Goal: Information Seeking & Learning: Learn about a topic

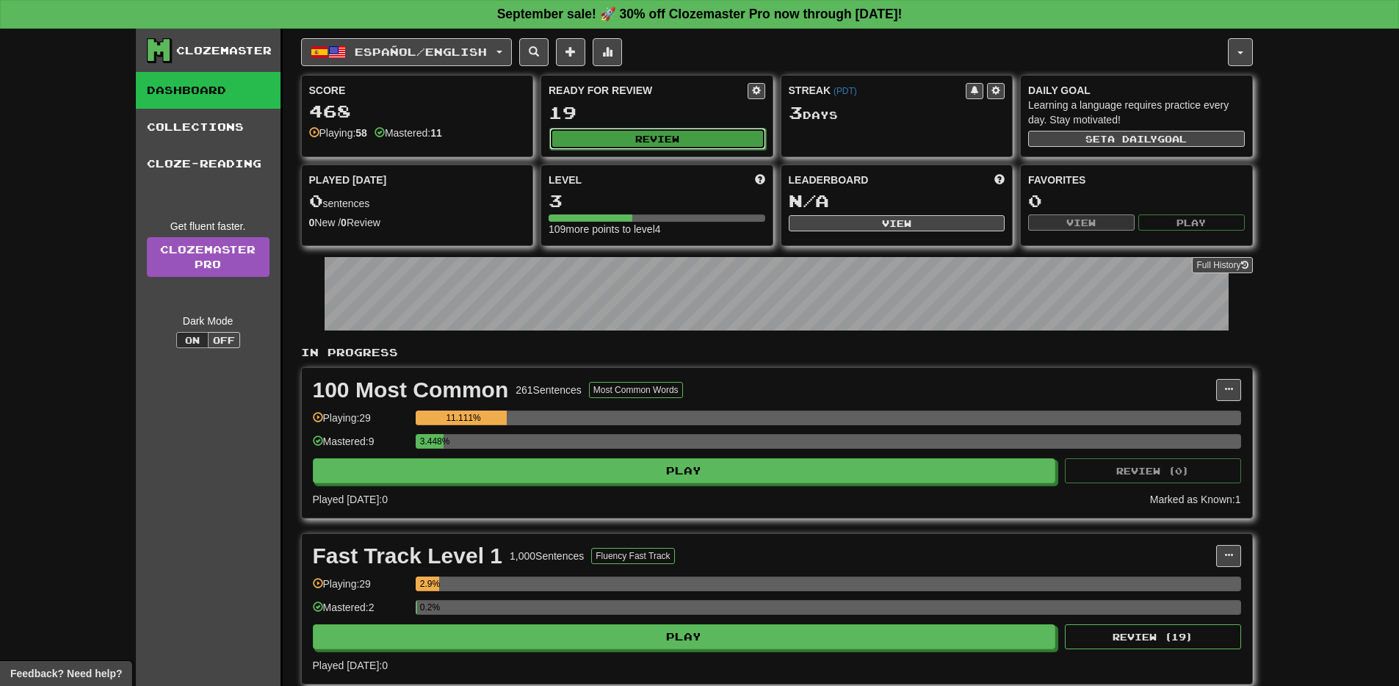
click at [659, 140] on button "Review" at bounding box center [657, 139] width 217 height 22
select select "**"
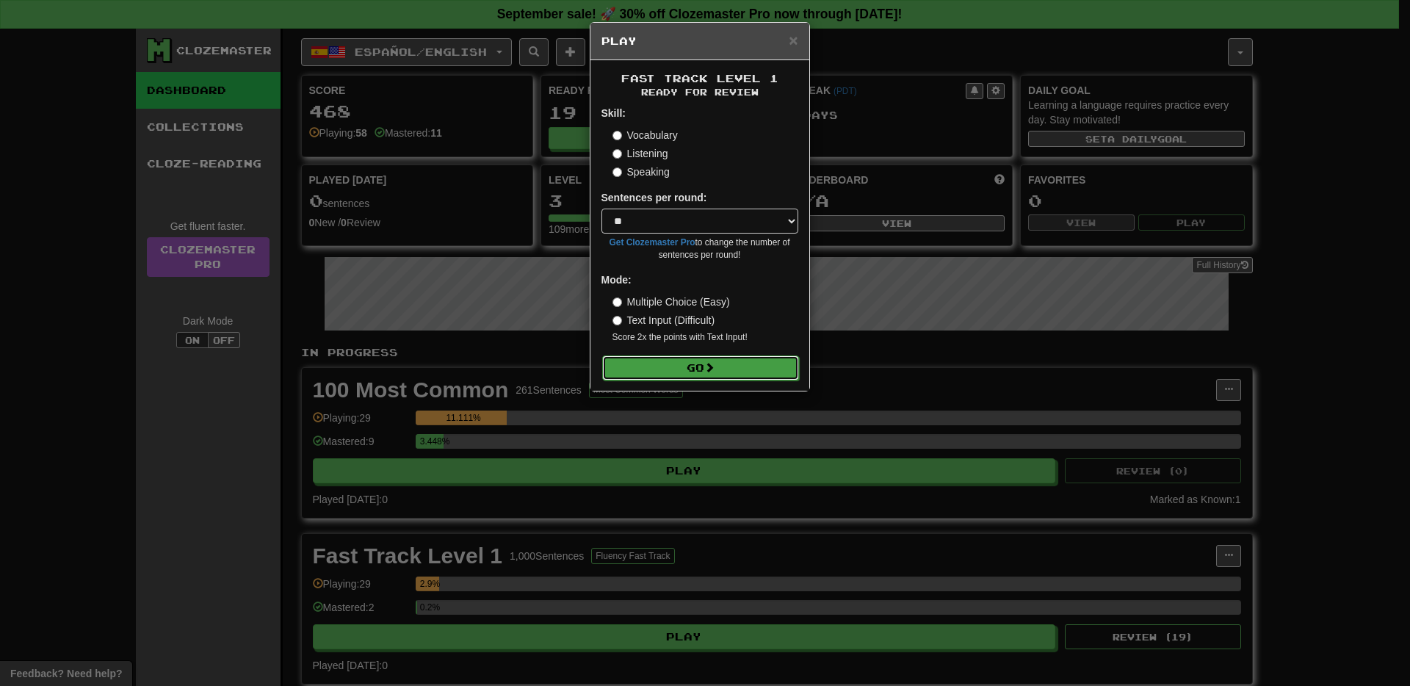
click at [698, 371] on button "Go" at bounding box center [700, 367] width 197 height 25
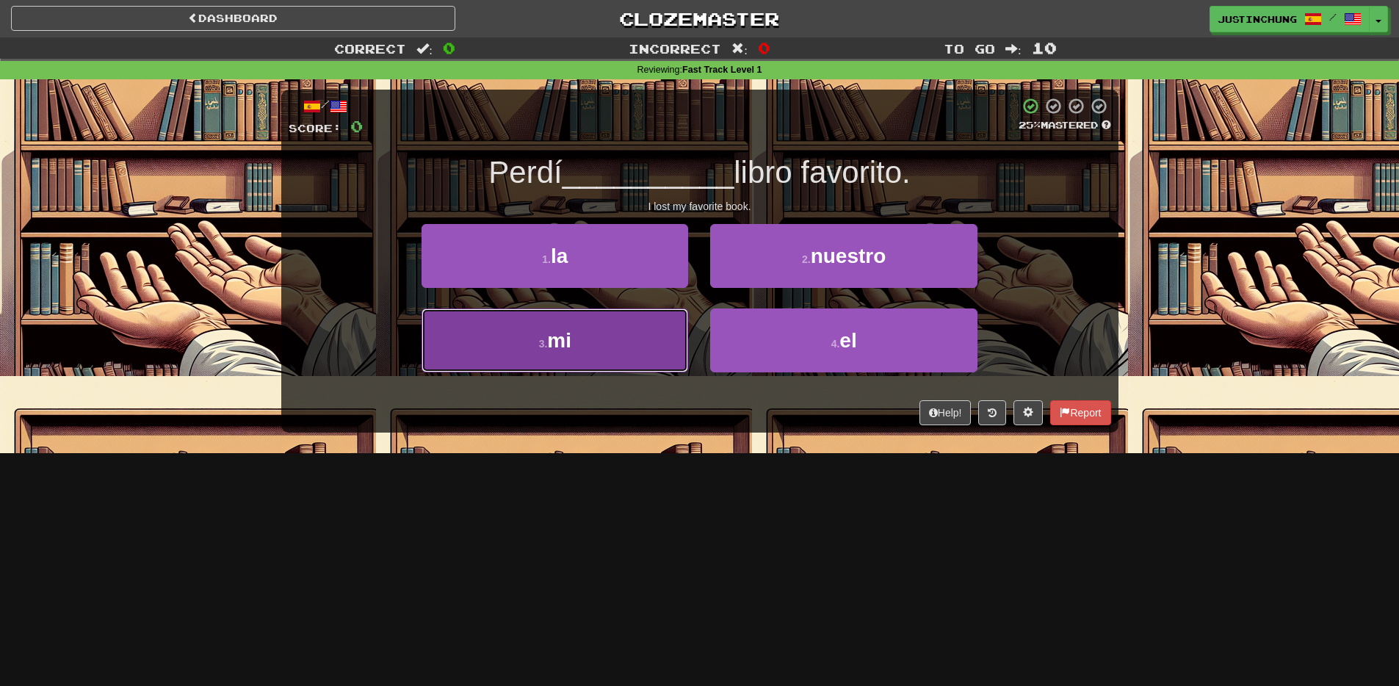
click at [586, 356] on button "3 . mi" at bounding box center [554, 340] width 267 height 64
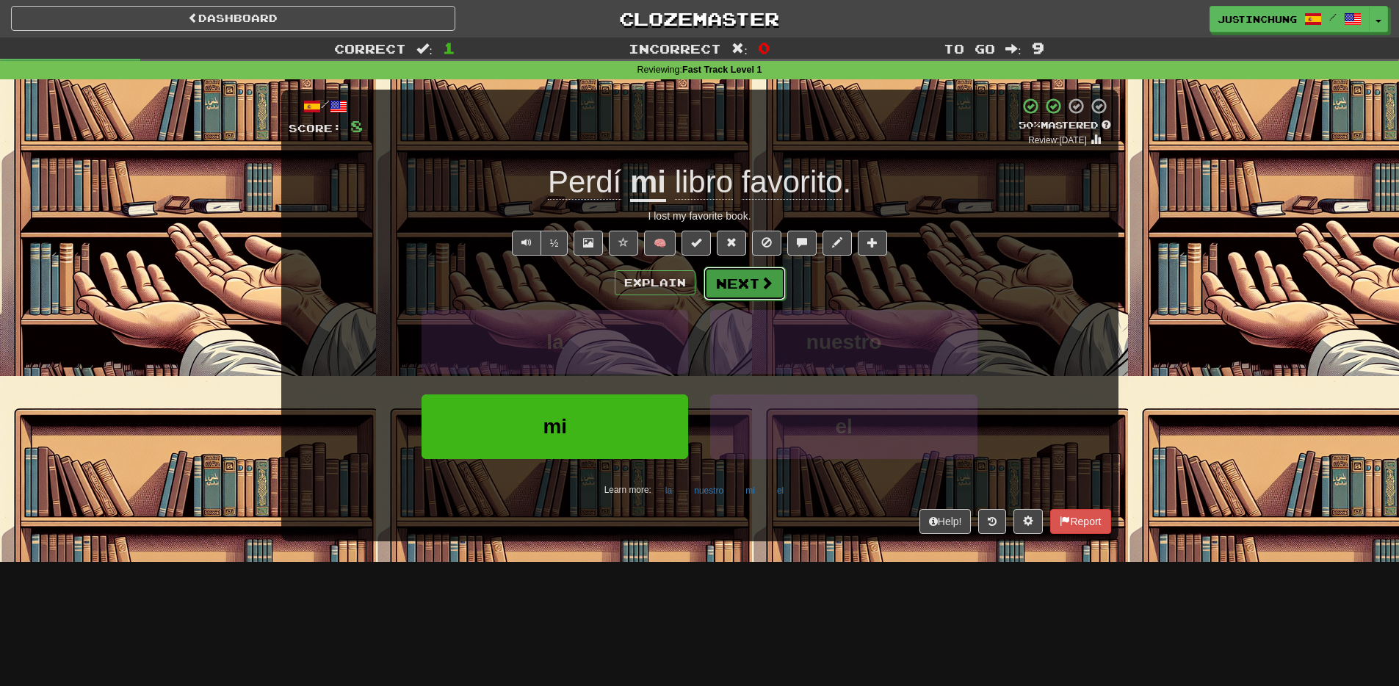
click at [733, 283] on button "Next" at bounding box center [744, 284] width 82 height 34
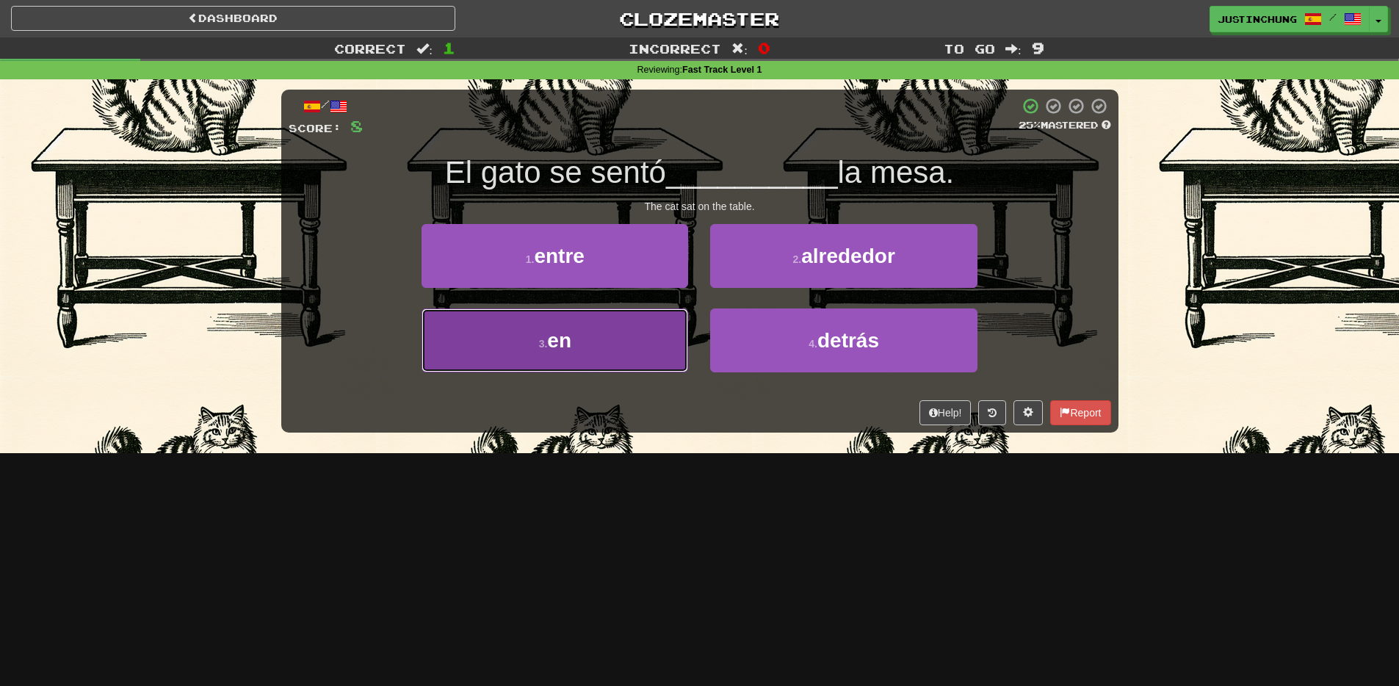
click at [605, 366] on button "3 . en" at bounding box center [554, 340] width 267 height 64
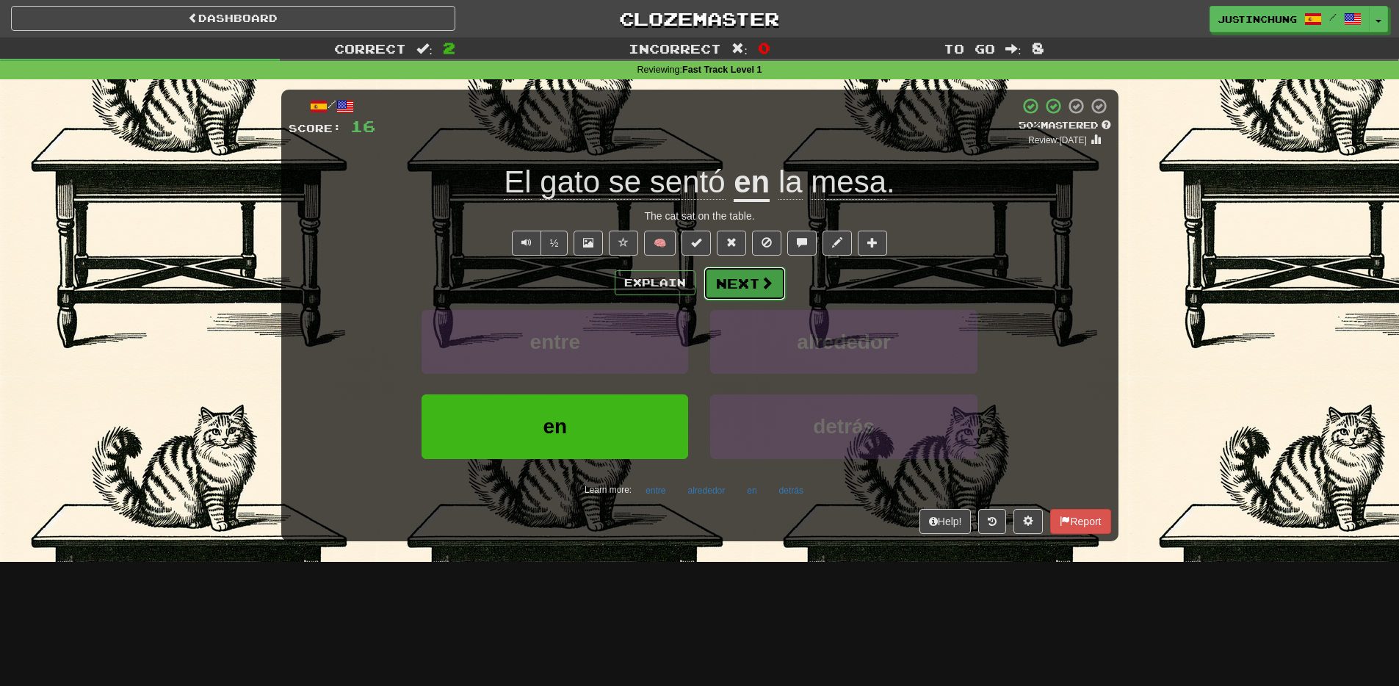
click at [752, 294] on button "Next" at bounding box center [744, 284] width 82 height 34
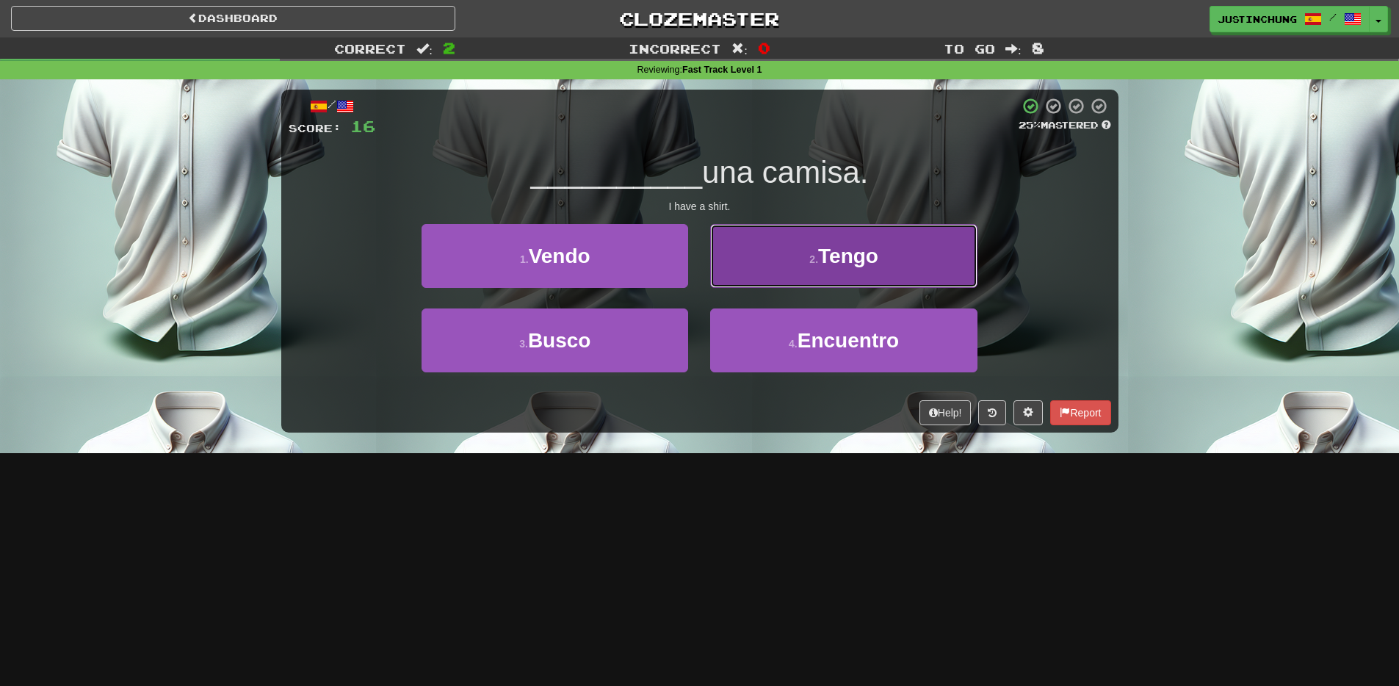
click at [828, 253] on span "Tengo" at bounding box center [848, 255] width 60 height 23
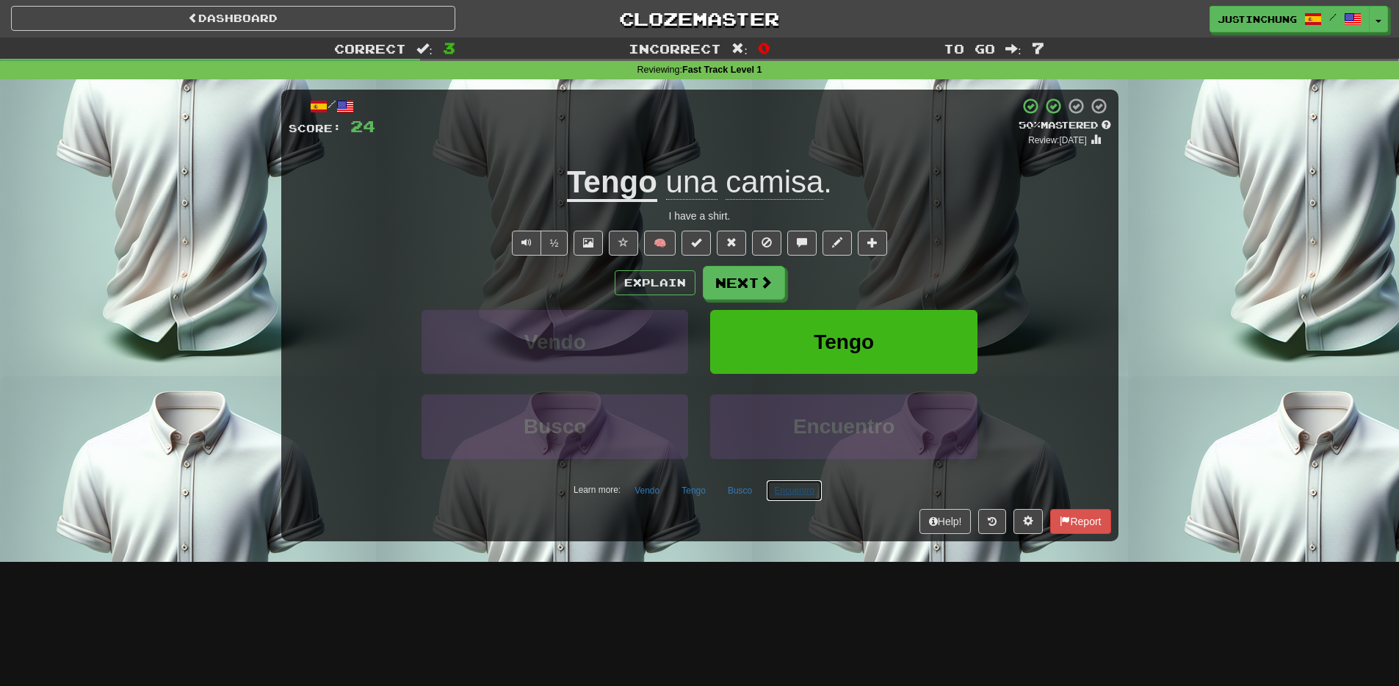
click at [792, 492] on button "Encuentro" at bounding box center [794, 490] width 57 height 22
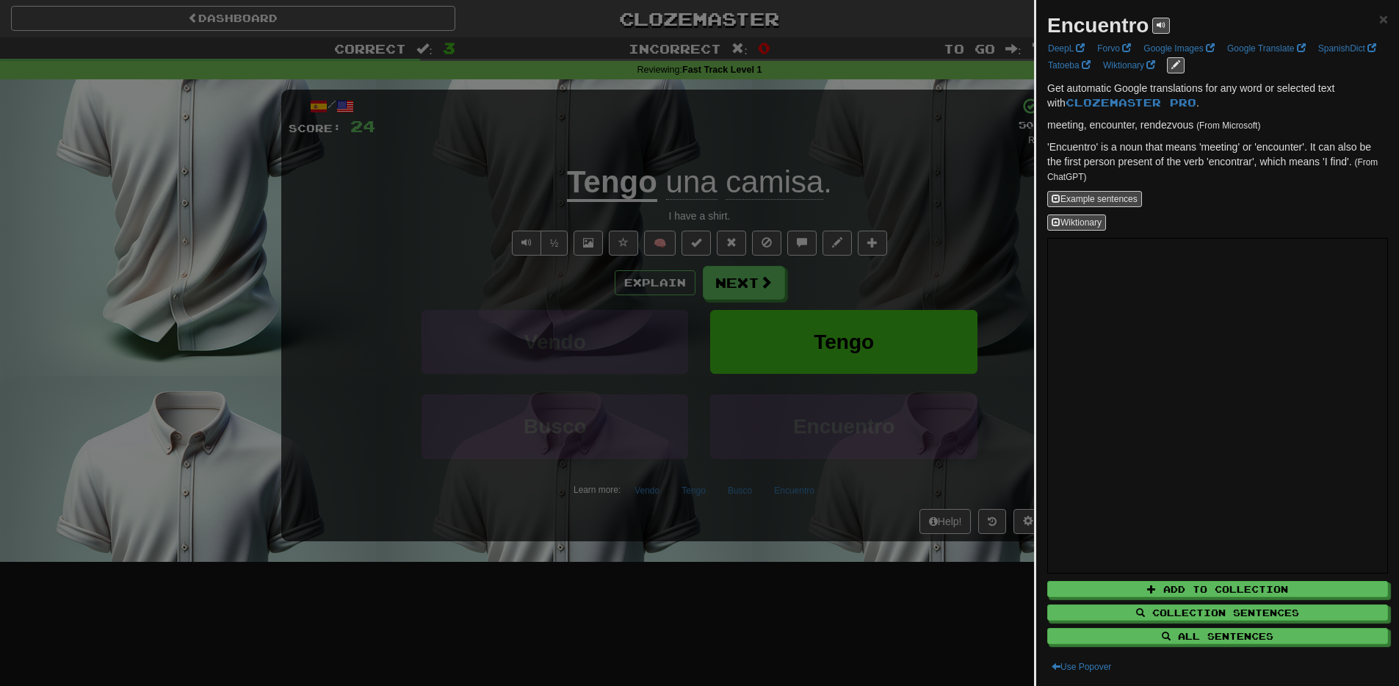
click at [749, 576] on div at bounding box center [699, 343] width 1399 height 686
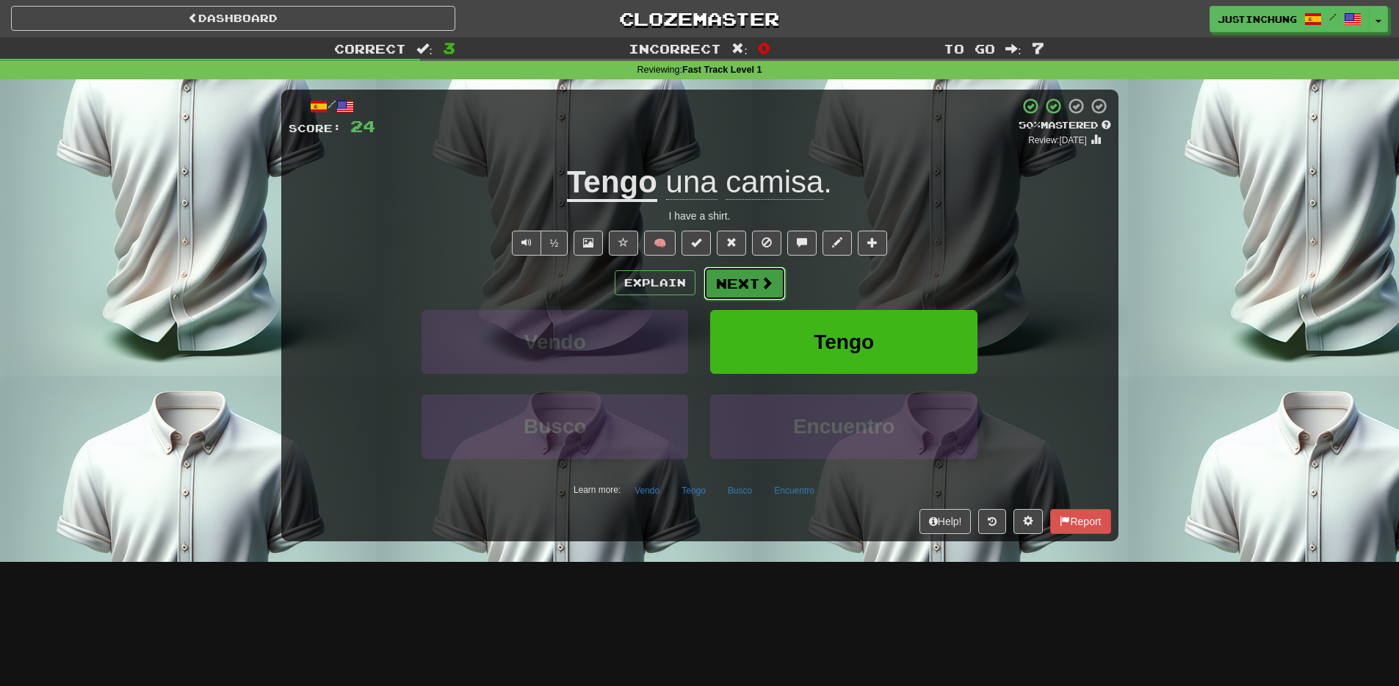
click at [745, 284] on button "Next" at bounding box center [744, 284] width 82 height 34
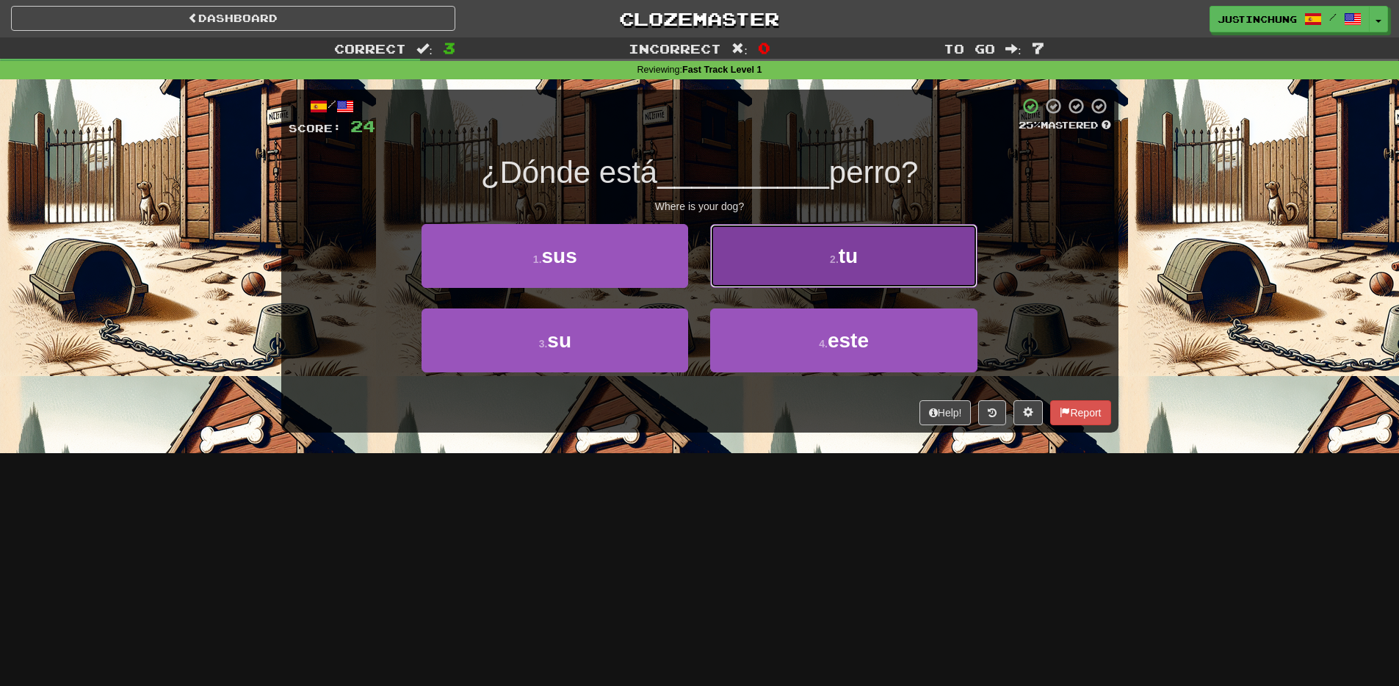
click at [852, 271] on button "2 . tu" at bounding box center [843, 256] width 267 height 64
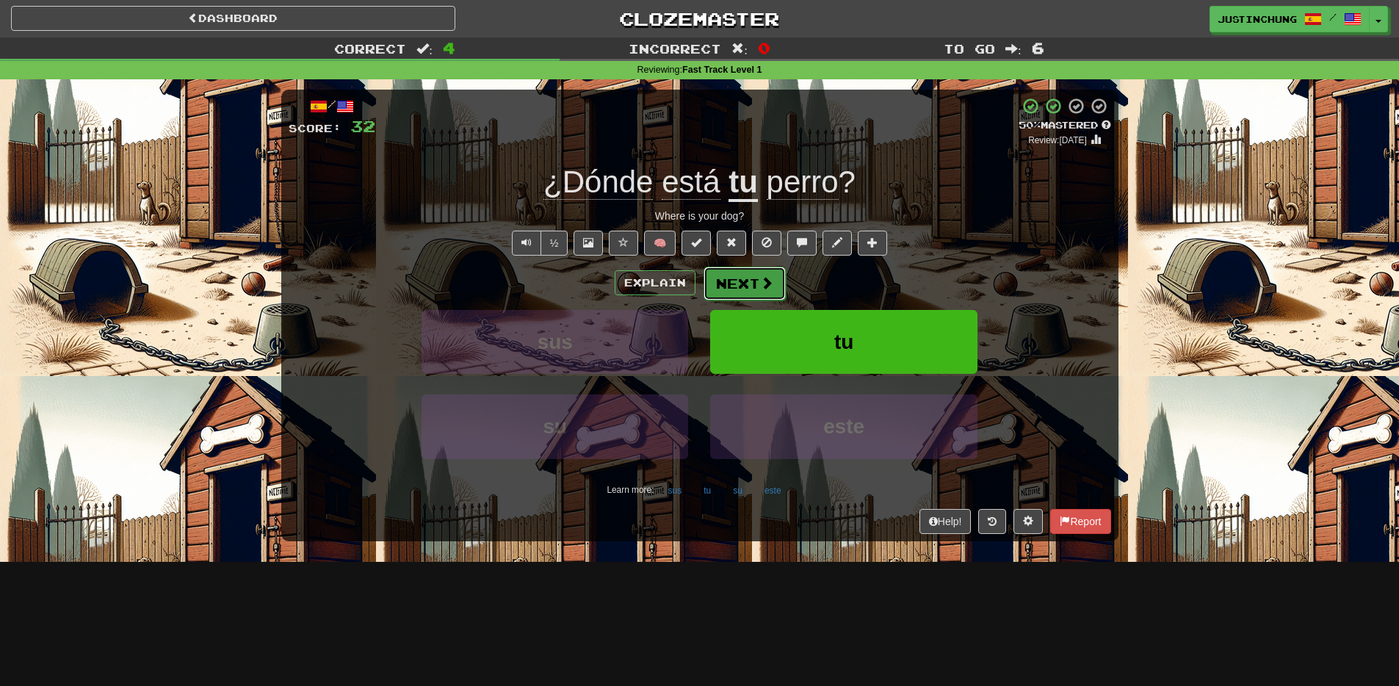
click at [733, 286] on button "Next" at bounding box center [744, 284] width 82 height 34
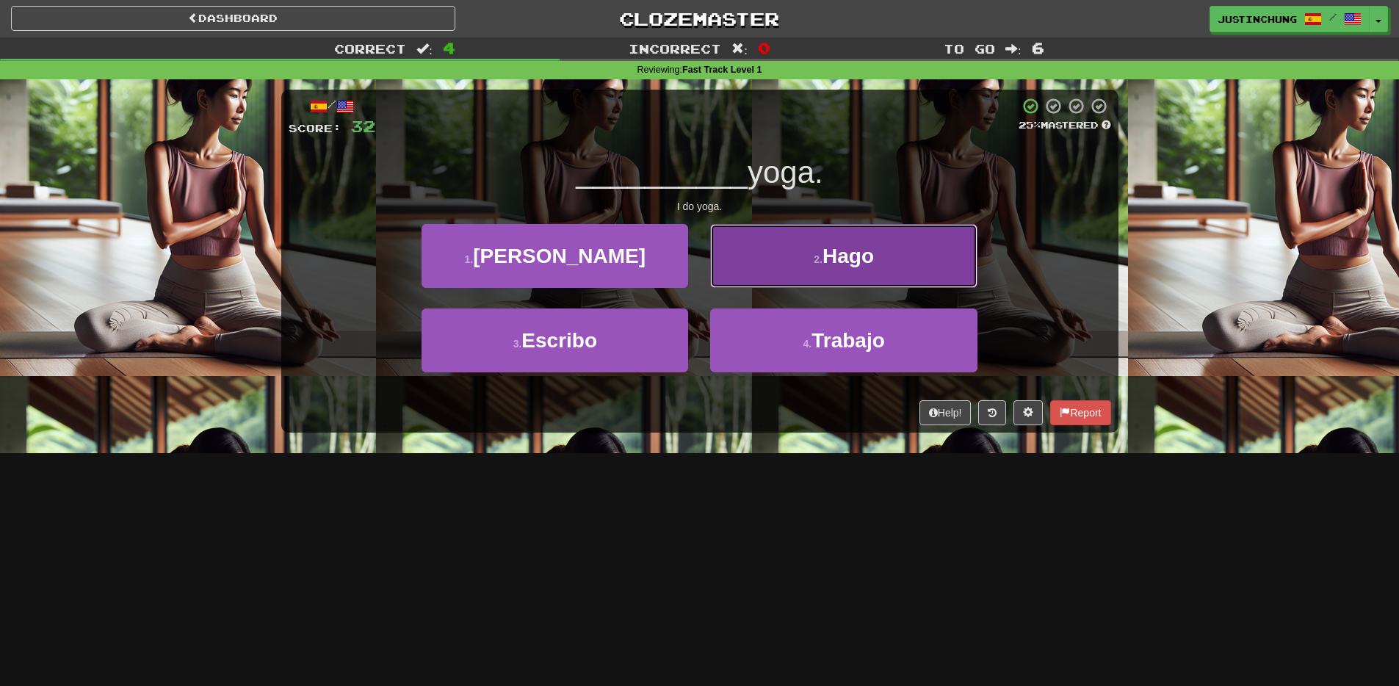
click at [809, 250] on button "2 . Hago" at bounding box center [843, 256] width 267 height 64
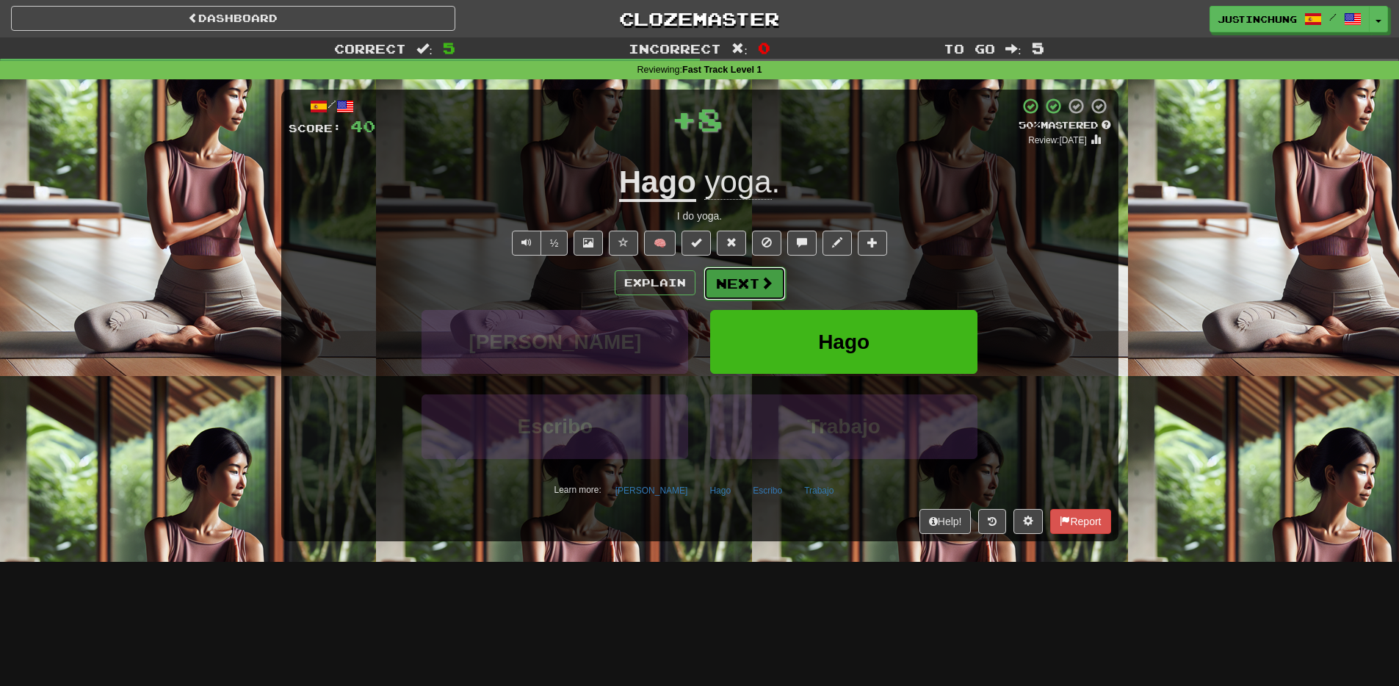
click at [728, 277] on button "Next" at bounding box center [744, 284] width 82 height 34
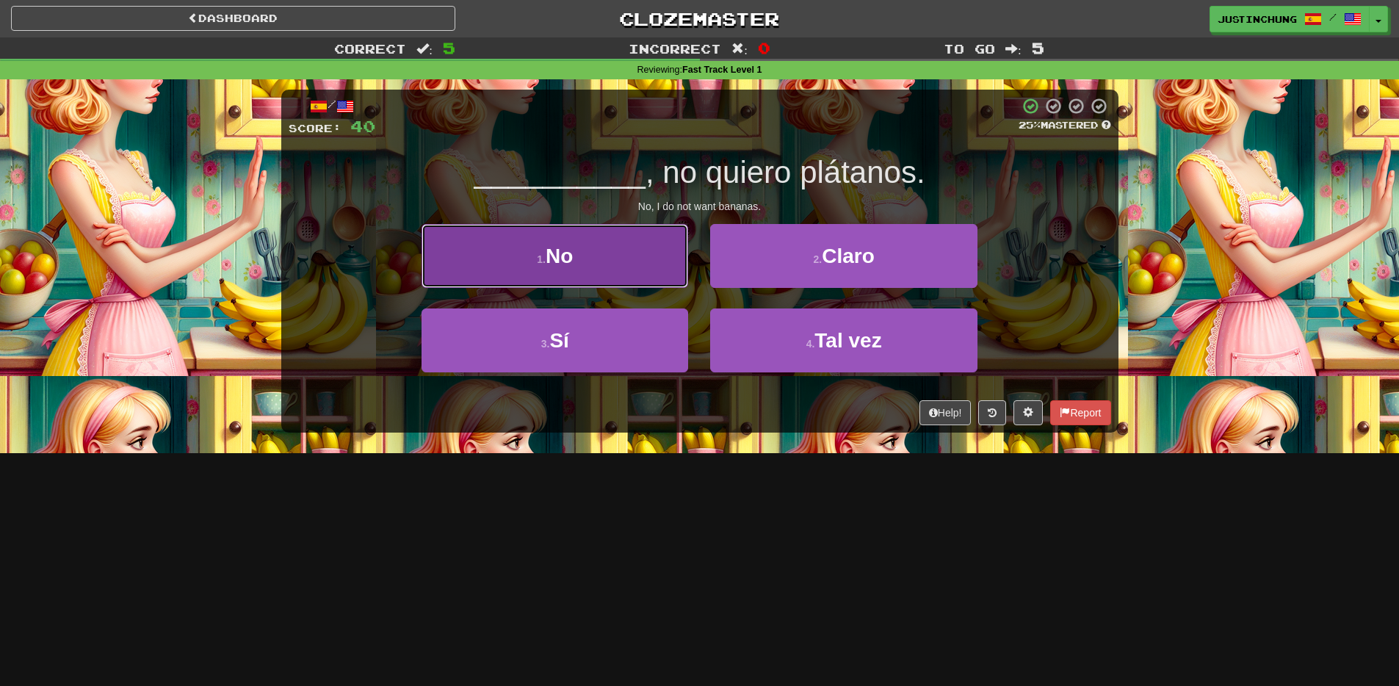
click at [587, 265] on button "1 . No" at bounding box center [554, 256] width 267 height 64
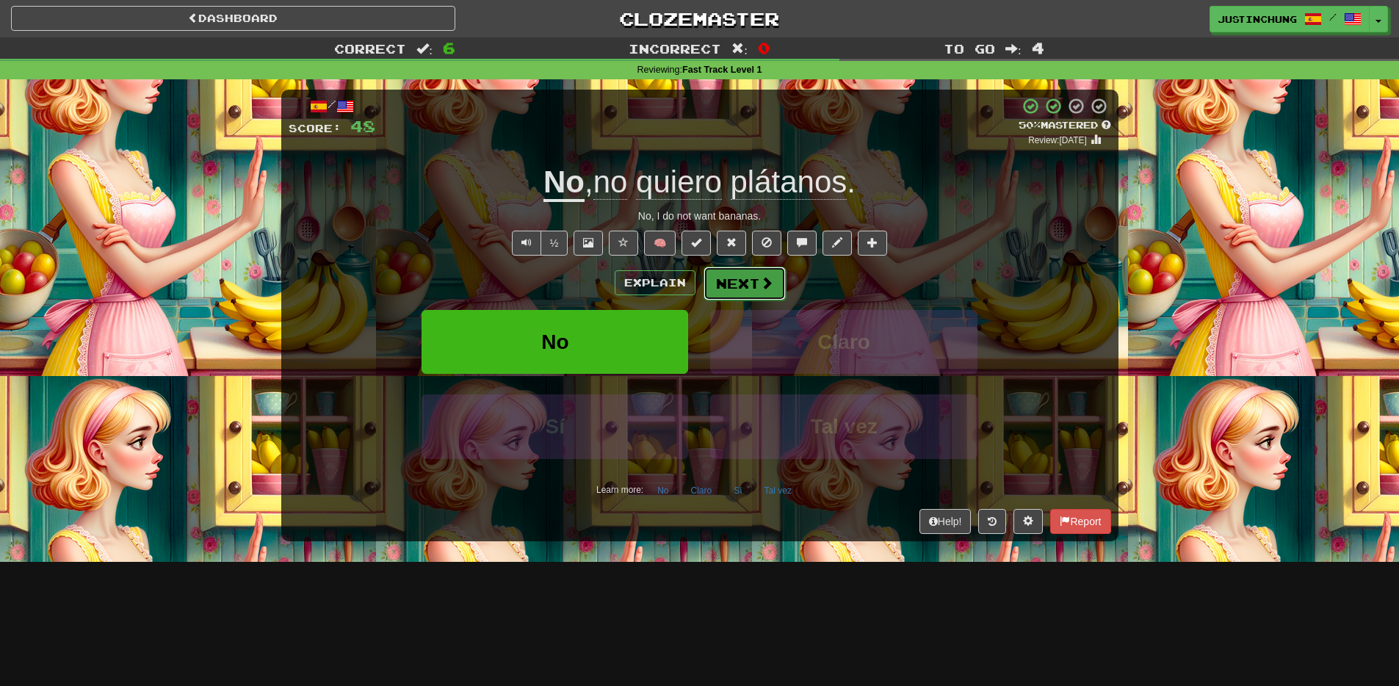
click at [735, 282] on button "Next" at bounding box center [744, 284] width 82 height 34
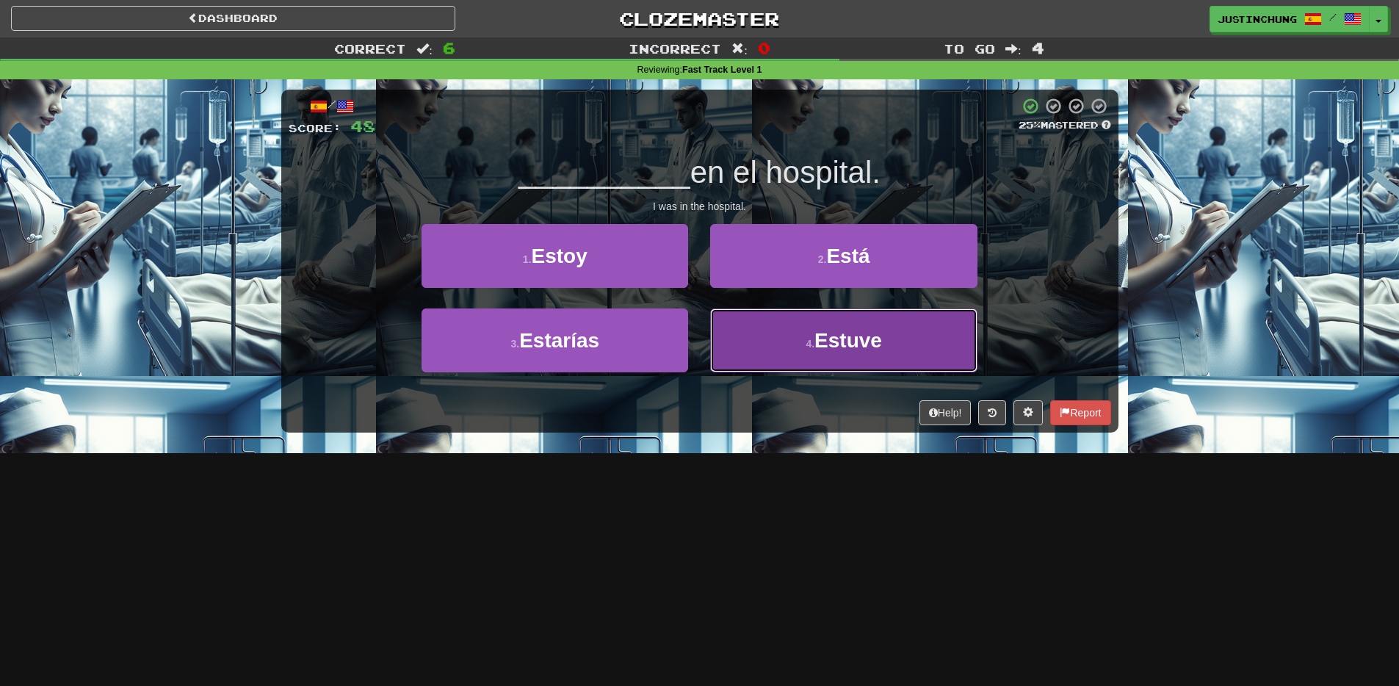
click at [830, 365] on button "4 . Estuve" at bounding box center [843, 340] width 267 height 64
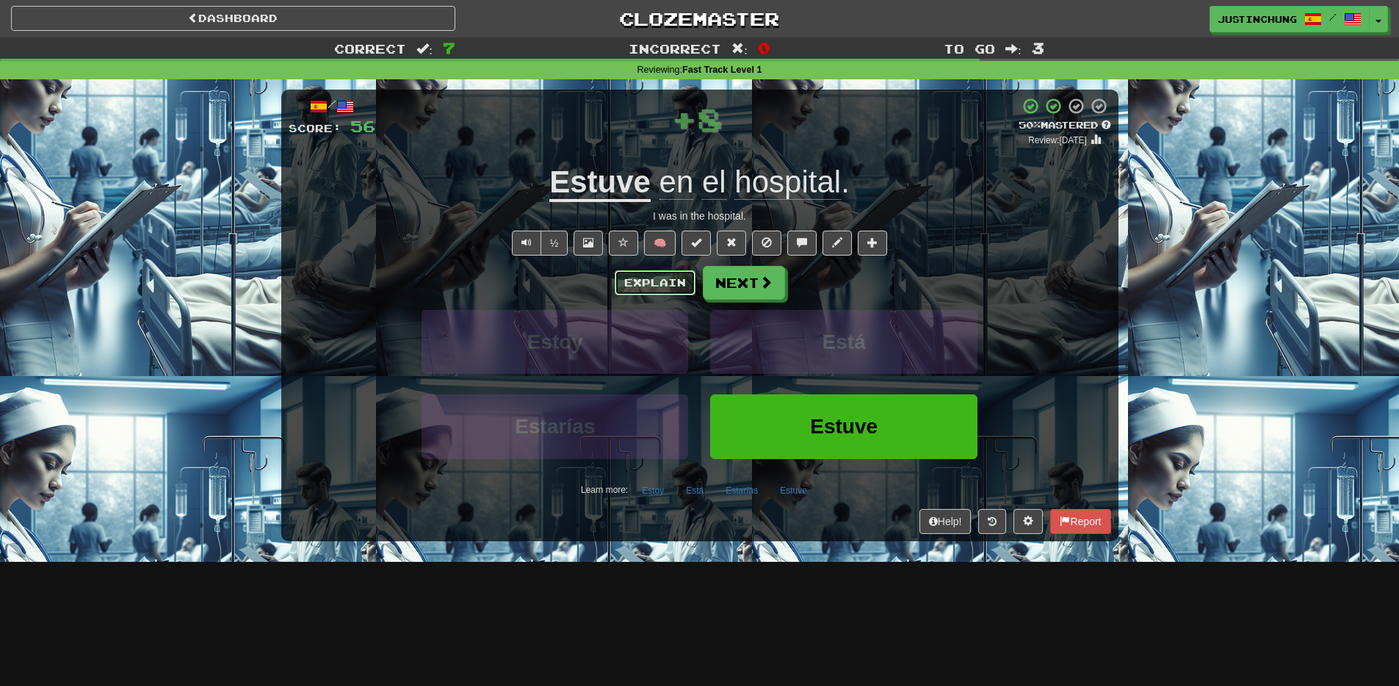
click at [654, 288] on button "Explain" at bounding box center [655, 282] width 81 height 25
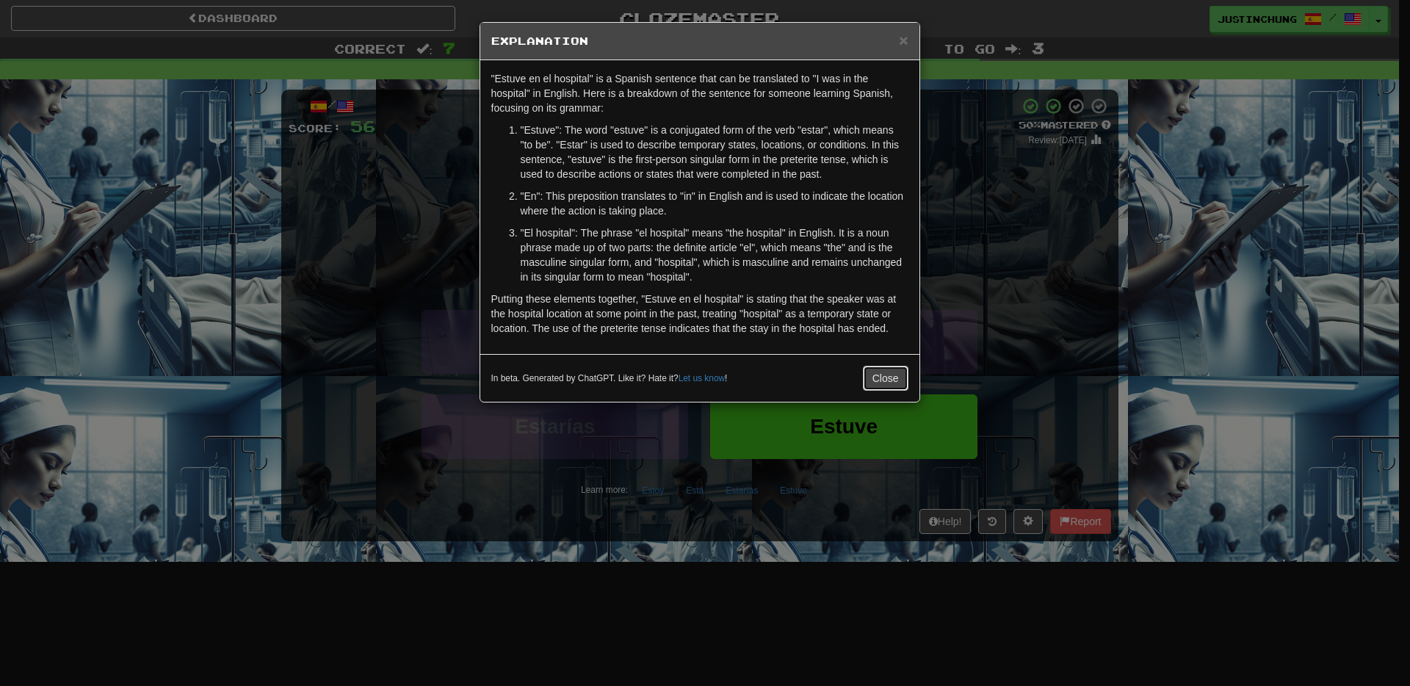
click at [875, 373] on button "Close" at bounding box center [886, 378] width 46 height 25
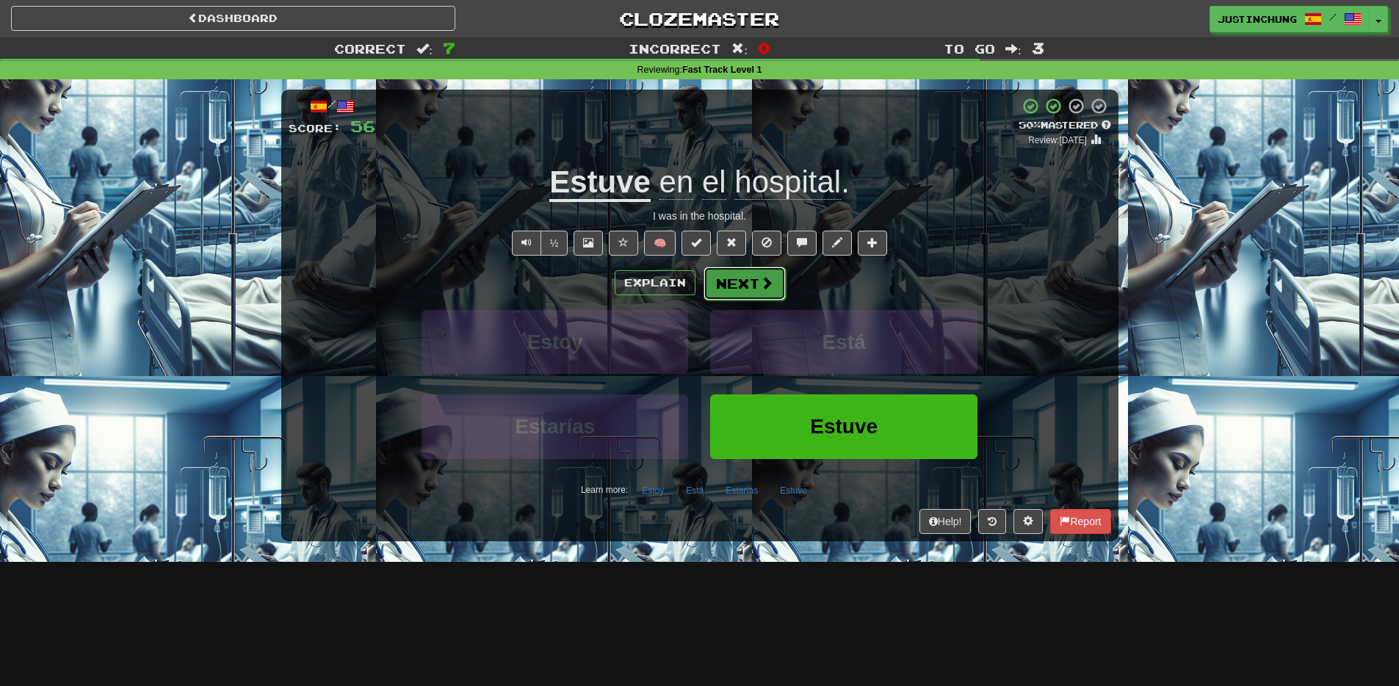
click at [733, 280] on button "Next" at bounding box center [744, 284] width 82 height 34
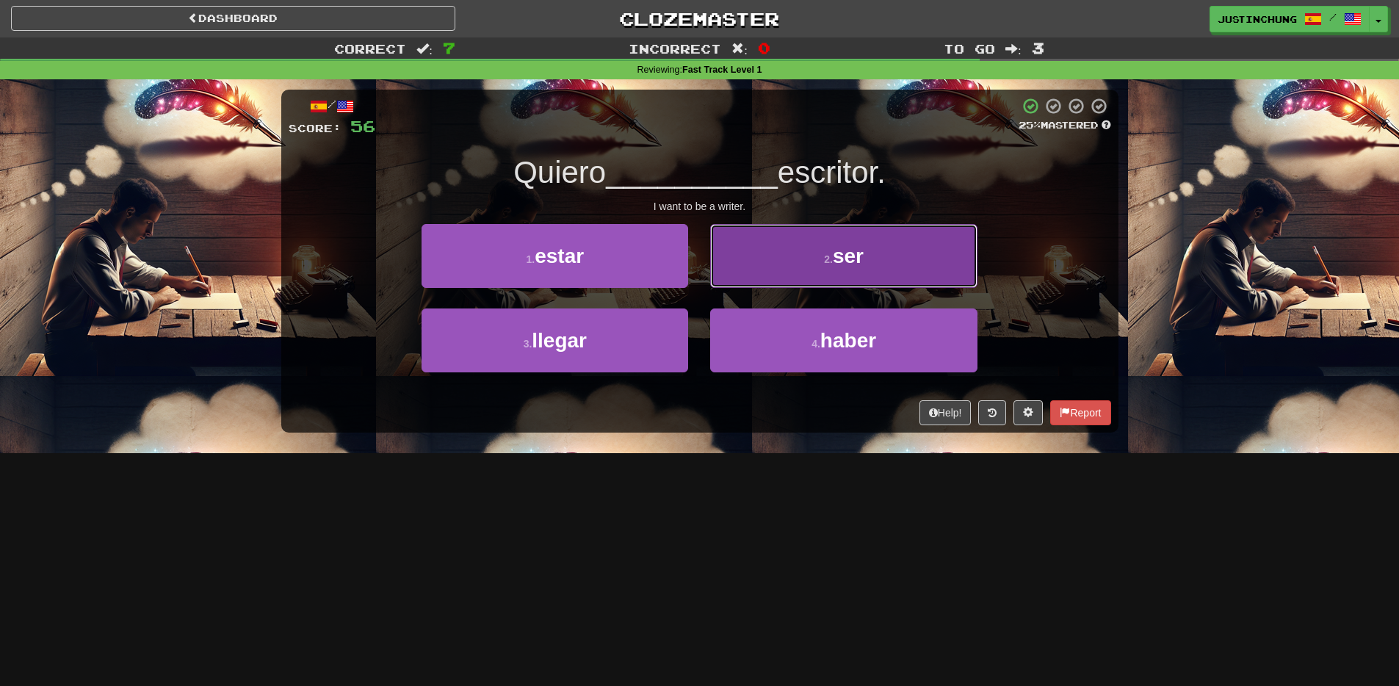
click at [815, 231] on button "2 . ser" at bounding box center [843, 256] width 267 height 64
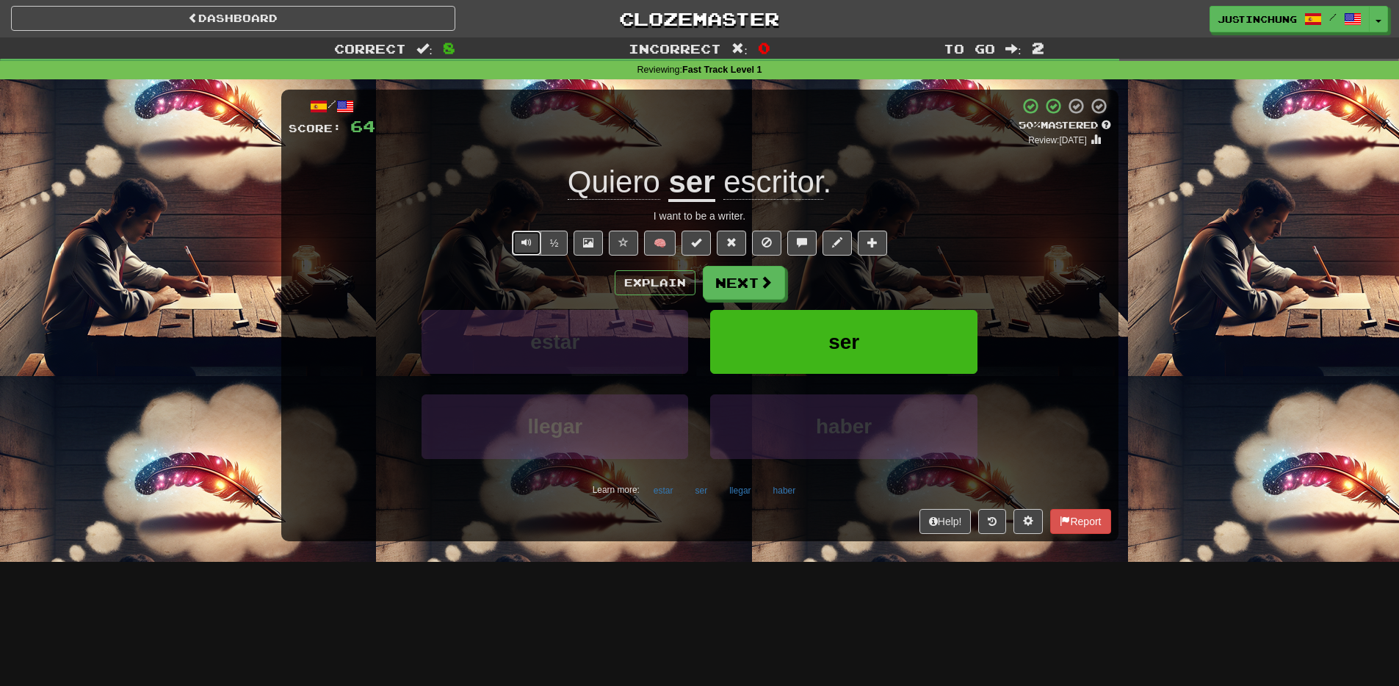
click at [524, 237] on span "Text-to-speech controls" at bounding box center [526, 242] width 10 height 10
click at [751, 280] on button "Next" at bounding box center [744, 284] width 82 height 34
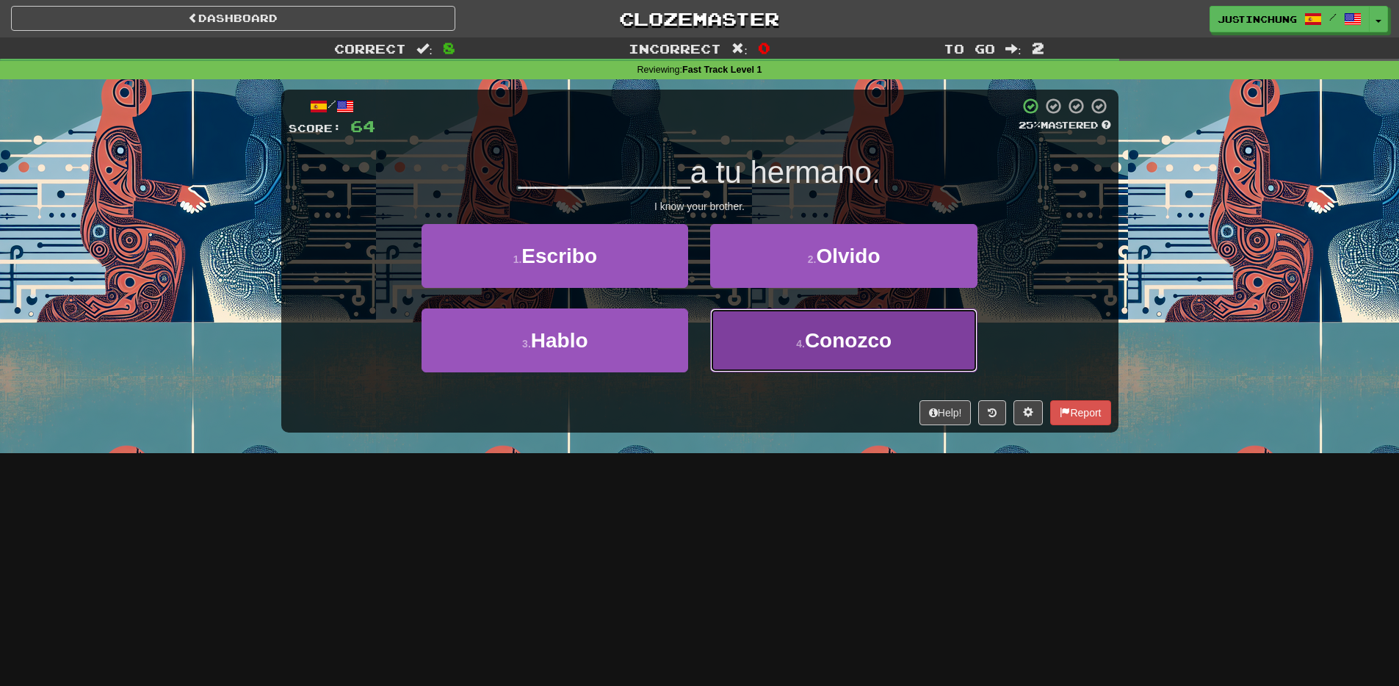
click at [821, 349] on span "Conozco" at bounding box center [848, 340] width 87 height 23
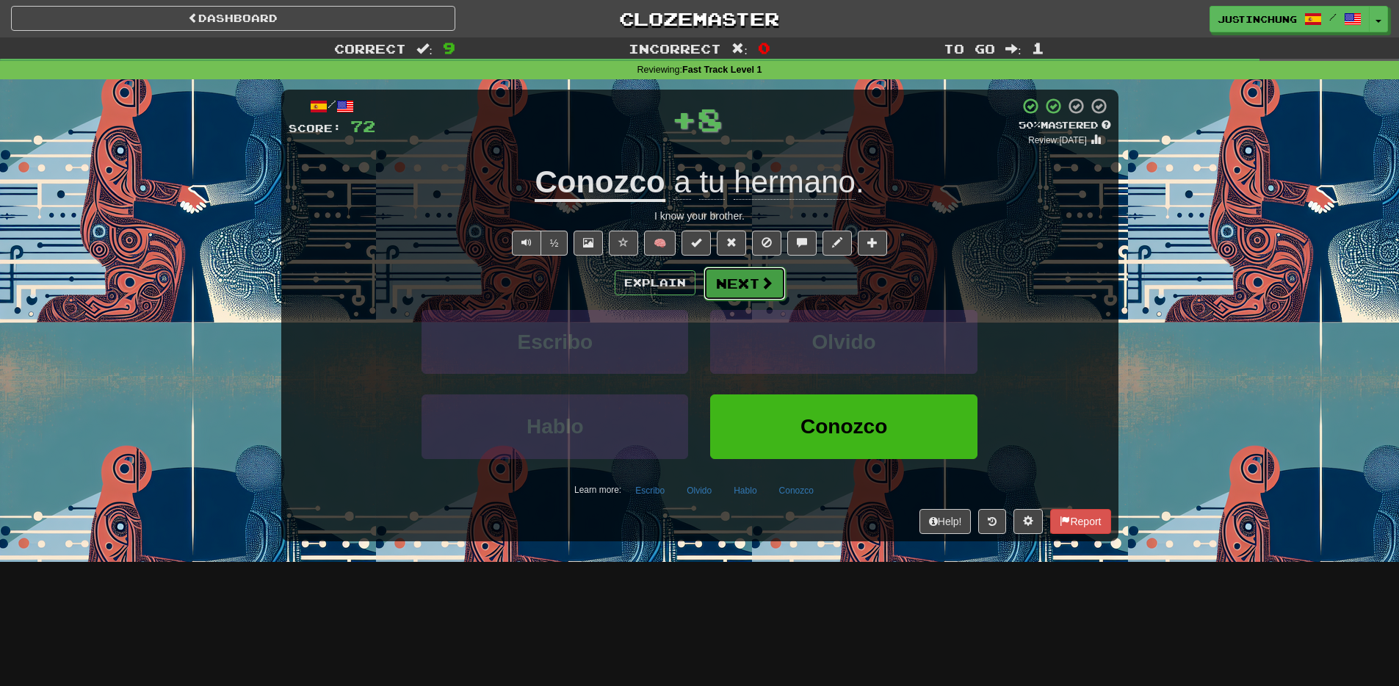
click at [754, 283] on button "Next" at bounding box center [744, 284] width 82 height 34
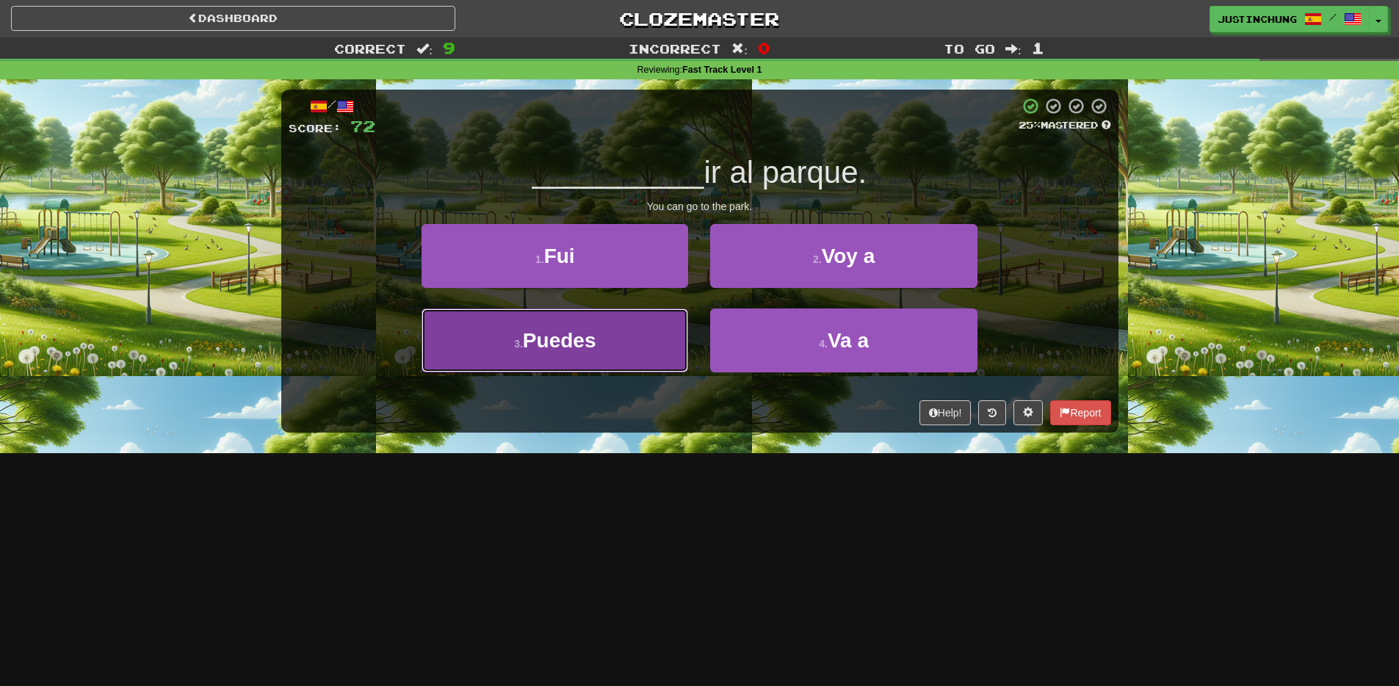
click at [555, 342] on span "Puedes" at bounding box center [559, 340] width 73 height 23
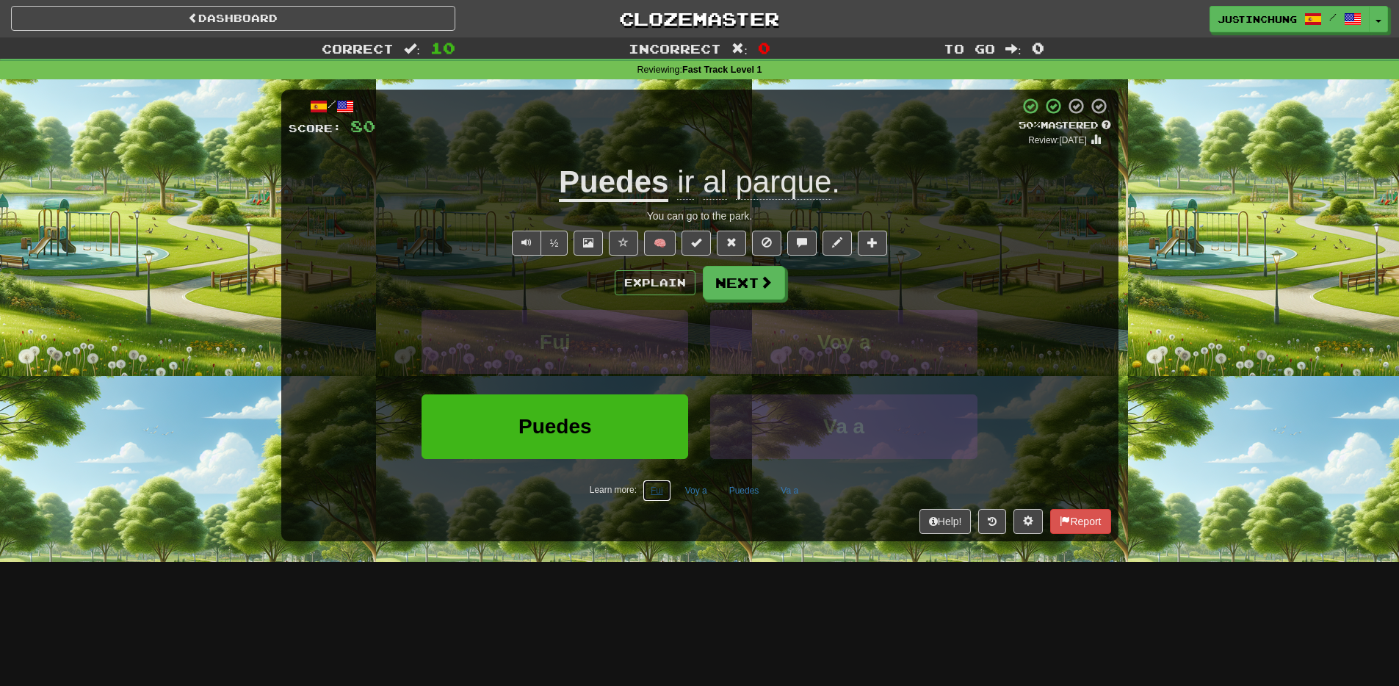
click at [657, 494] on button "Fui" at bounding box center [656, 490] width 29 height 22
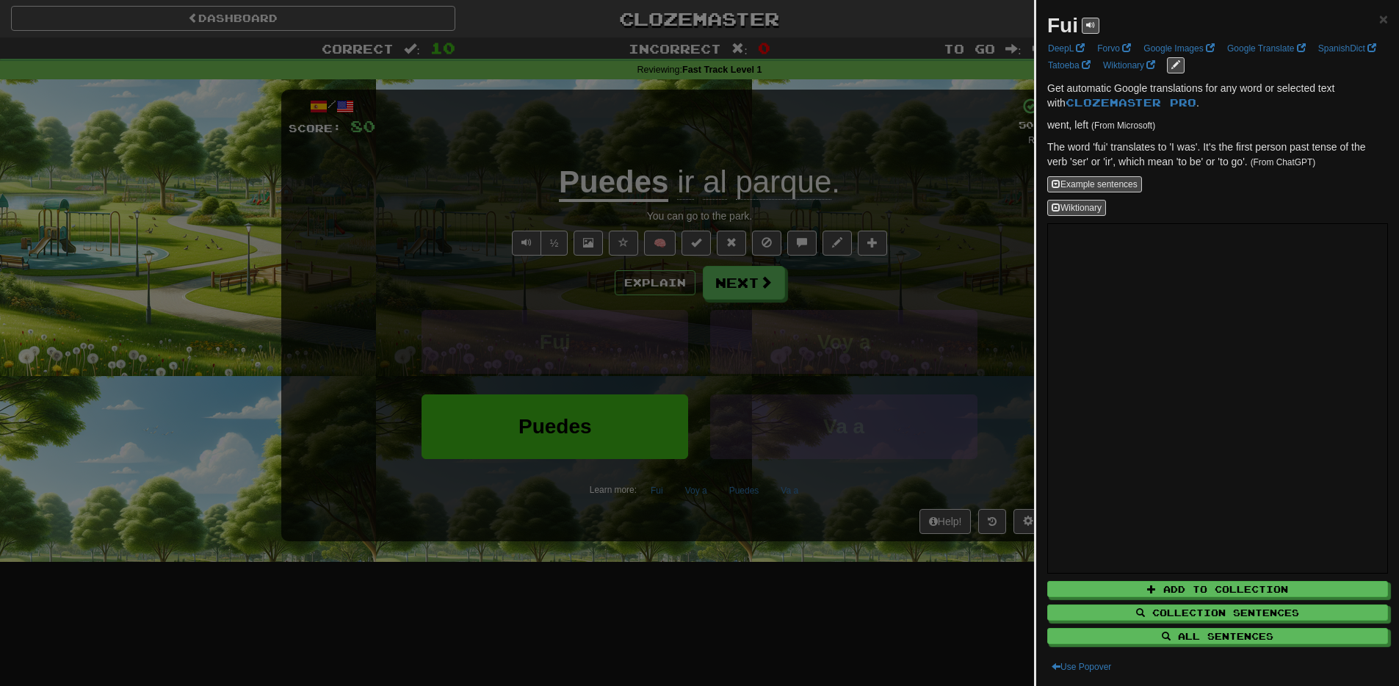
click at [736, 553] on div at bounding box center [699, 343] width 1399 height 686
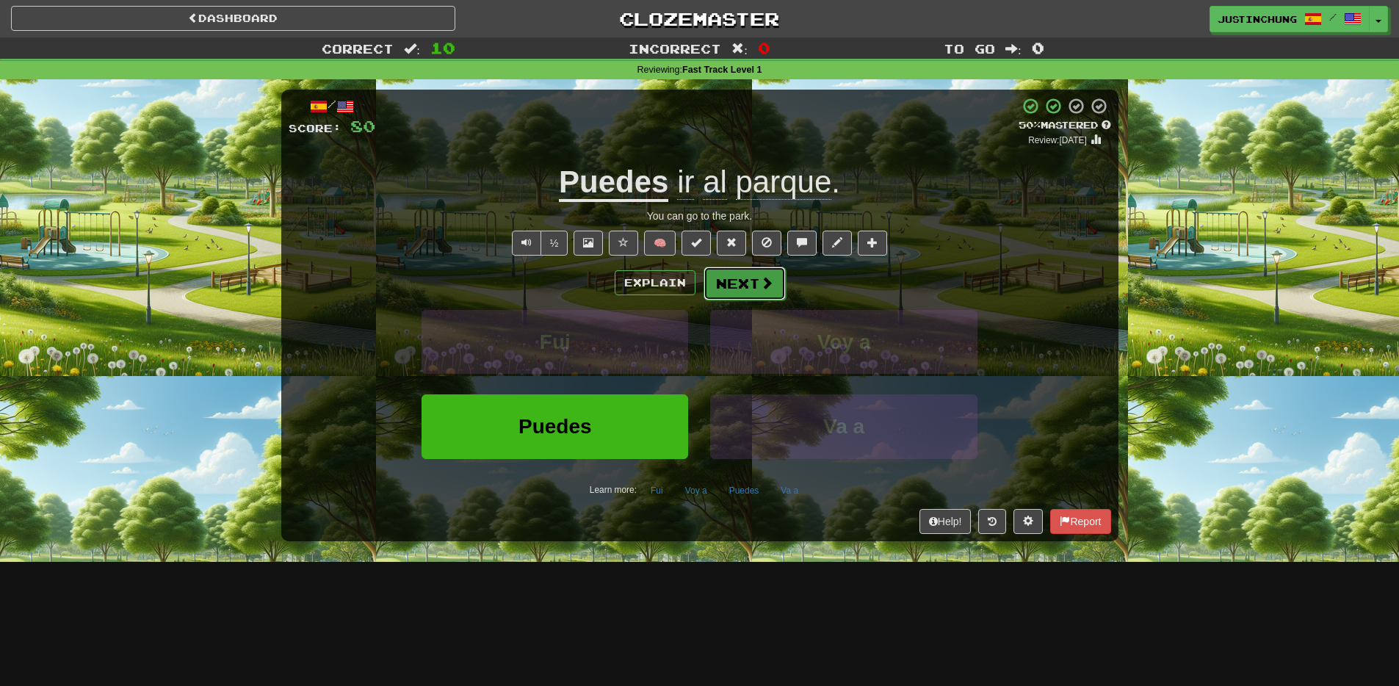
click at [742, 295] on button "Next" at bounding box center [744, 284] width 82 height 34
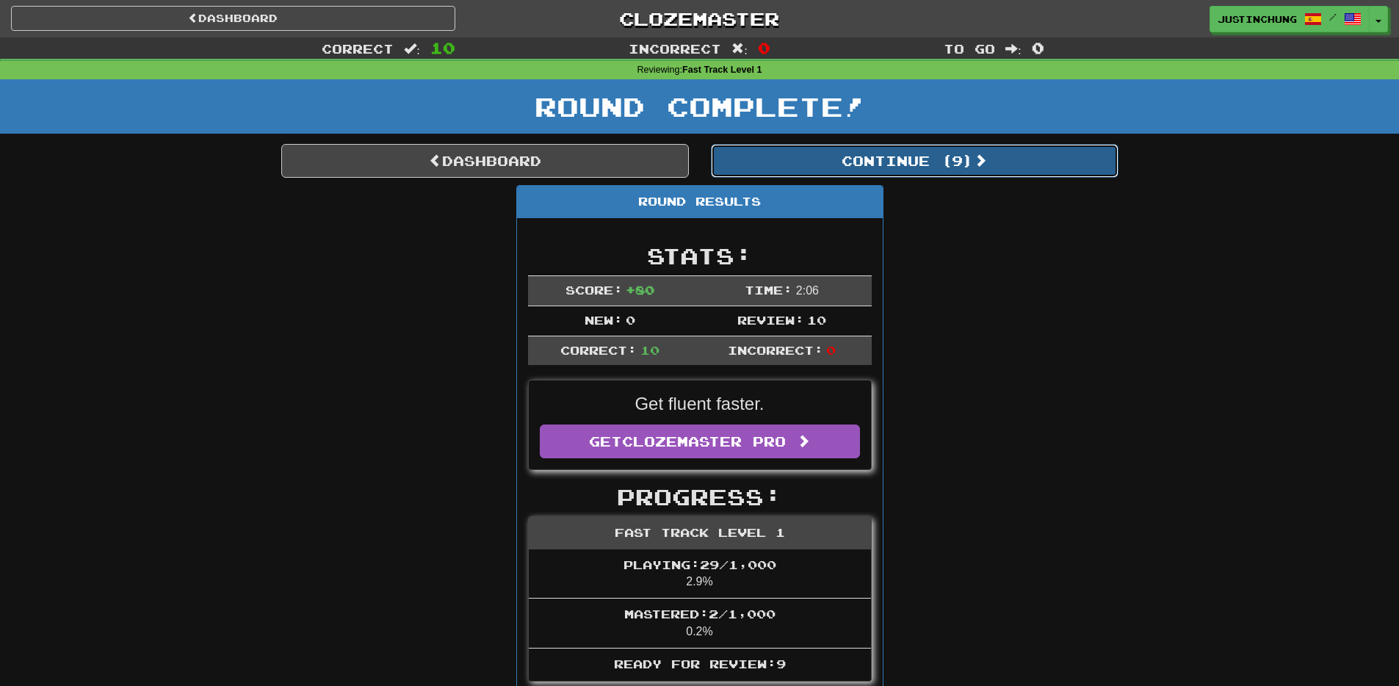
click at [928, 169] on button "Continue ( 9 )" at bounding box center [914, 161] width 407 height 34
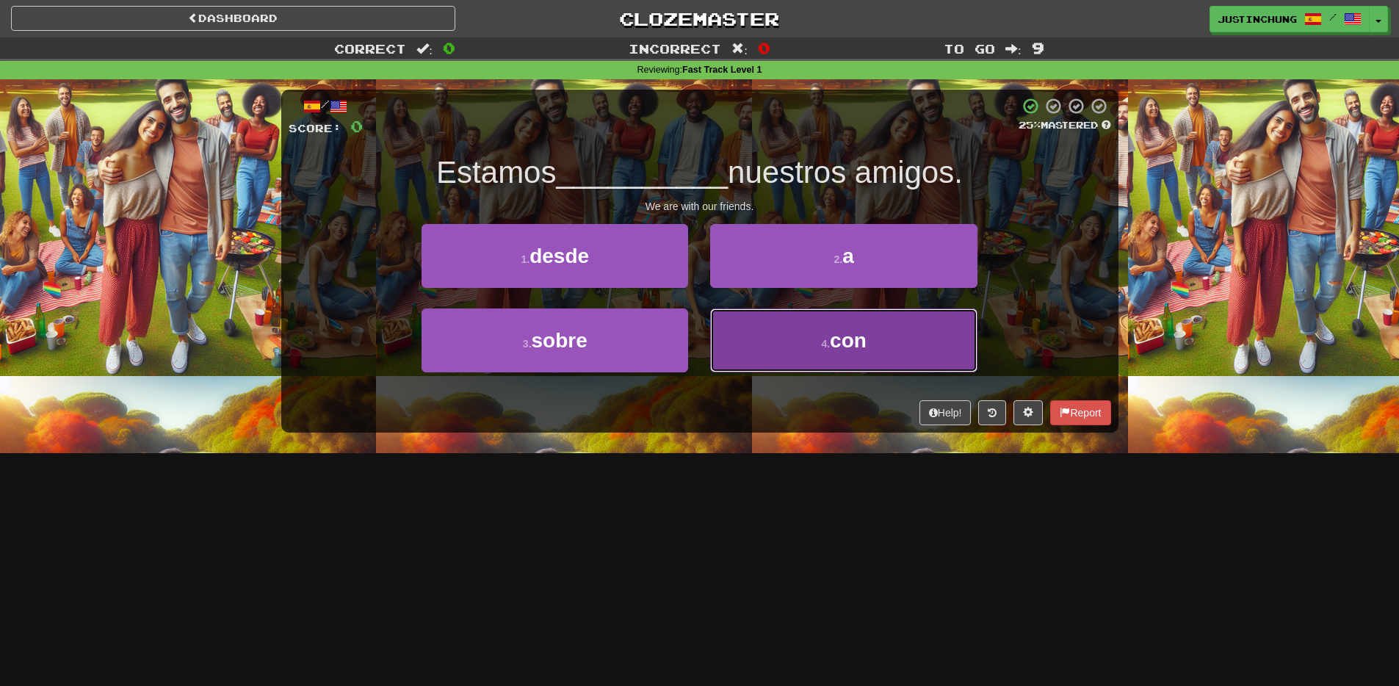
click at [834, 344] on span "con" at bounding box center [848, 340] width 37 height 23
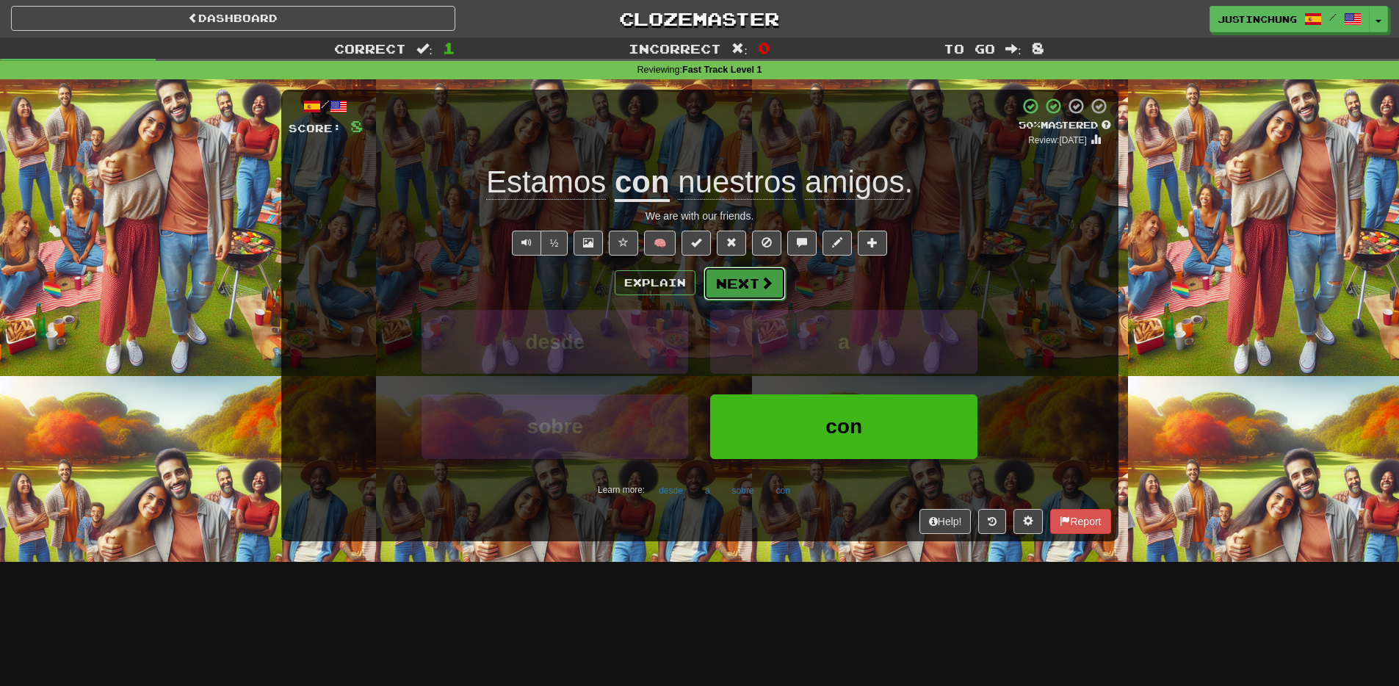
click at [749, 288] on button "Next" at bounding box center [744, 284] width 82 height 34
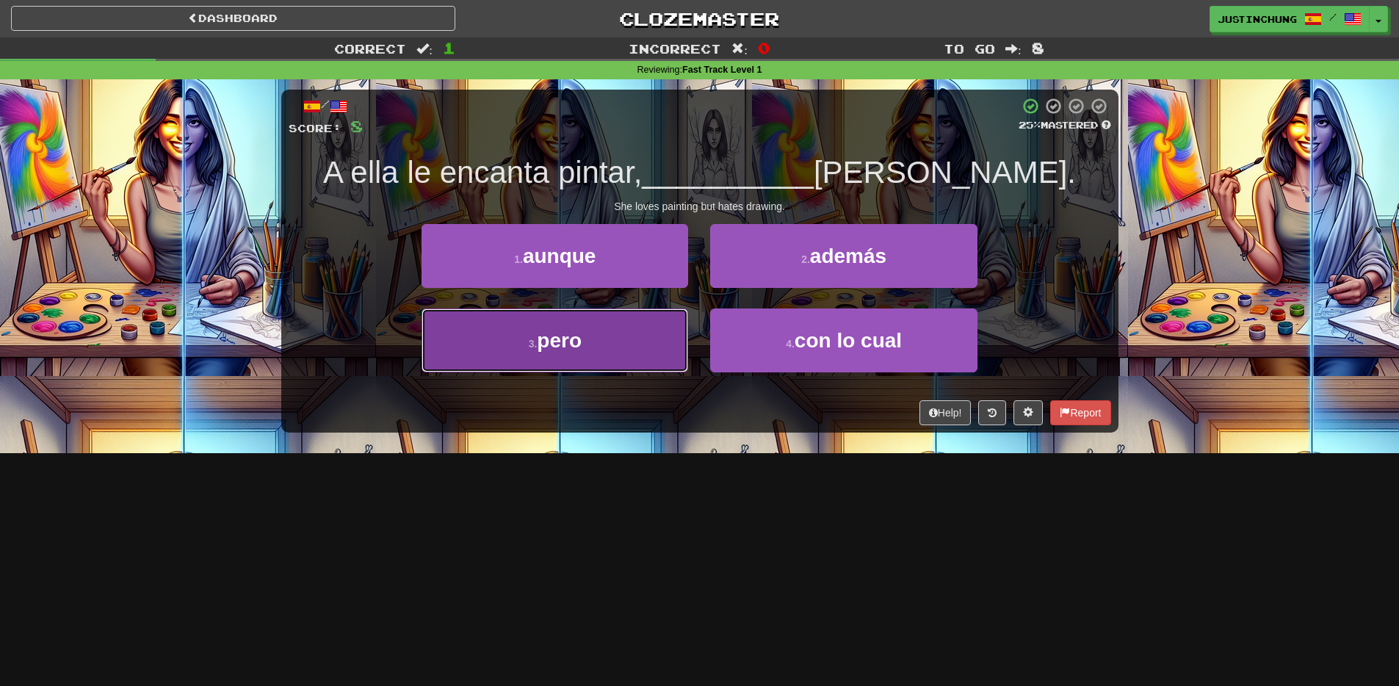
click at [553, 350] on span "pero" at bounding box center [559, 340] width 45 height 23
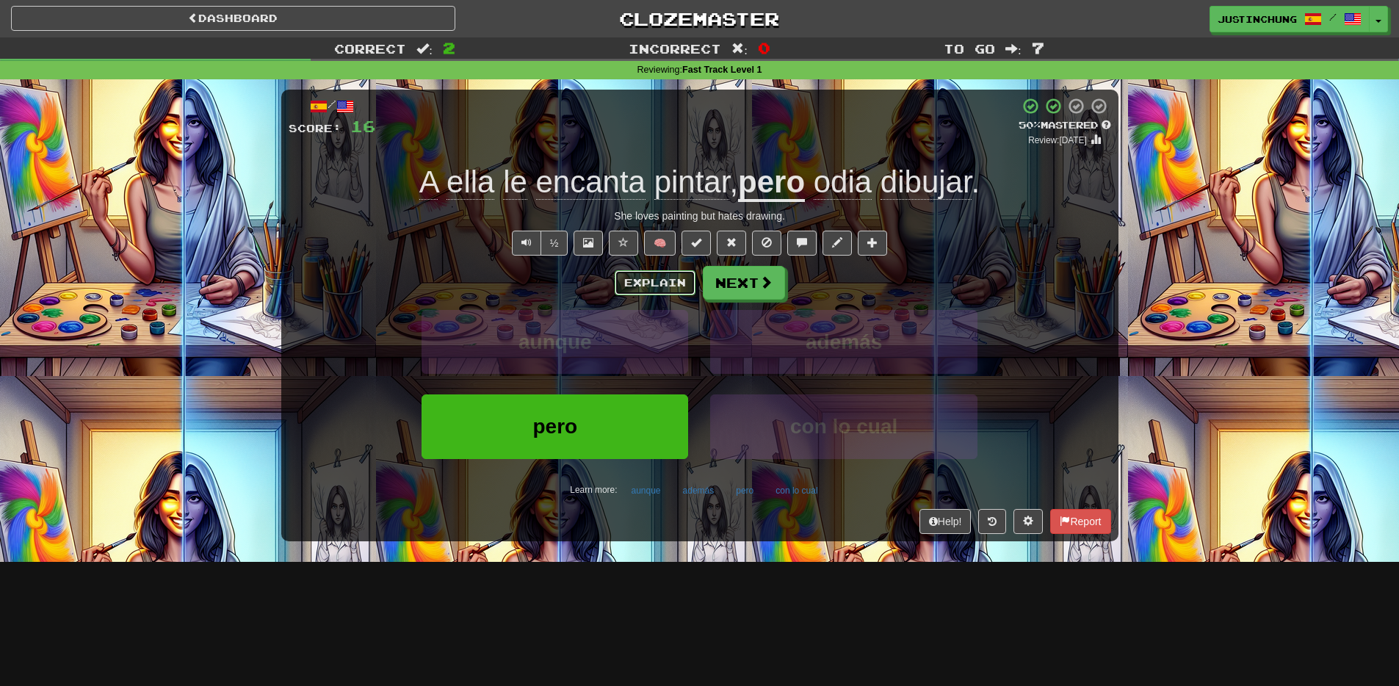
click at [670, 293] on button "Explain" at bounding box center [655, 282] width 81 height 25
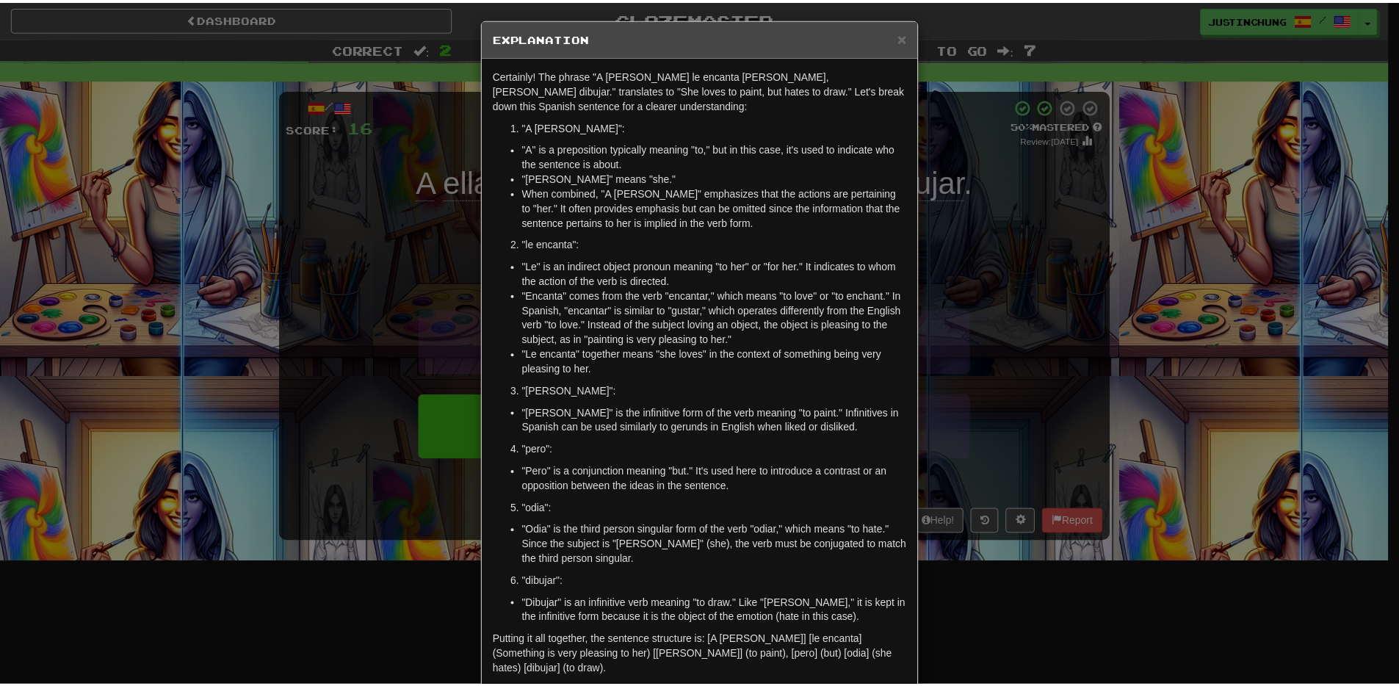
scroll to position [116, 0]
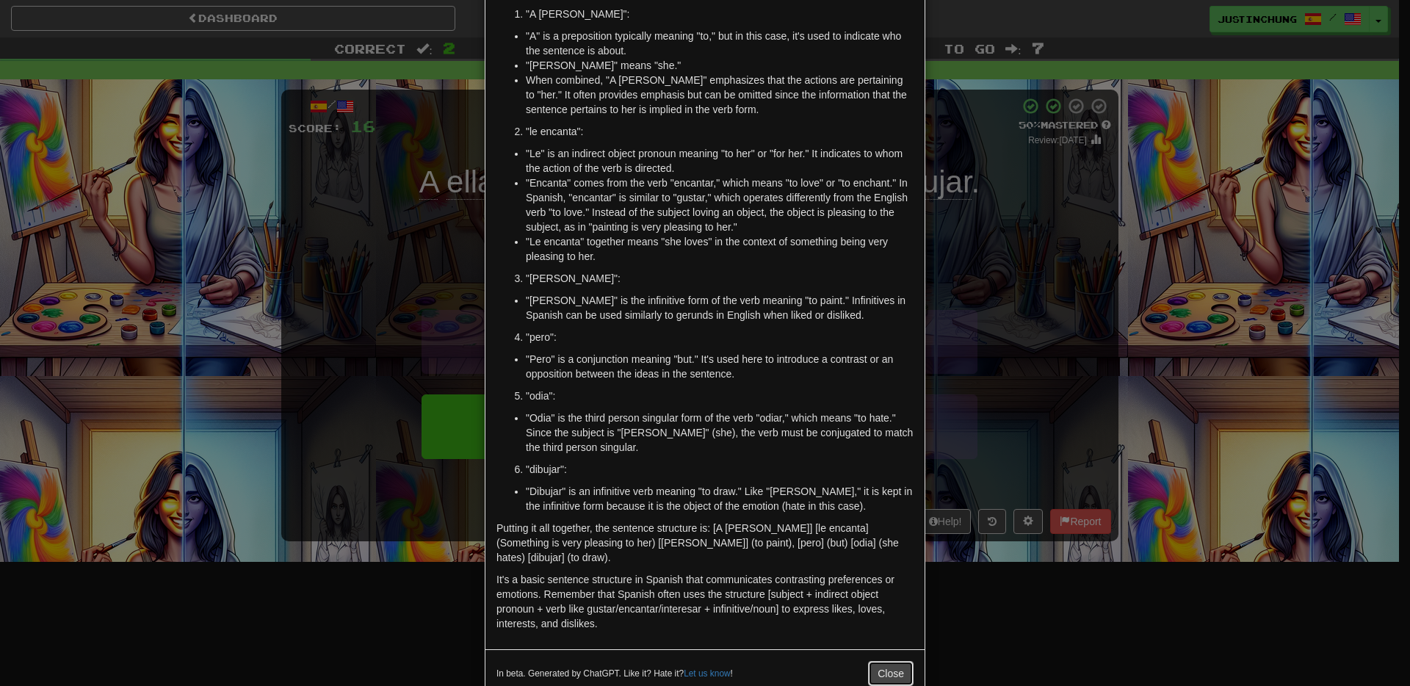
click at [891, 662] on button "Close" at bounding box center [891, 673] width 46 height 25
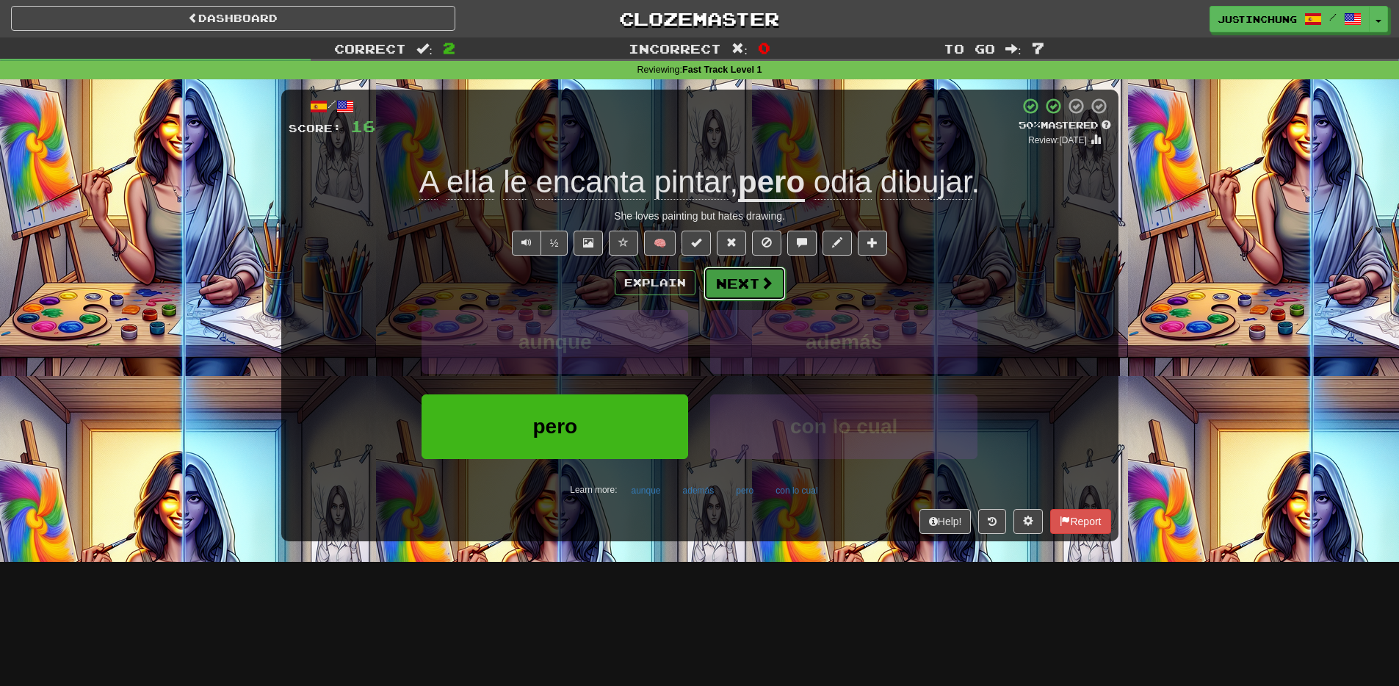
click at [743, 282] on button "Next" at bounding box center [744, 284] width 82 height 34
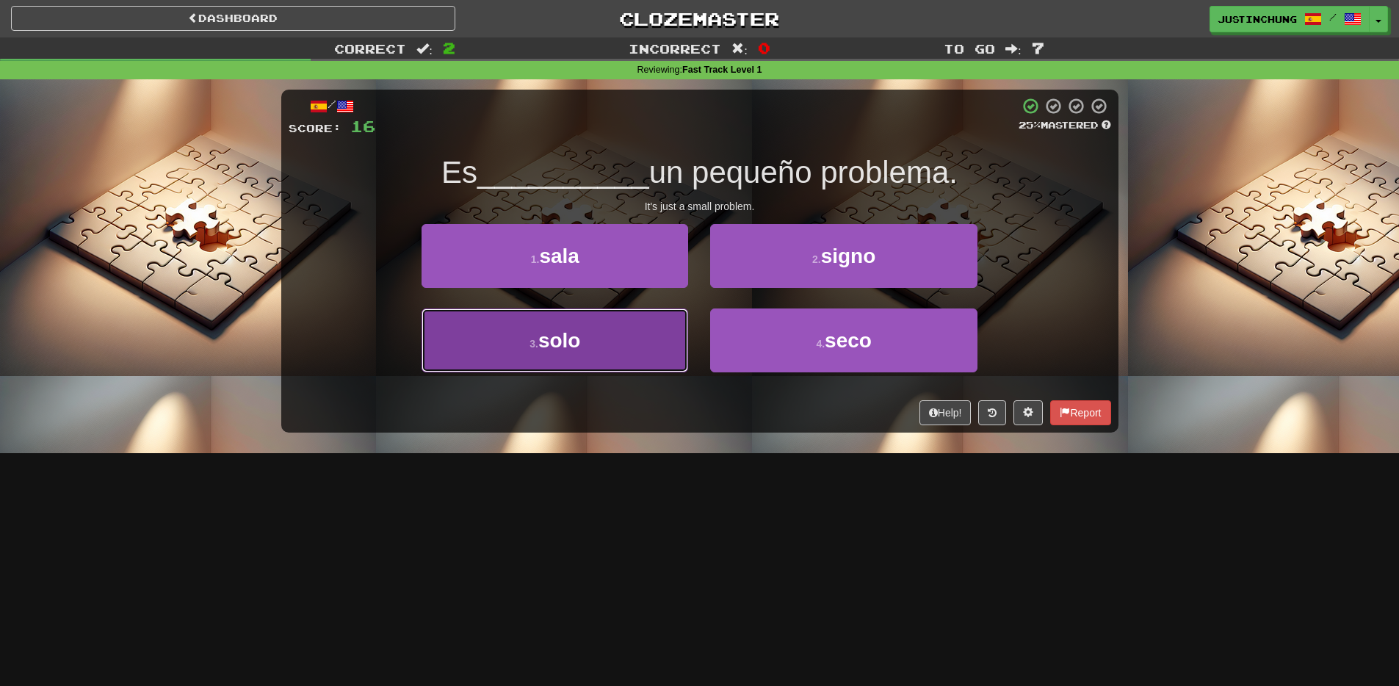
click at [565, 322] on button "3 . solo" at bounding box center [554, 340] width 267 height 64
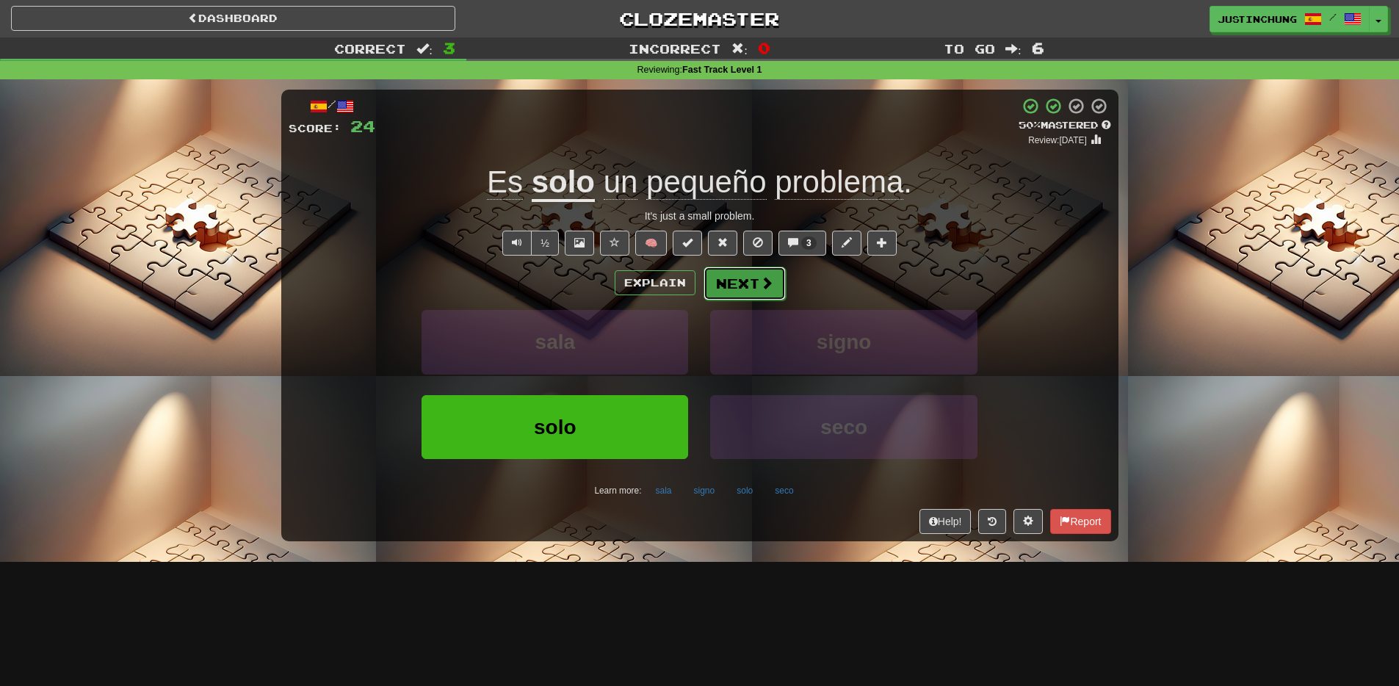
click at [760, 297] on button "Next" at bounding box center [744, 284] width 82 height 34
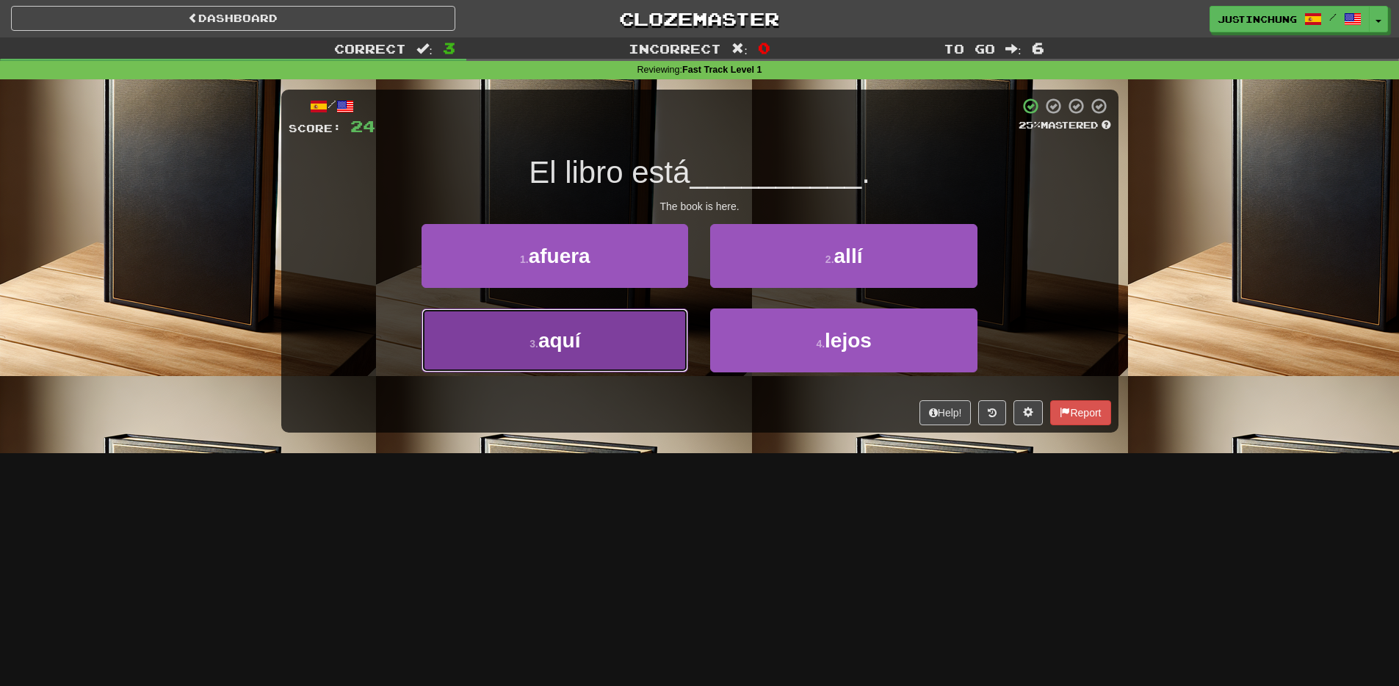
click at [575, 344] on span "aquí" at bounding box center [559, 340] width 43 height 23
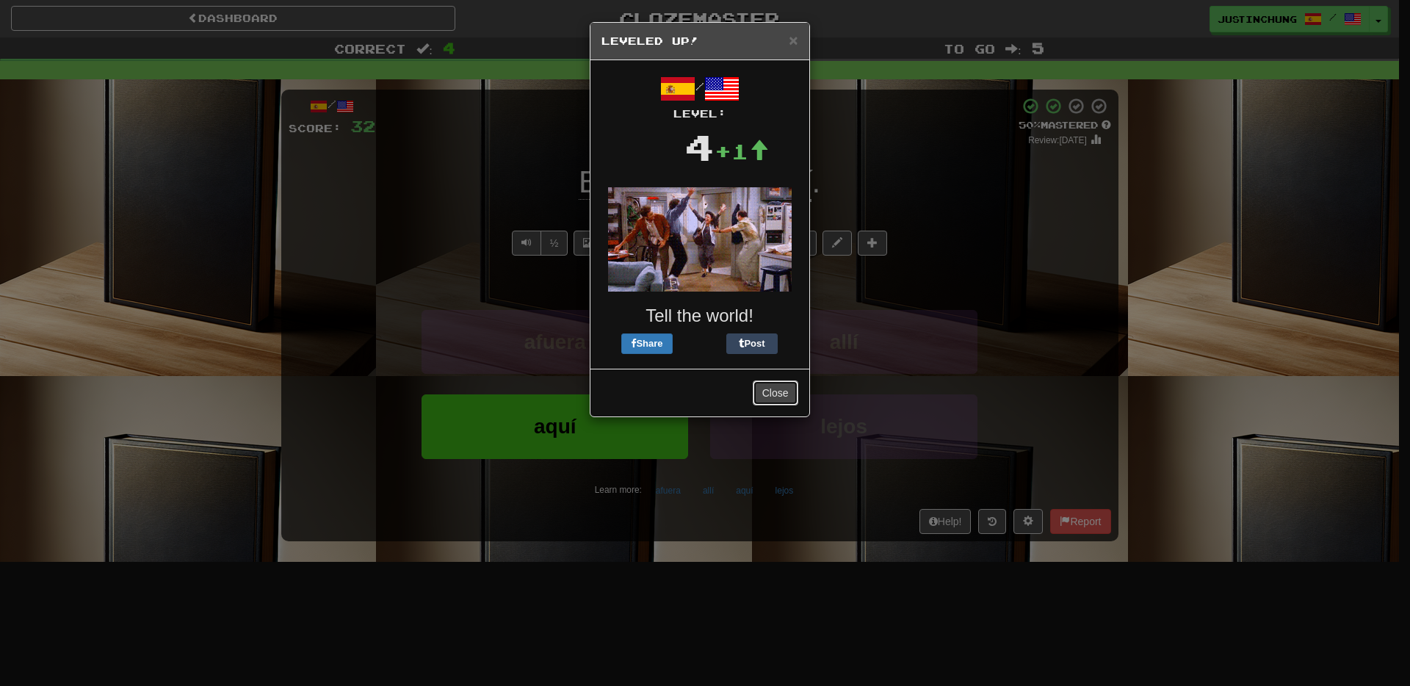
click at [777, 388] on button "Close" at bounding box center [776, 392] width 46 height 25
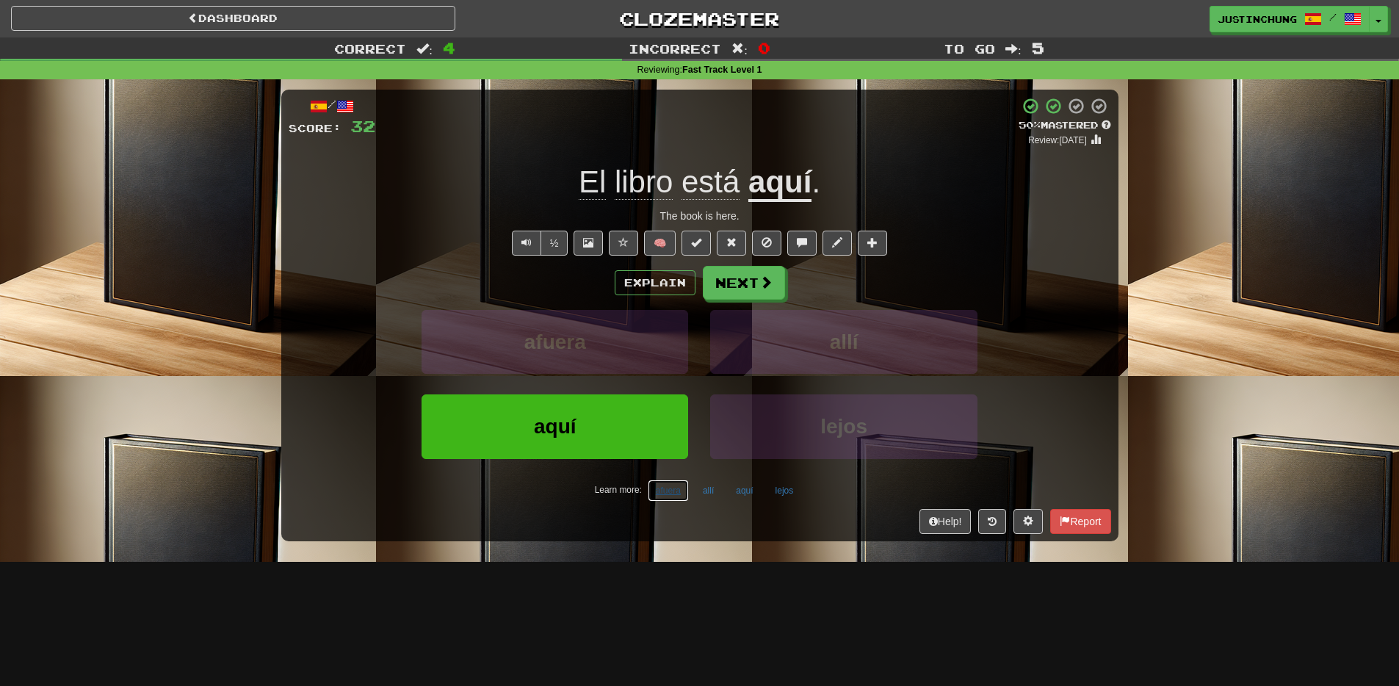
click at [662, 492] on button "afuera" at bounding box center [668, 490] width 41 height 22
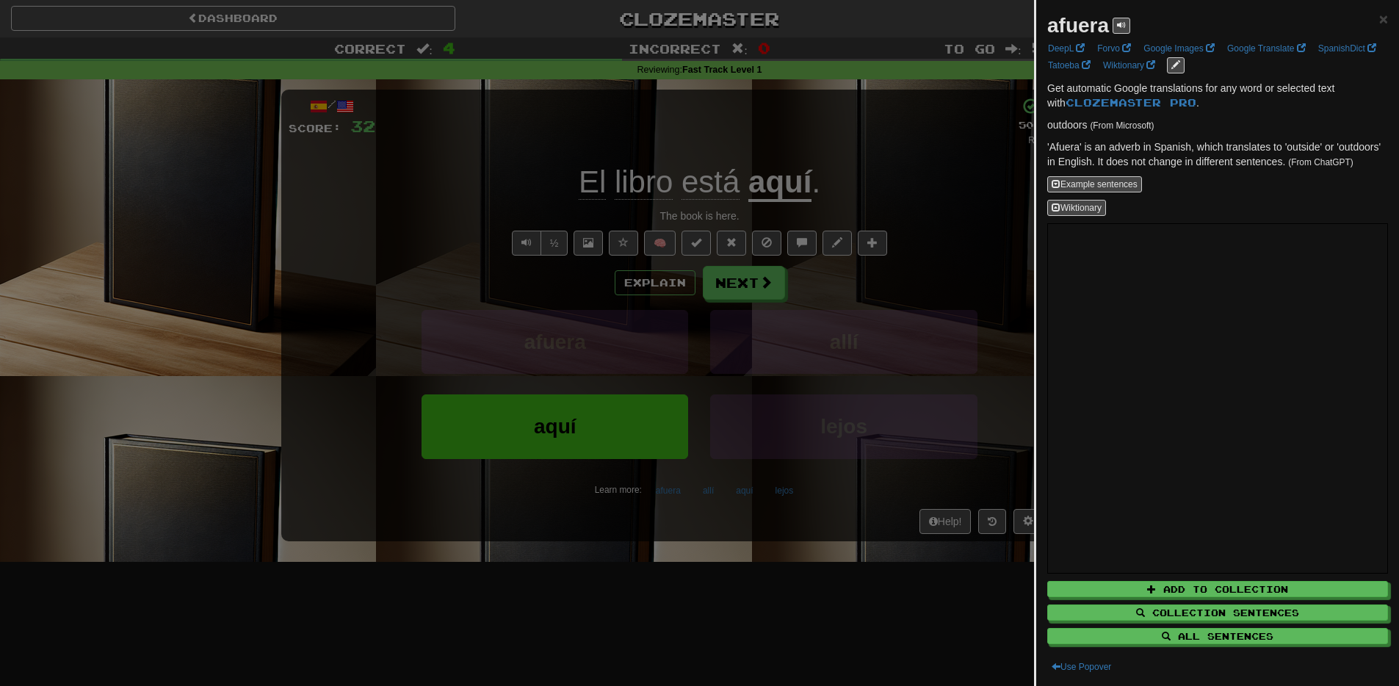
click at [688, 629] on div at bounding box center [699, 343] width 1399 height 686
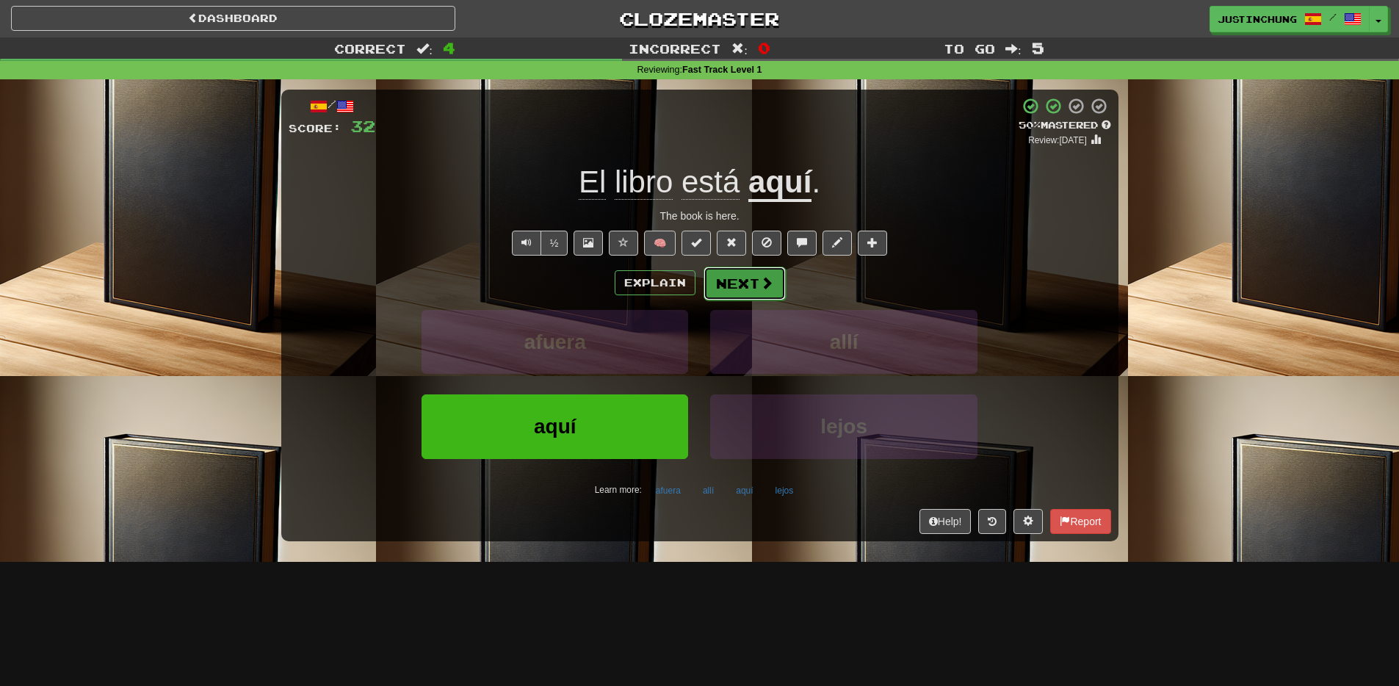
click at [750, 277] on button "Next" at bounding box center [744, 284] width 82 height 34
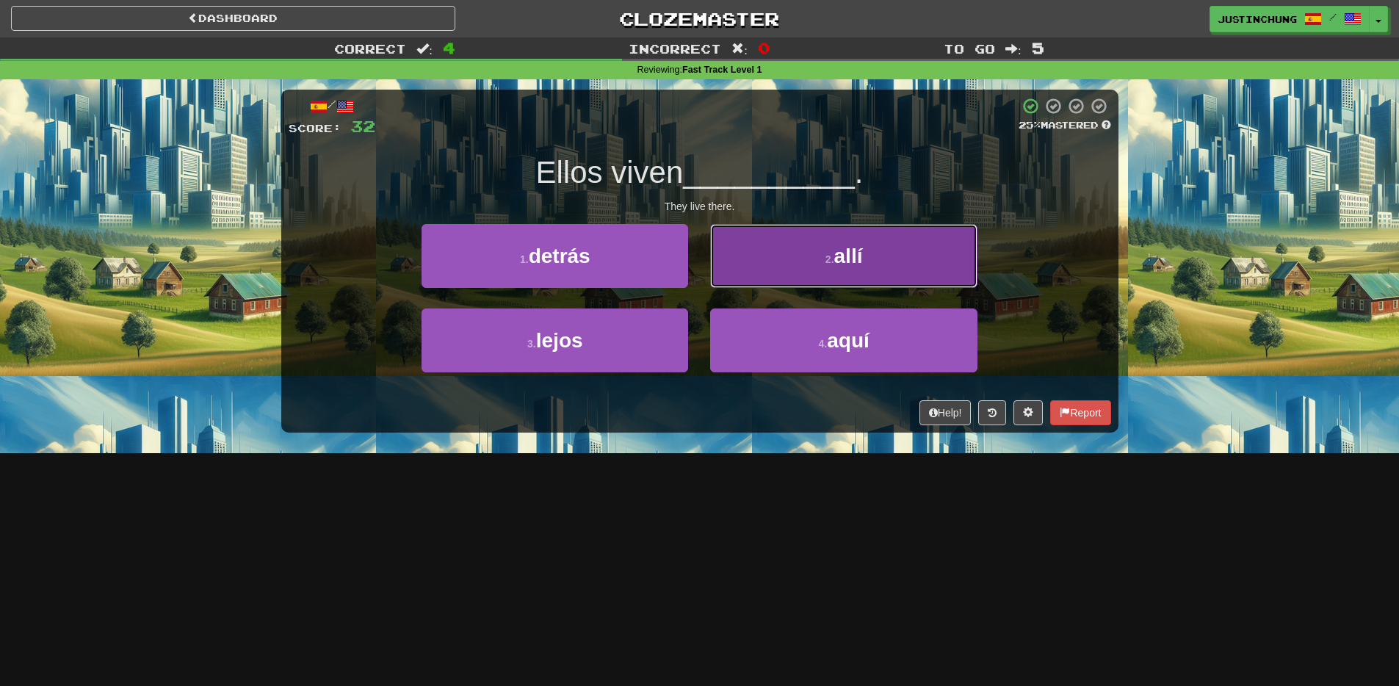
click at [847, 275] on button "2 . allí" at bounding box center [843, 256] width 267 height 64
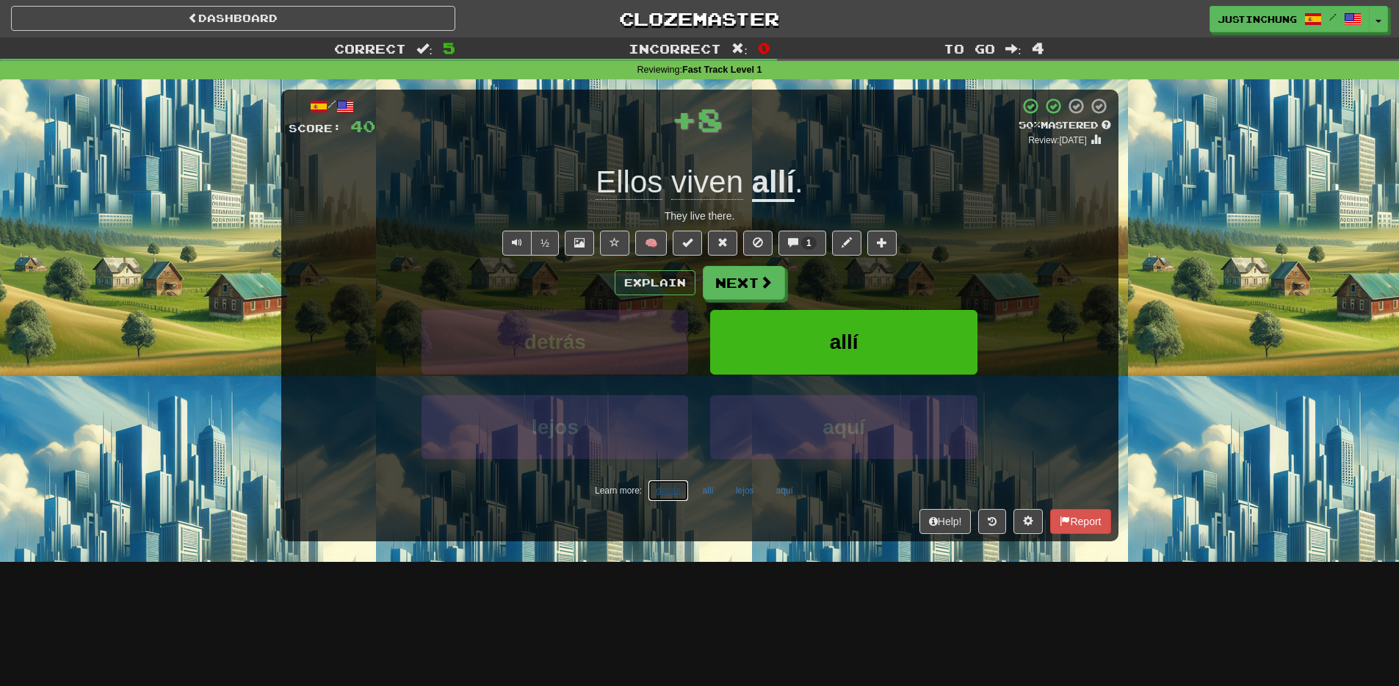
click at [673, 493] on button "detrás" at bounding box center [668, 490] width 40 height 22
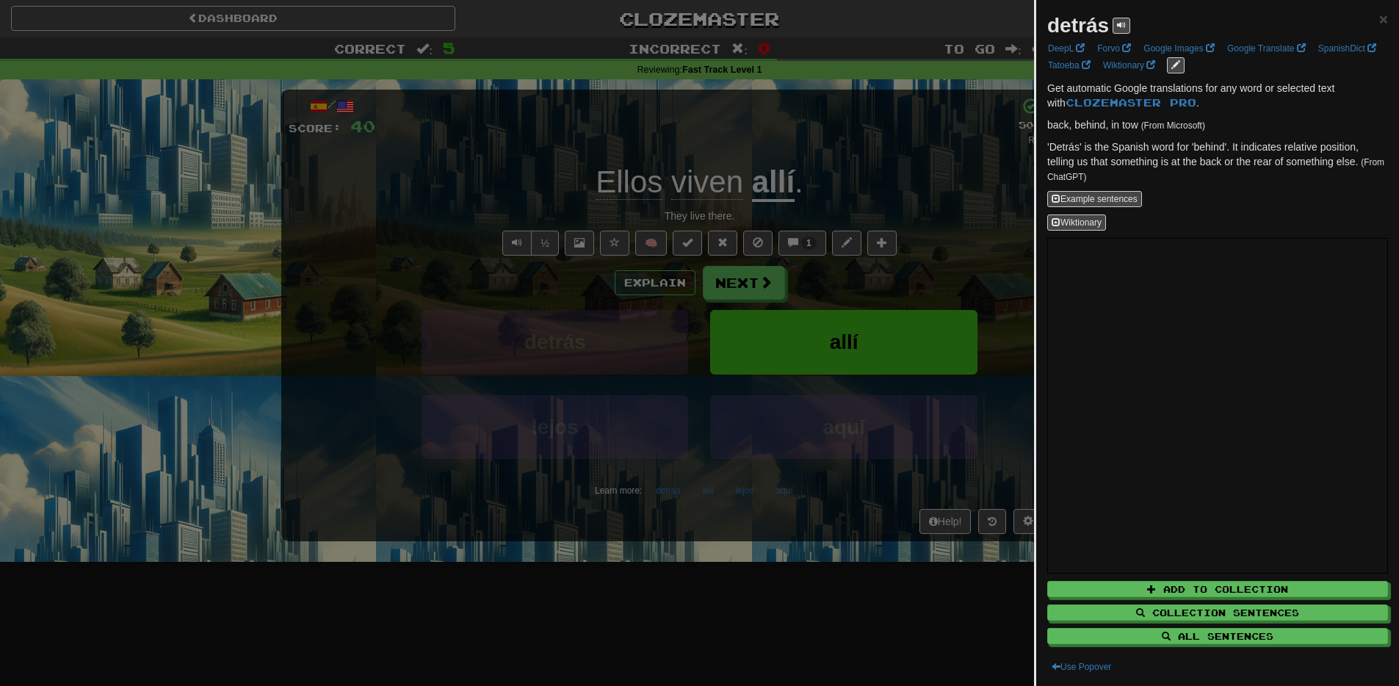
click at [666, 625] on div at bounding box center [699, 343] width 1399 height 686
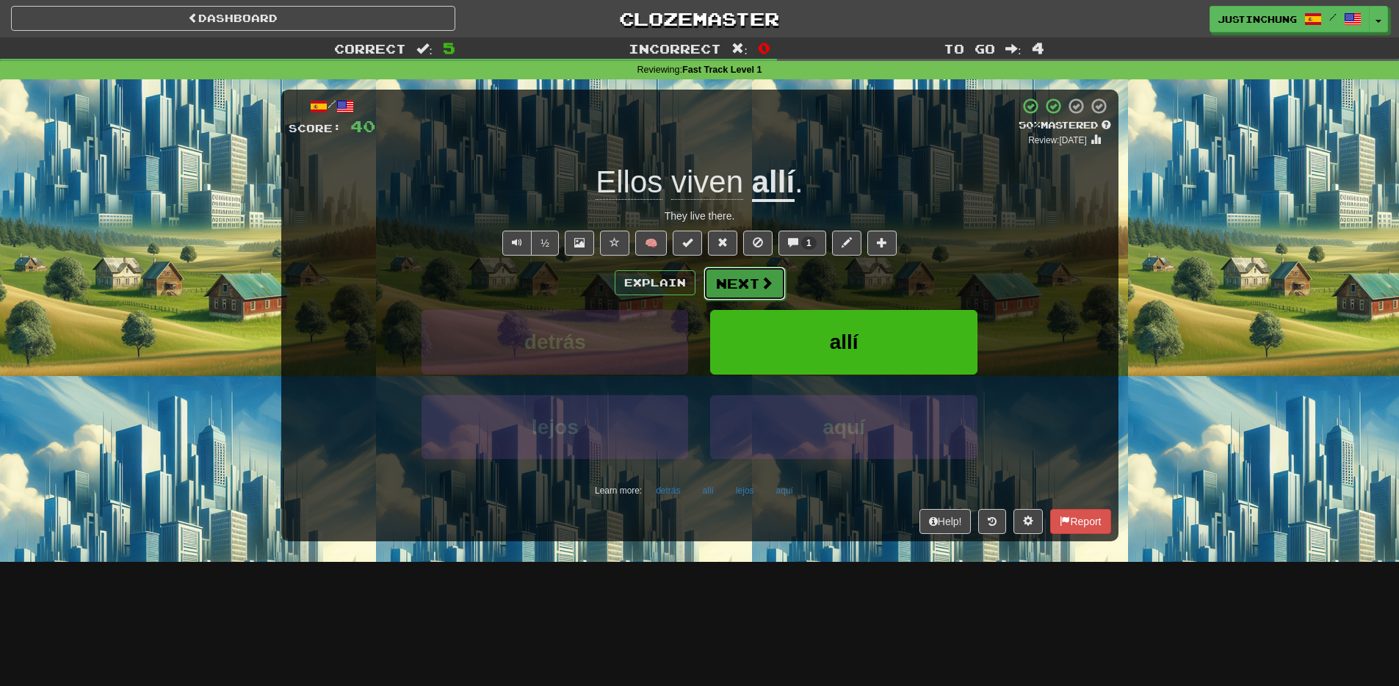
click at [736, 289] on button "Next" at bounding box center [744, 284] width 82 height 34
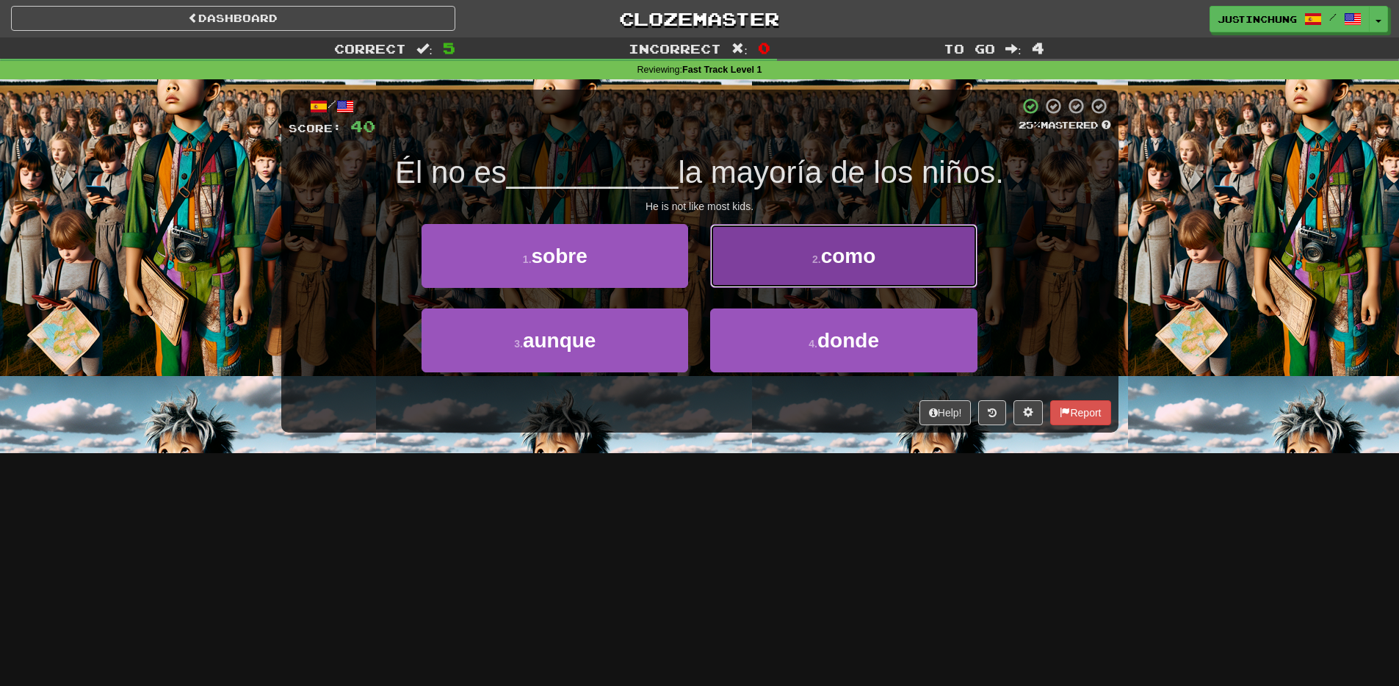
click at [806, 258] on button "2 . como" at bounding box center [843, 256] width 267 height 64
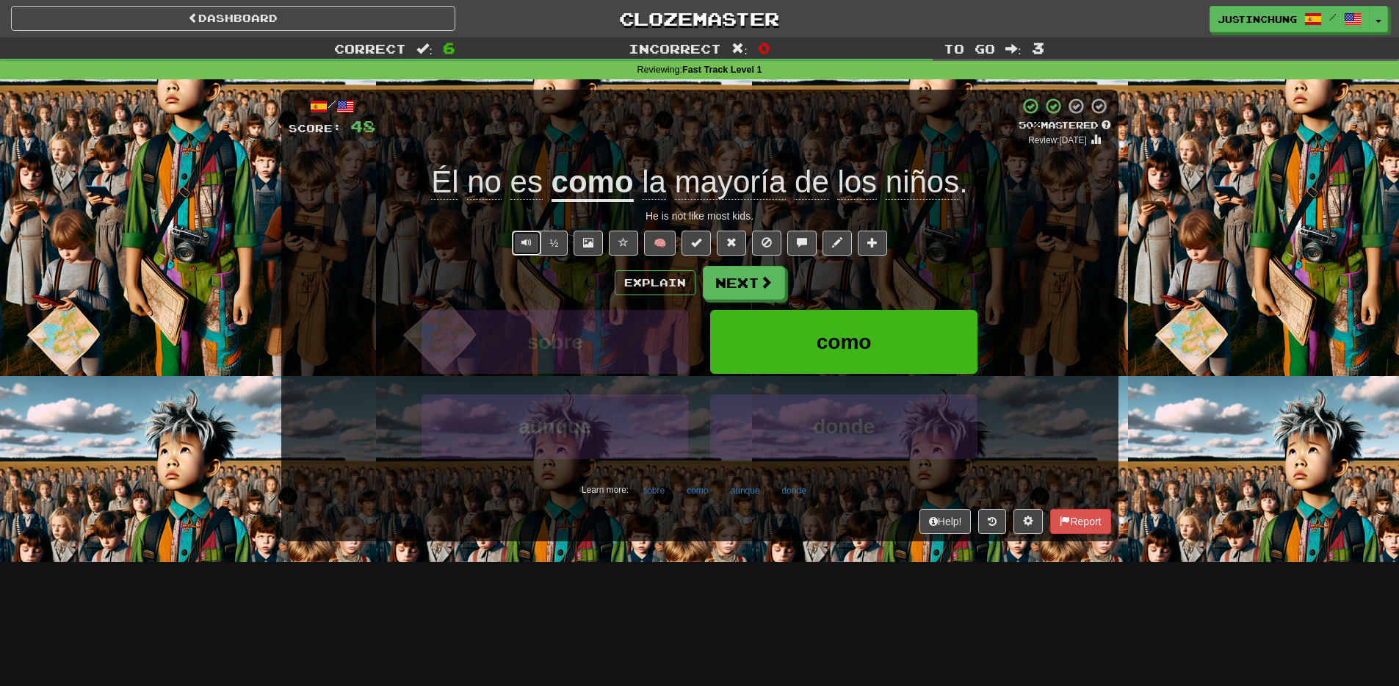
click at [521, 239] on button "Text-to-speech controls" at bounding box center [526, 243] width 29 height 25
click at [746, 493] on button "aunque" at bounding box center [745, 490] width 46 height 22
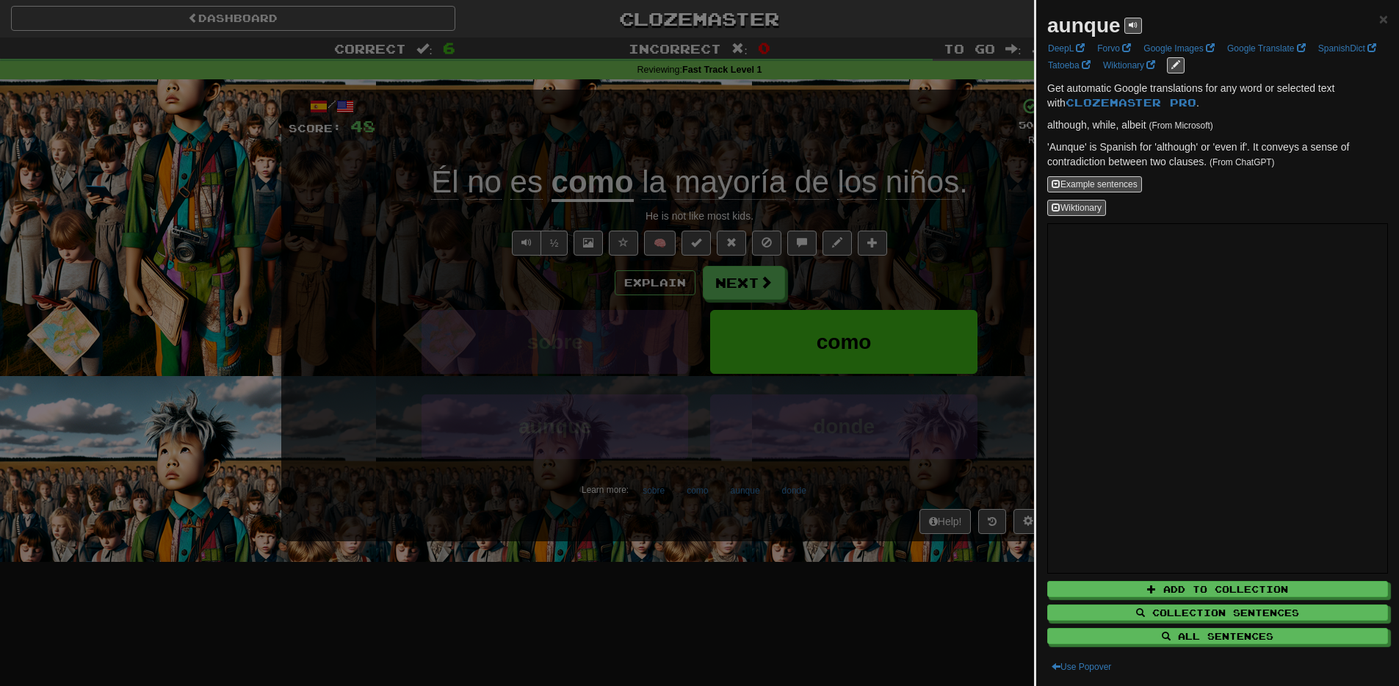
click at [712, 620] on div at bounding box center [699, 343] width 1399 height 686
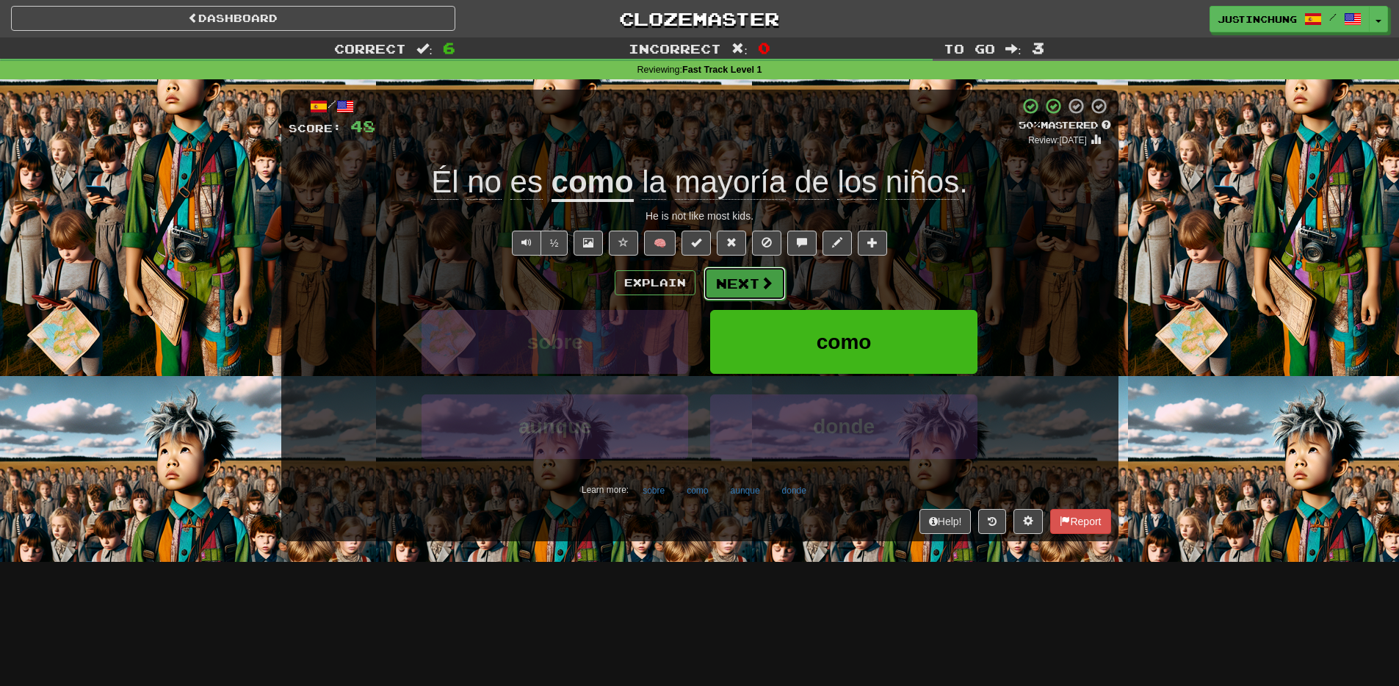
click at [739, 278] on button "Next" at bounding box center [744, 284] width 82 height 34
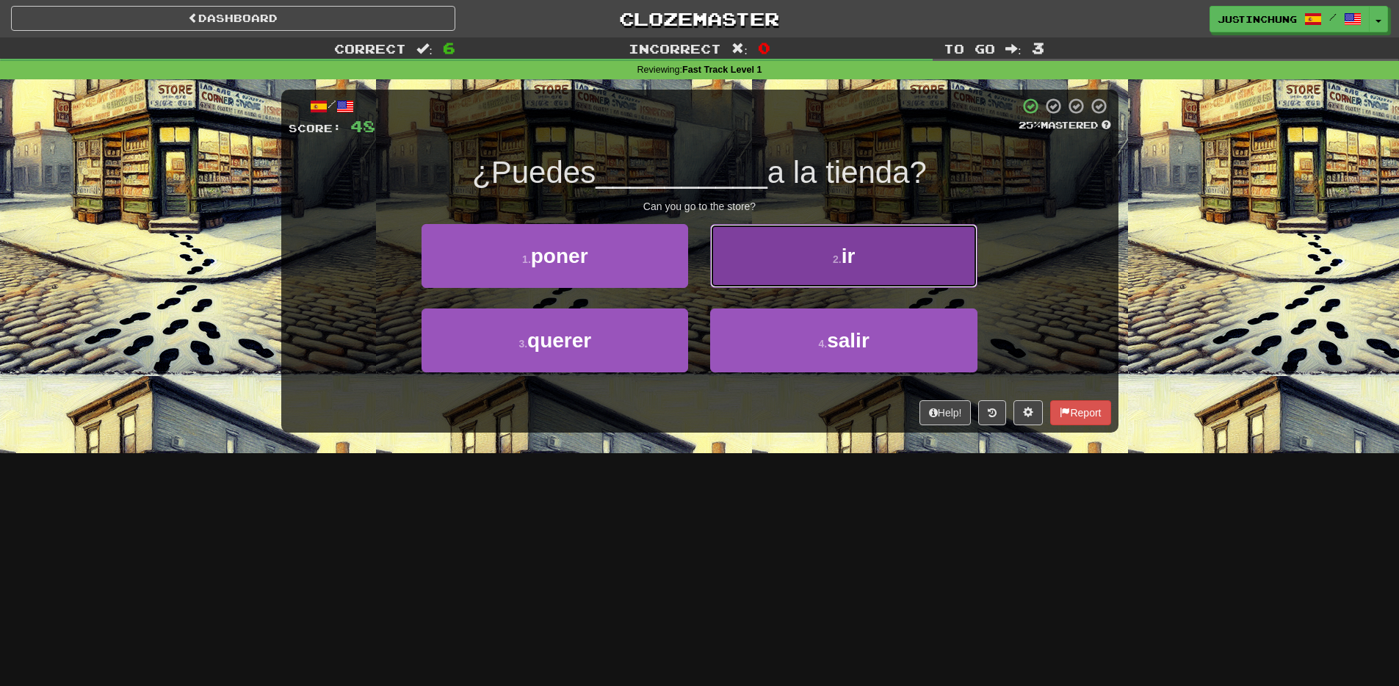
click at [791, 251] on button "2 . ir" at bounding box center [843, 256] width 267 height 64
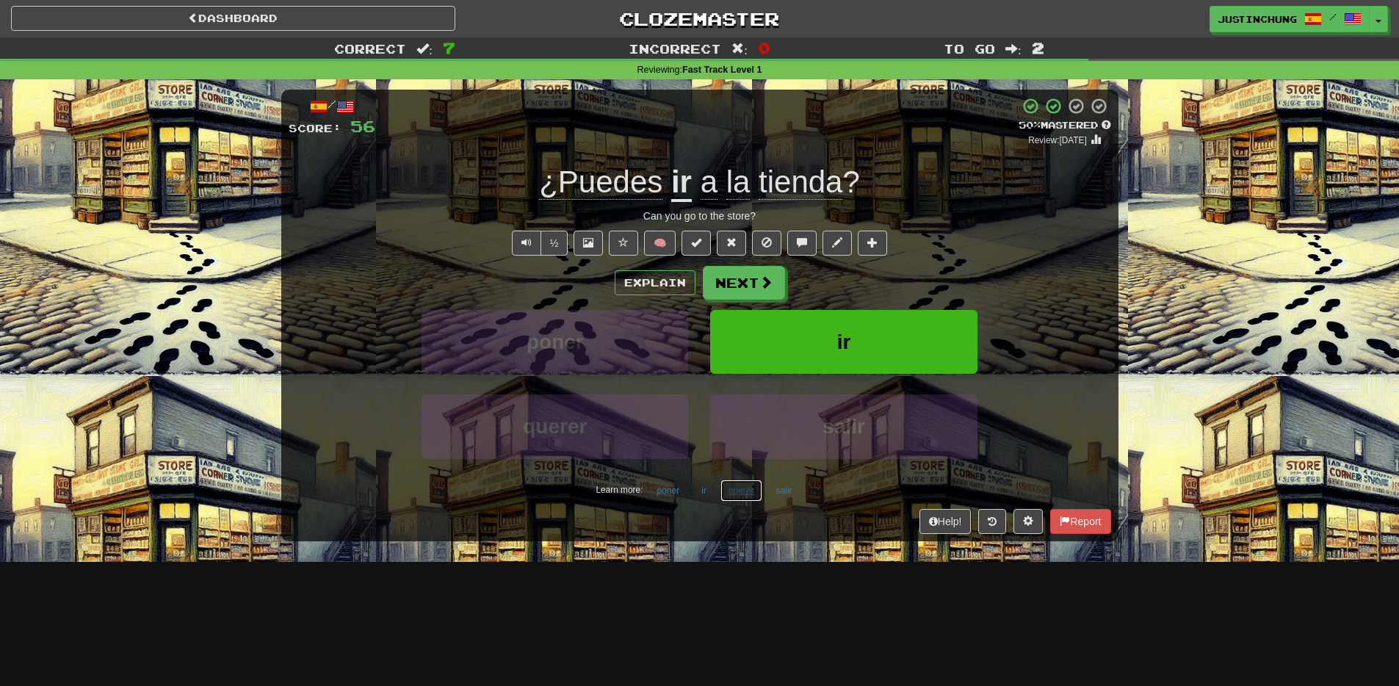
click at [738, 493] on button "querer" at bounding box center [741, 490] width 42 height 22
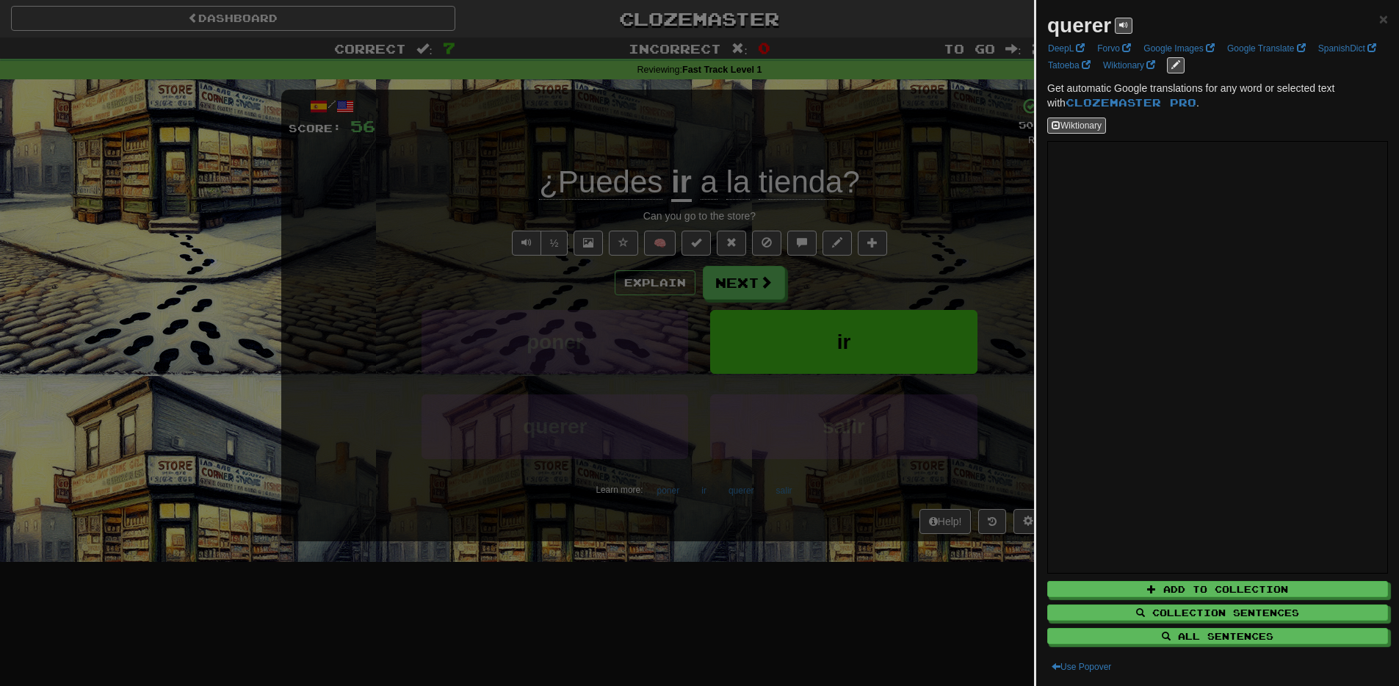
click at [820, 613] on div at bounding box center [699, 343] width 1399 height 686
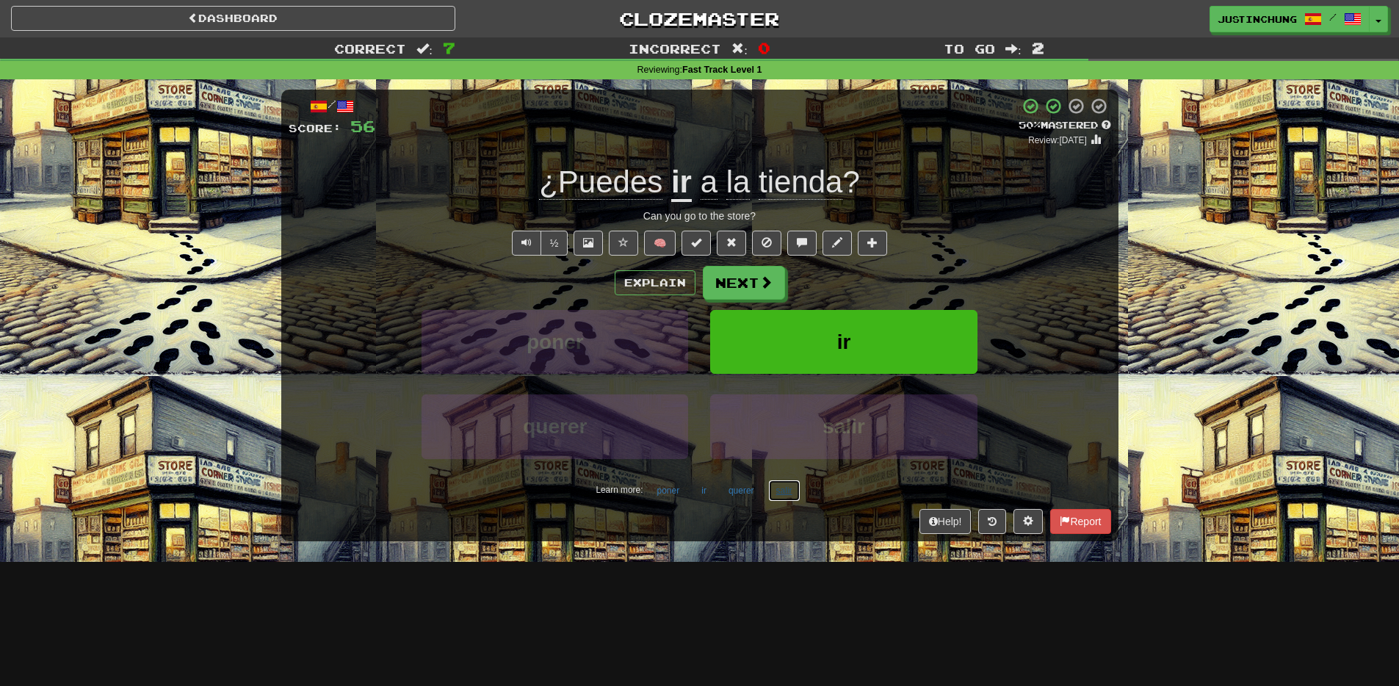
click at [784, 490] on button "salir" at bounding box center [784, 490] width 32 height 22
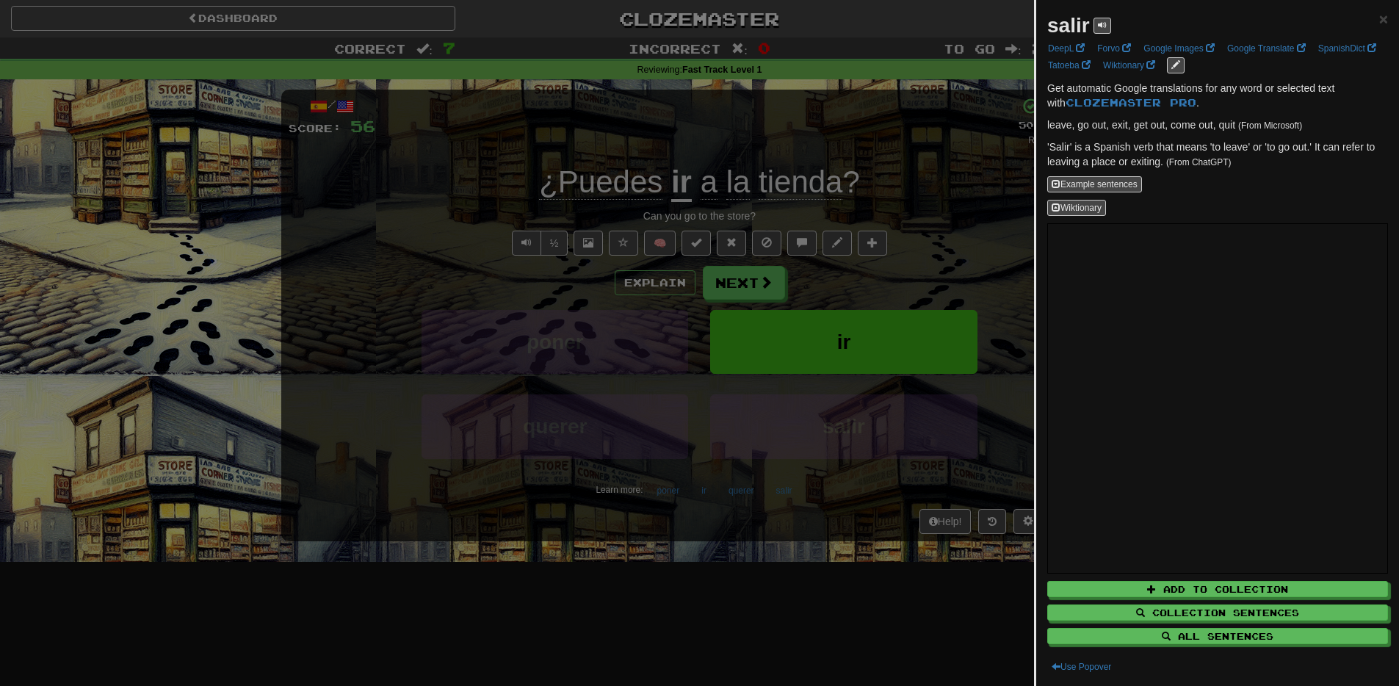
click at [740, 570] on div at bounding box center [699, 343] width 1399 height 686
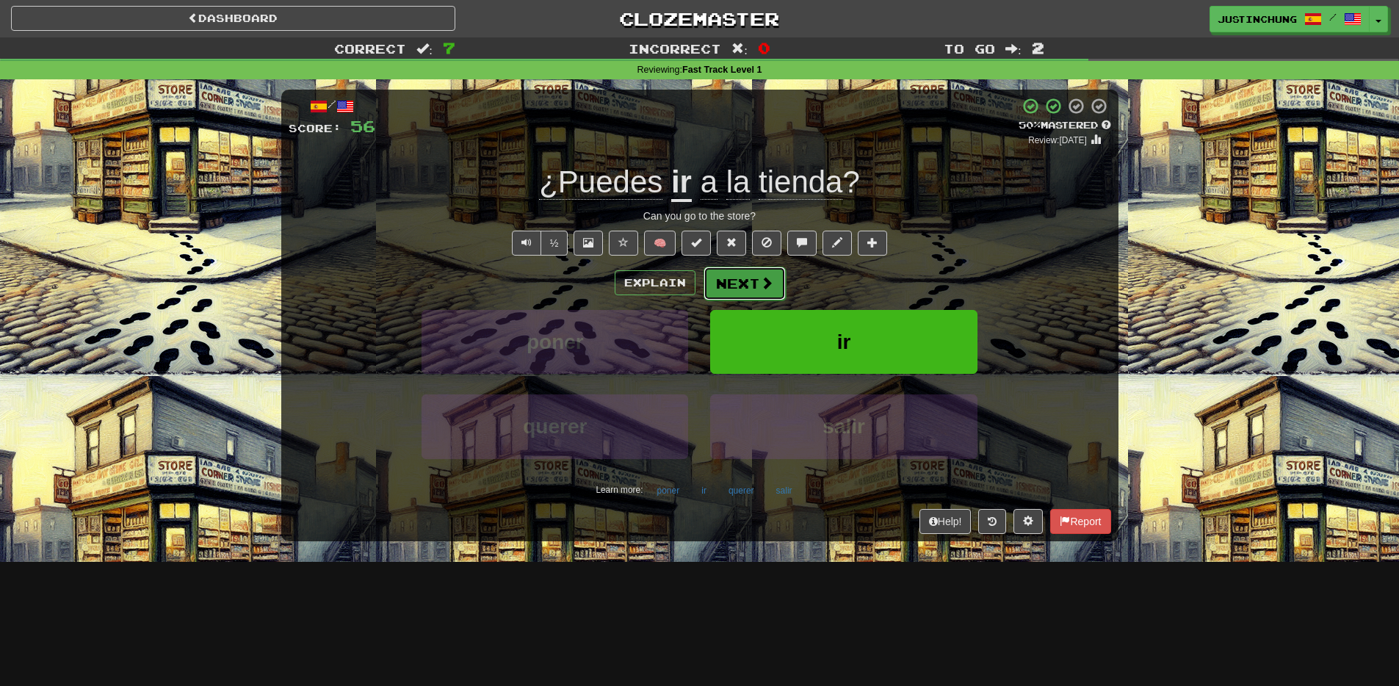
click at [760, 286] on span at bounding box center [766, 282] width 13 height 13
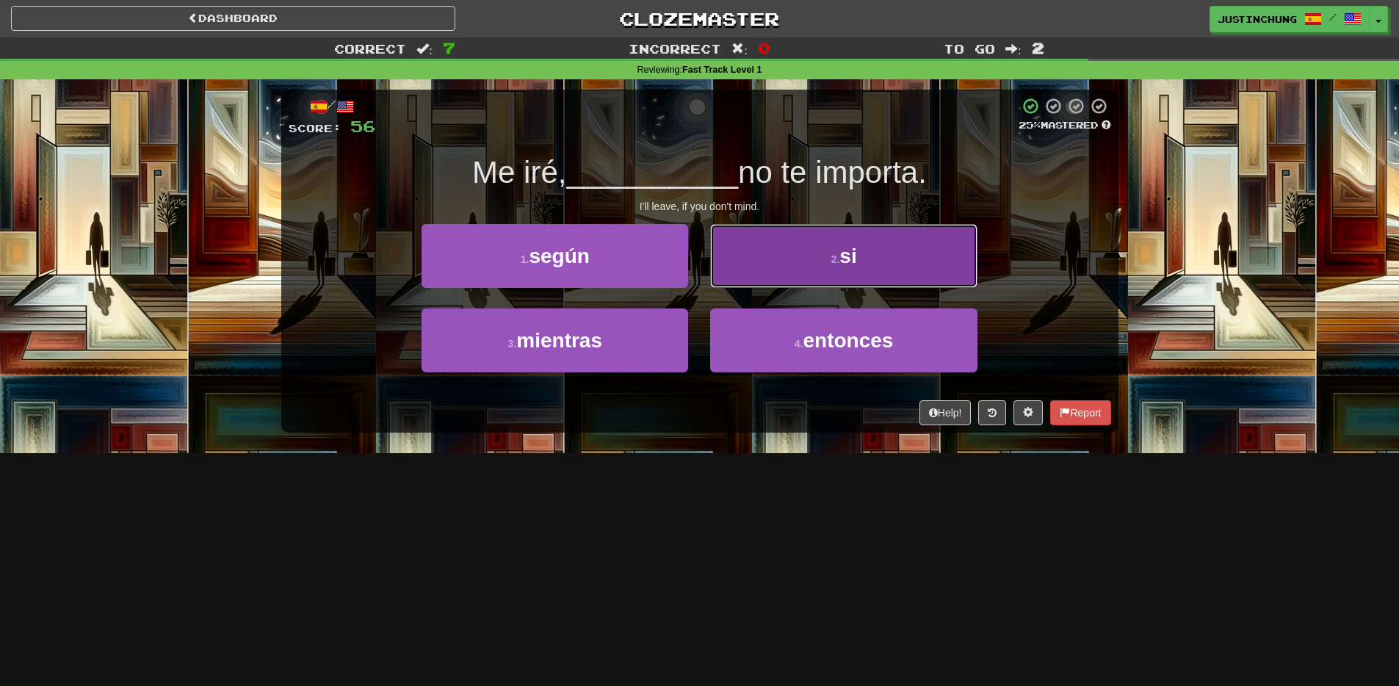
click at [856, 257] on span "si" at bounding box center [847, 255] width 17 height 23
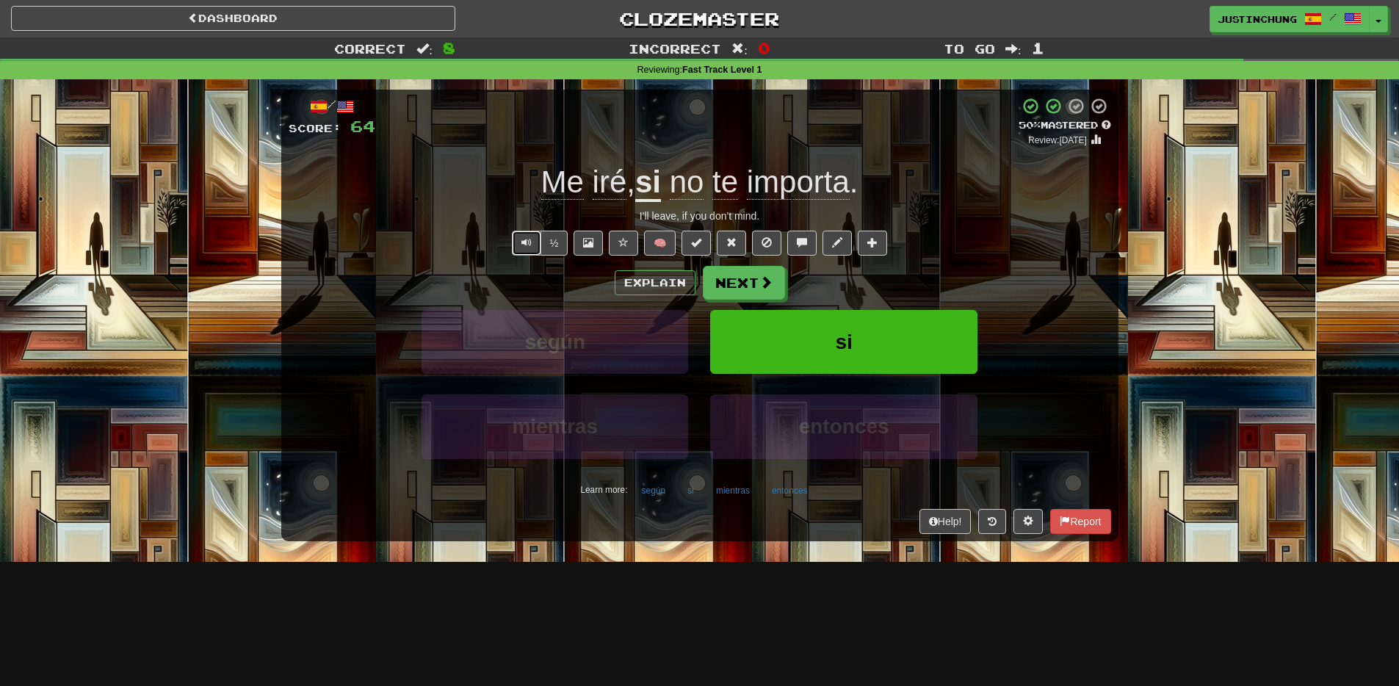
click at [521, 248] on button "Text-to-speech controls" at bounding box center [526, 243] width 29 height 25
click at [653, 493] on button "según" at bounding box center [654, 490] width 40 height 22
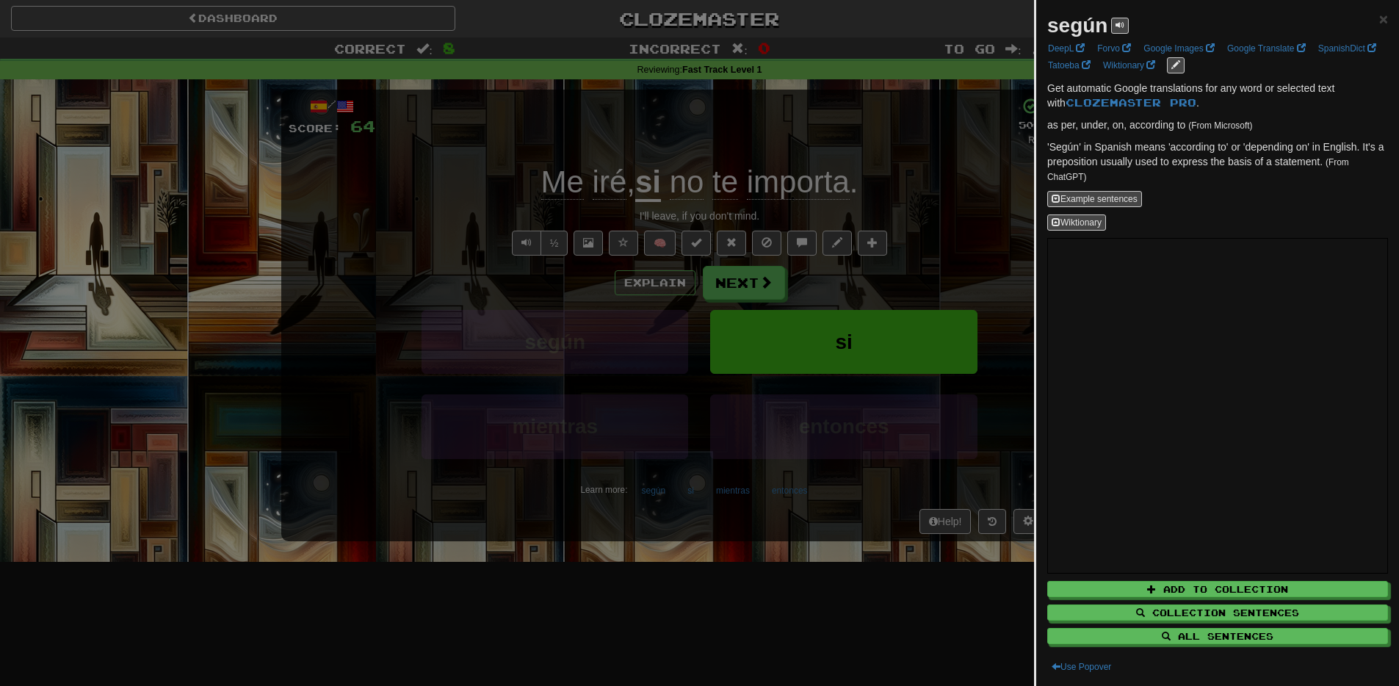
click at [749, 609] on div at bounding box center [699, 343] width 1399 height 686
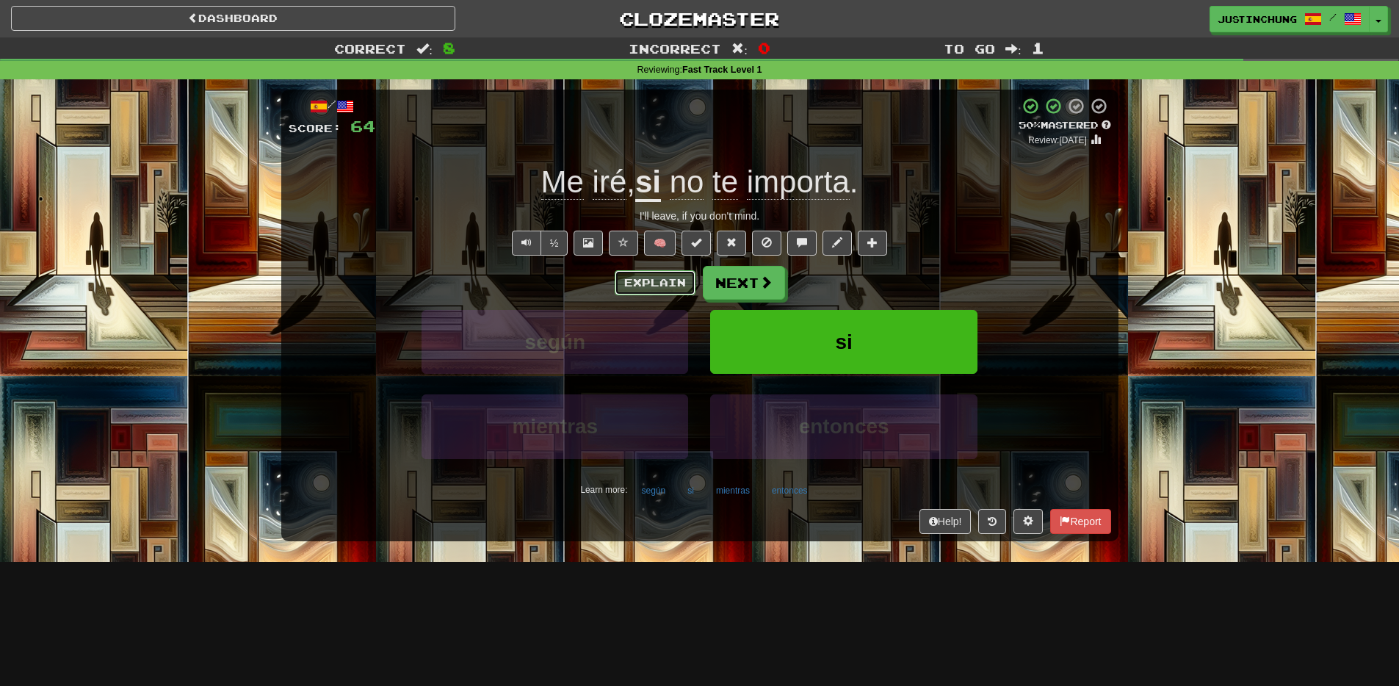
click at [660, 282] on button "Explain" at bounding box center [655, 282] width 81 height 25
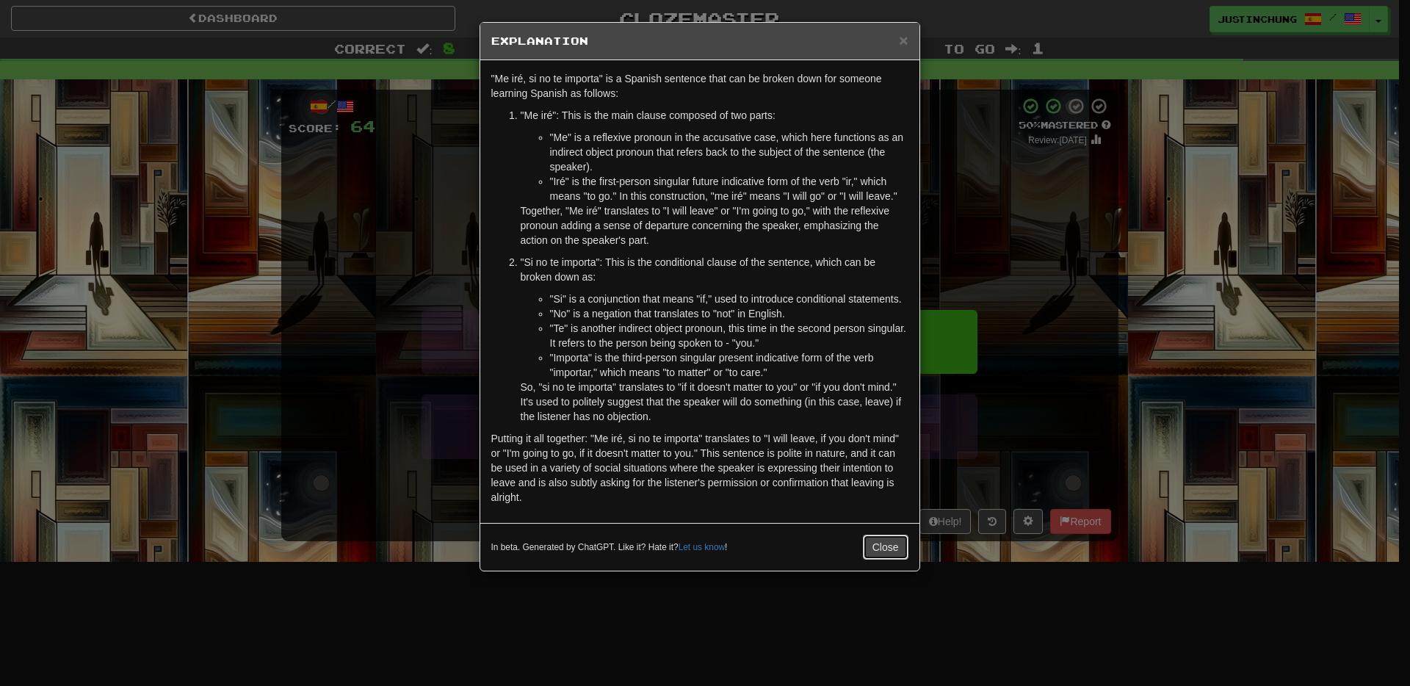
click at [894, 559] on button "Close" at bounding box center [886, 546] width 46 height 25
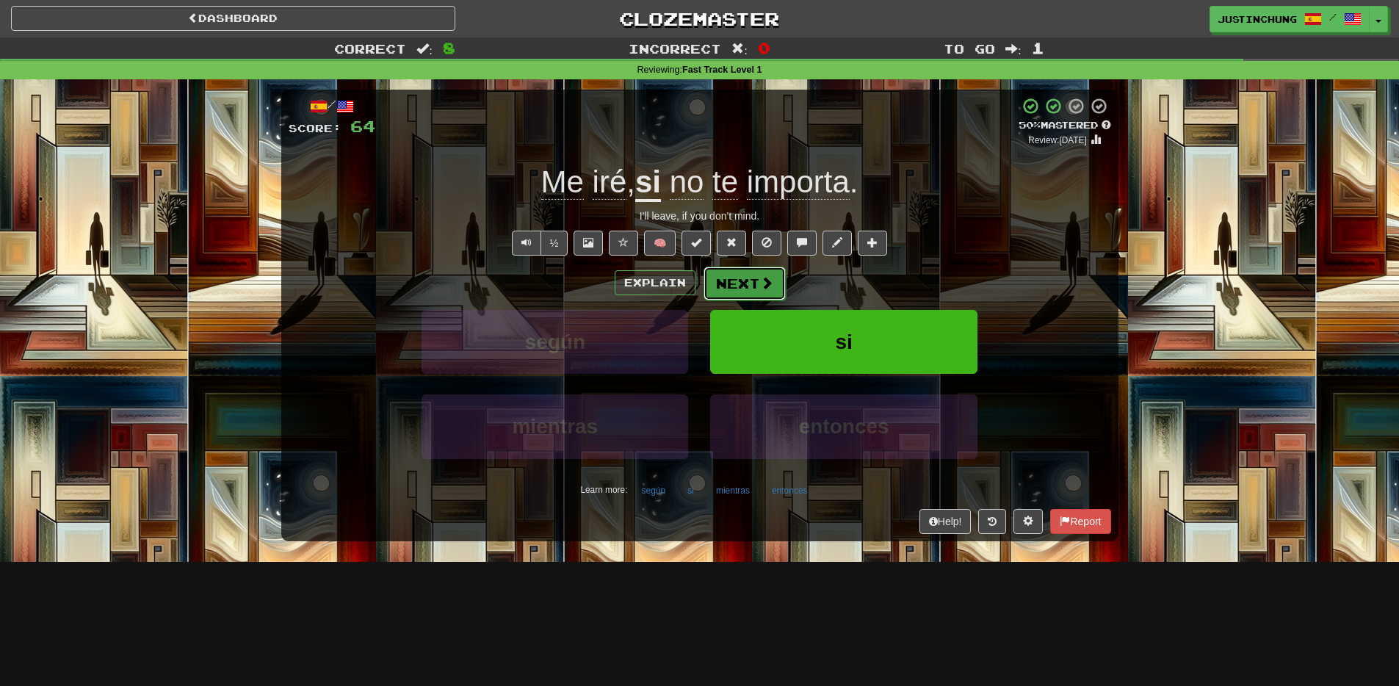
click at [754, 280] on button "Next" at bounding box center [744, 284] width 82 height 34
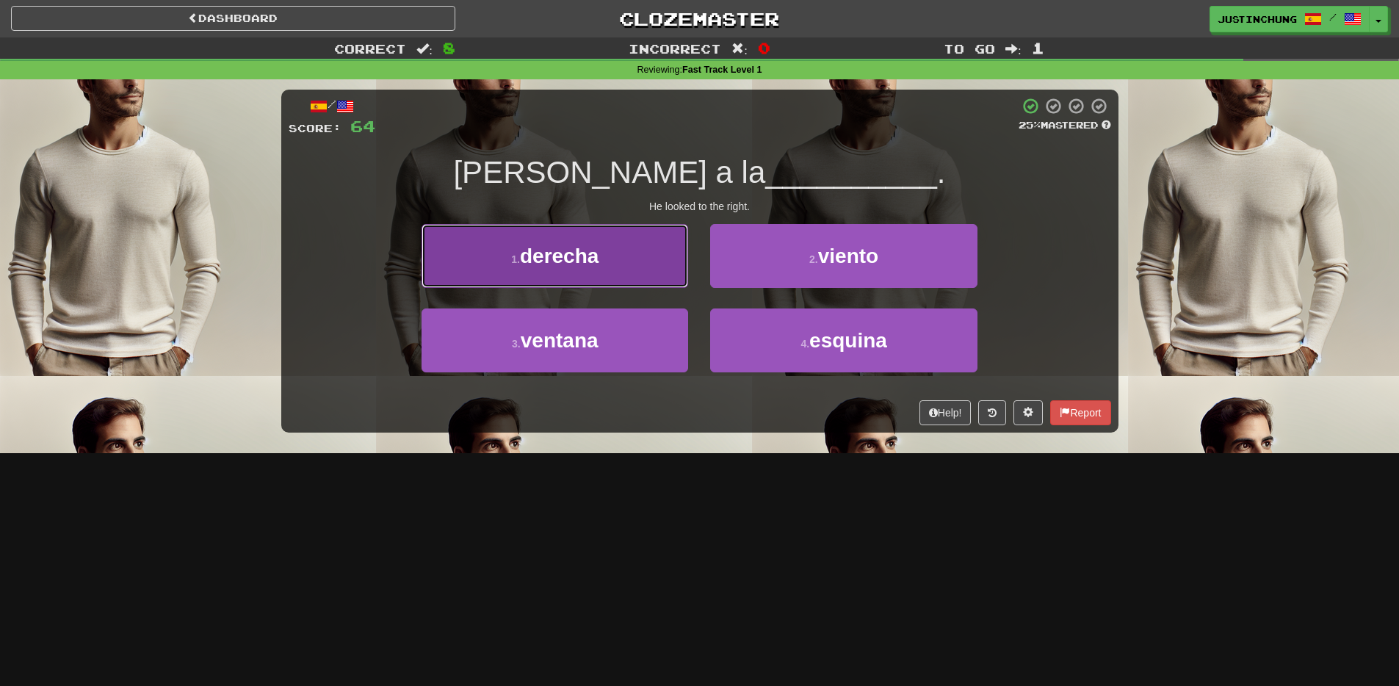
click at [605, 258] on button "1 . derecha" at bounding box center [554, 256] width 267 height 64
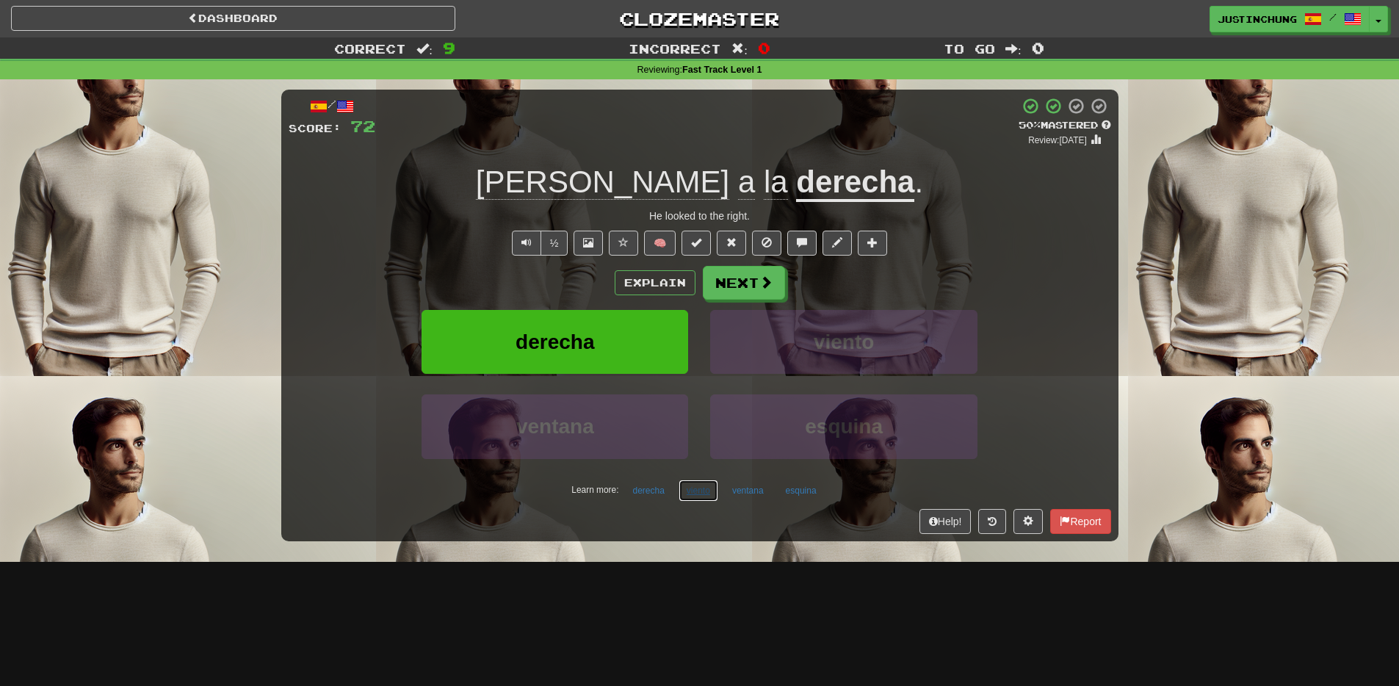
click at [693, 493] on button "viento" at bounding box center [698, 490] width 40 height 22
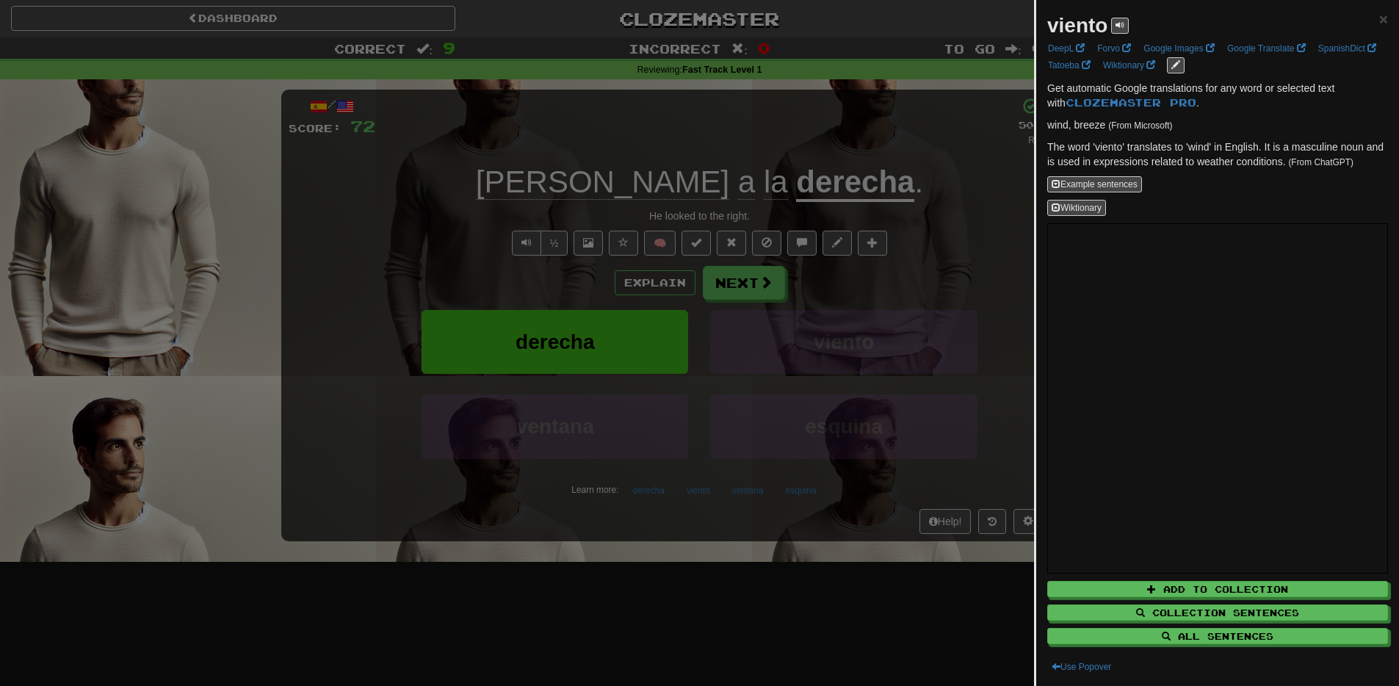
click at [668, 609] on div at bounding box center [699, 343] width 1399 height 686
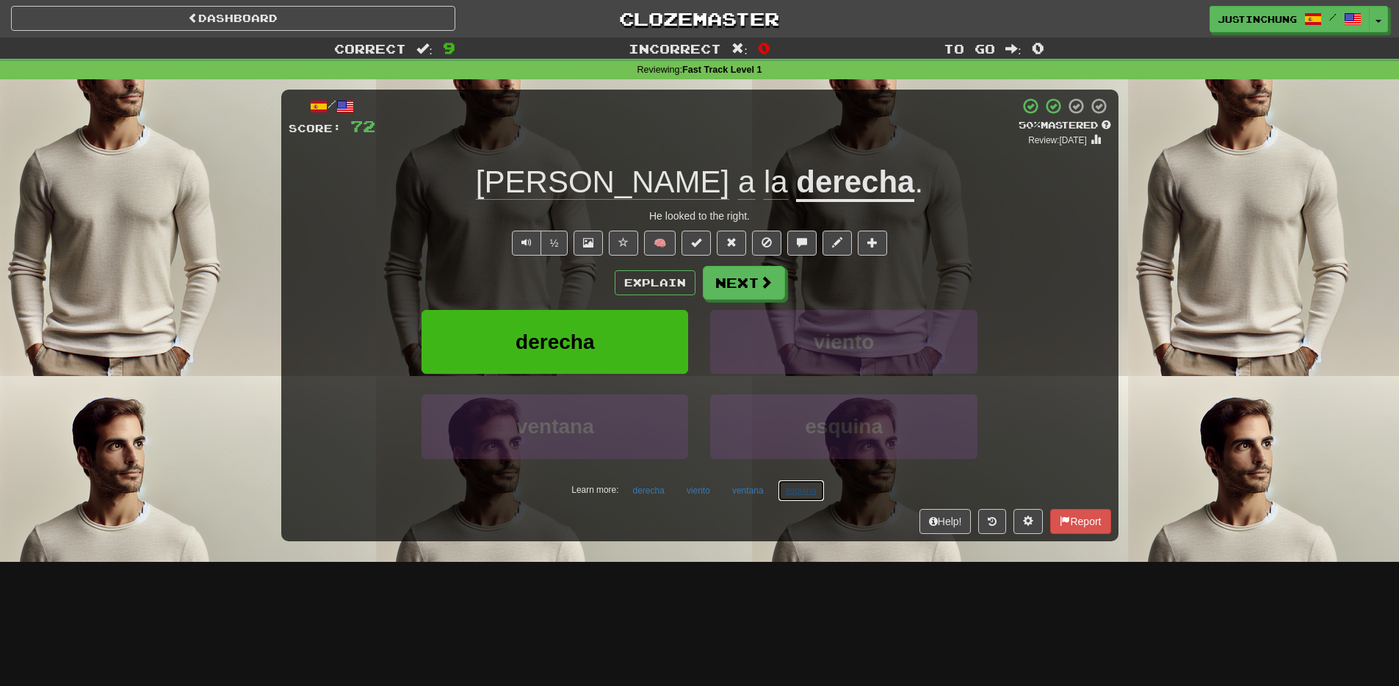
click at [806, 494] on button "esquina" at bounding box center [801, 490] width 47 height 22
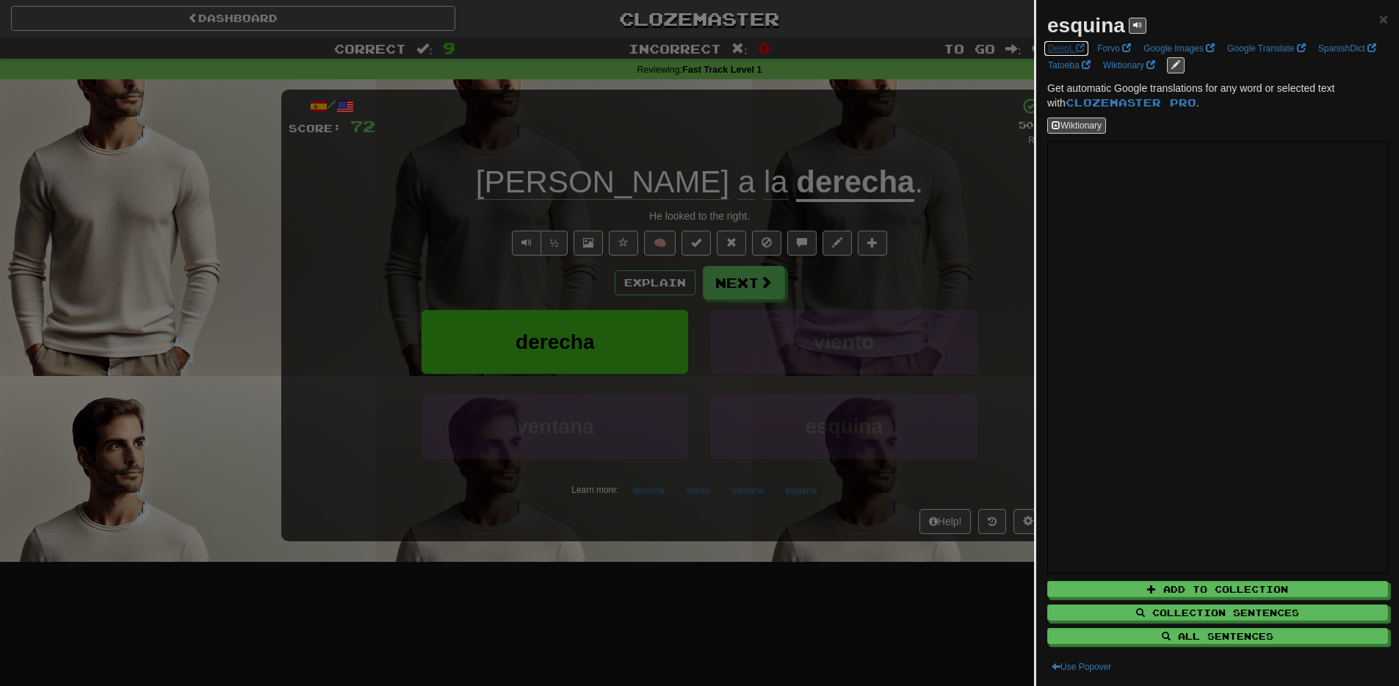
click at [1069, 51] on link "DeepL" at bounding box center [1066, 48] width 46 height 16
click at [697, 665] on div at bounding box center [699, 343] width 1399 height 686
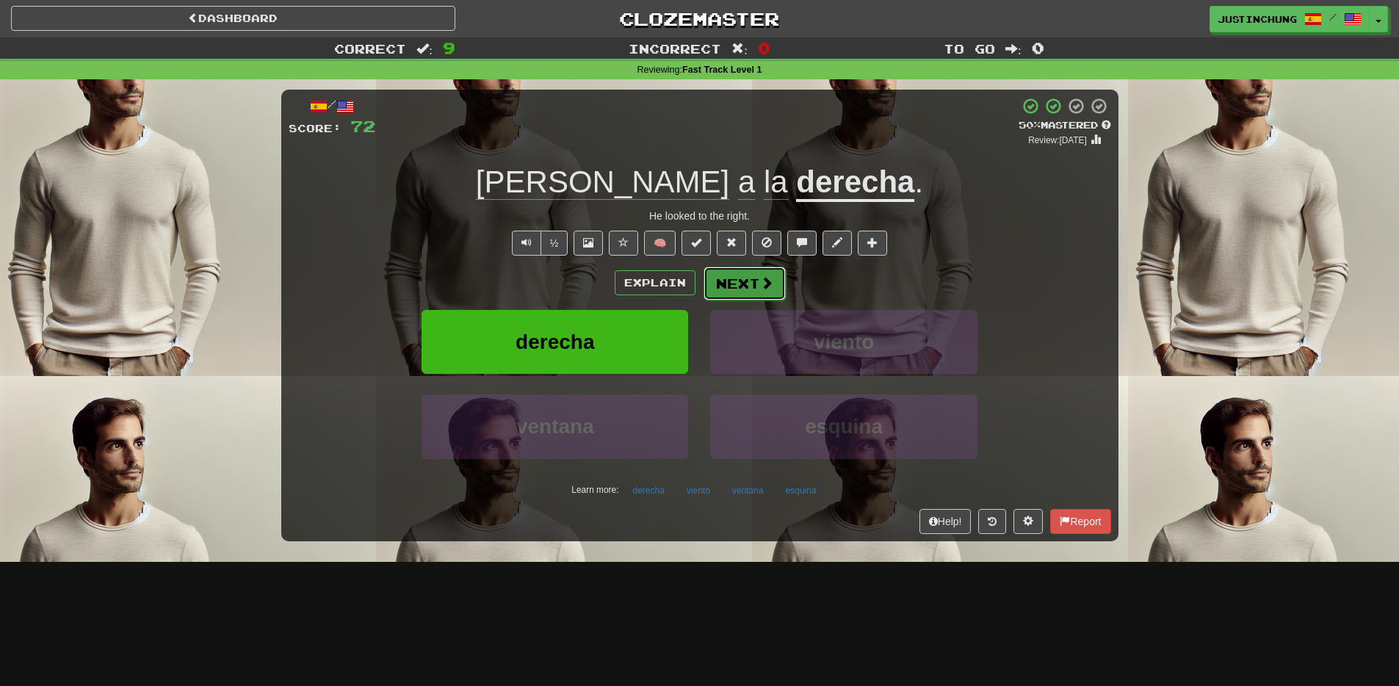
click at [734, 295] on button "Next" at bounding box center [744, 284] width 82 height 34
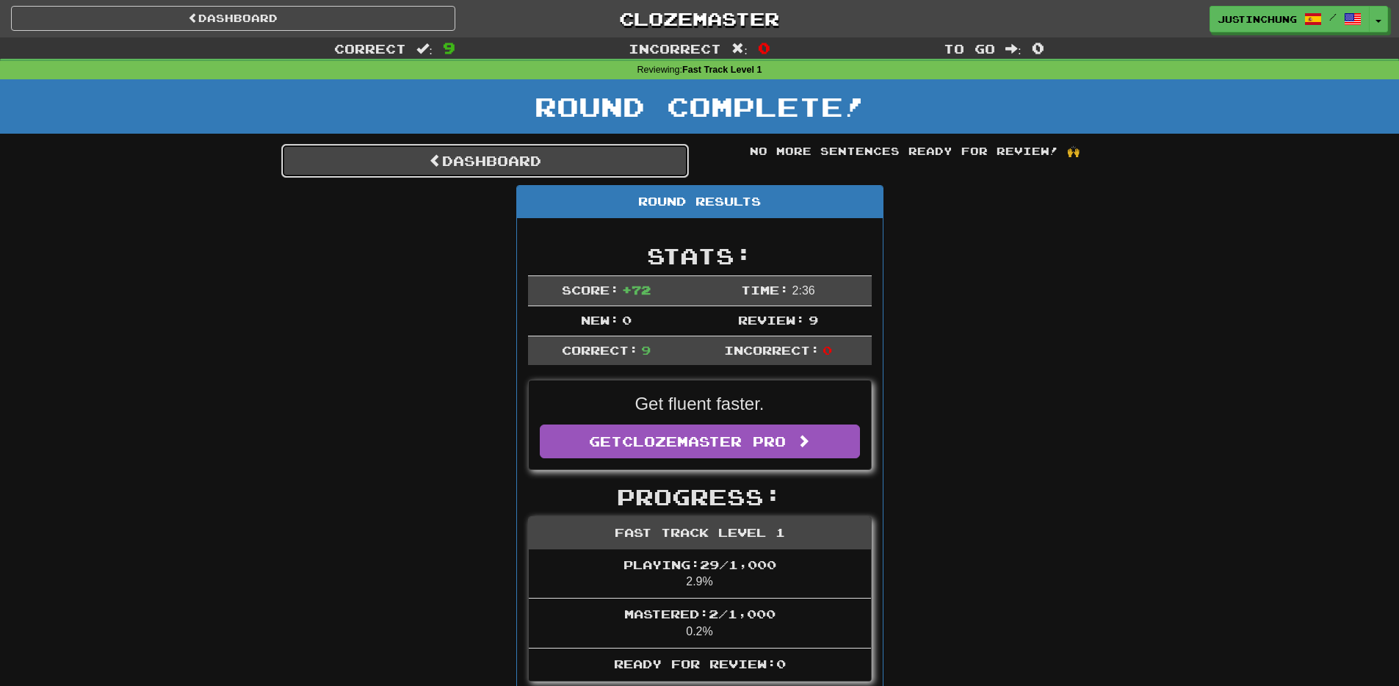
click at [454, 172] on link "Dashboard" at bounding box center [484, 161] width 407 height 34
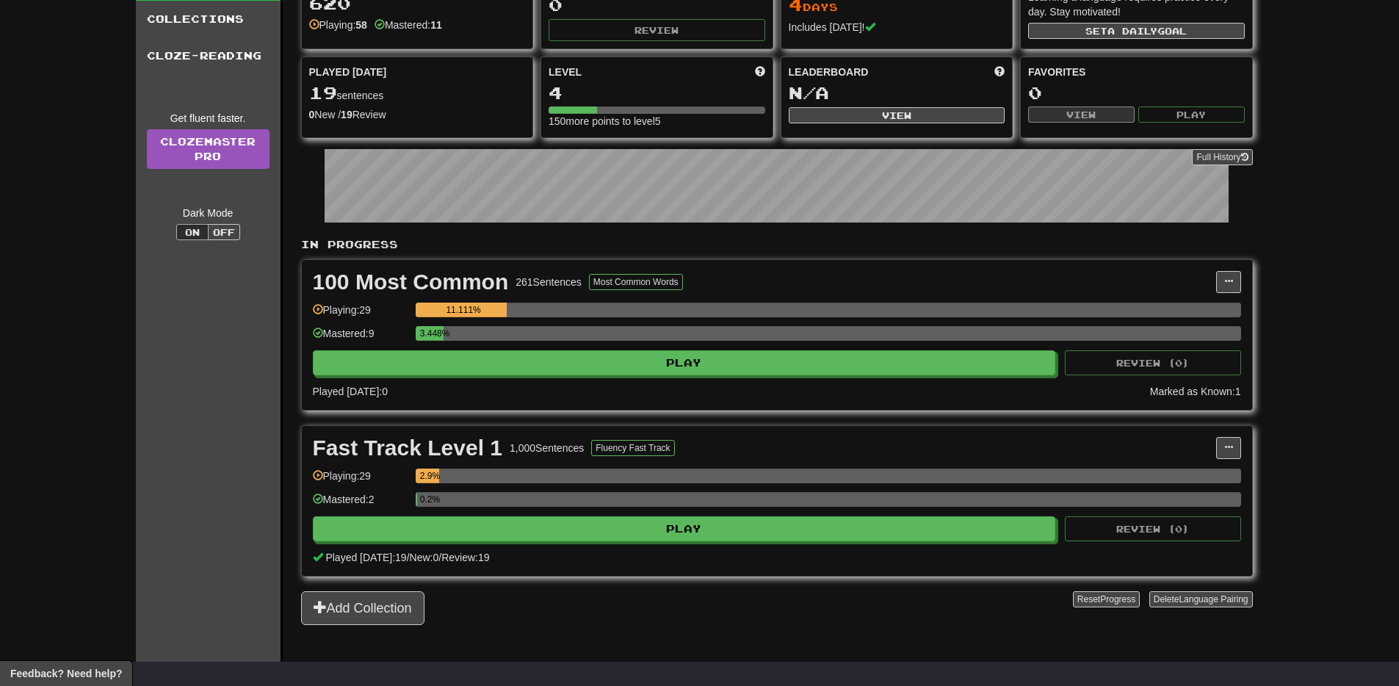
scroll to position [104, 0]
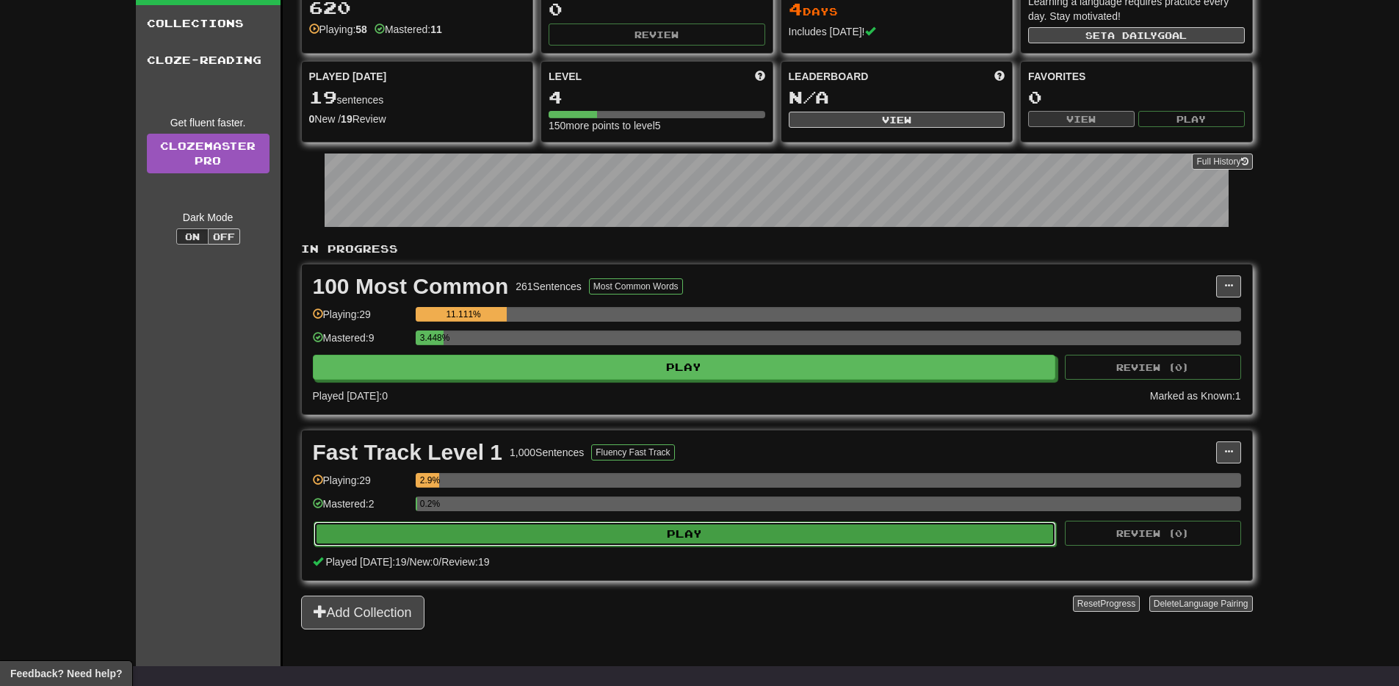
click at [645, 534] on button "Play" at bounding box center [684, 533] width 743 height 25
select select "**"
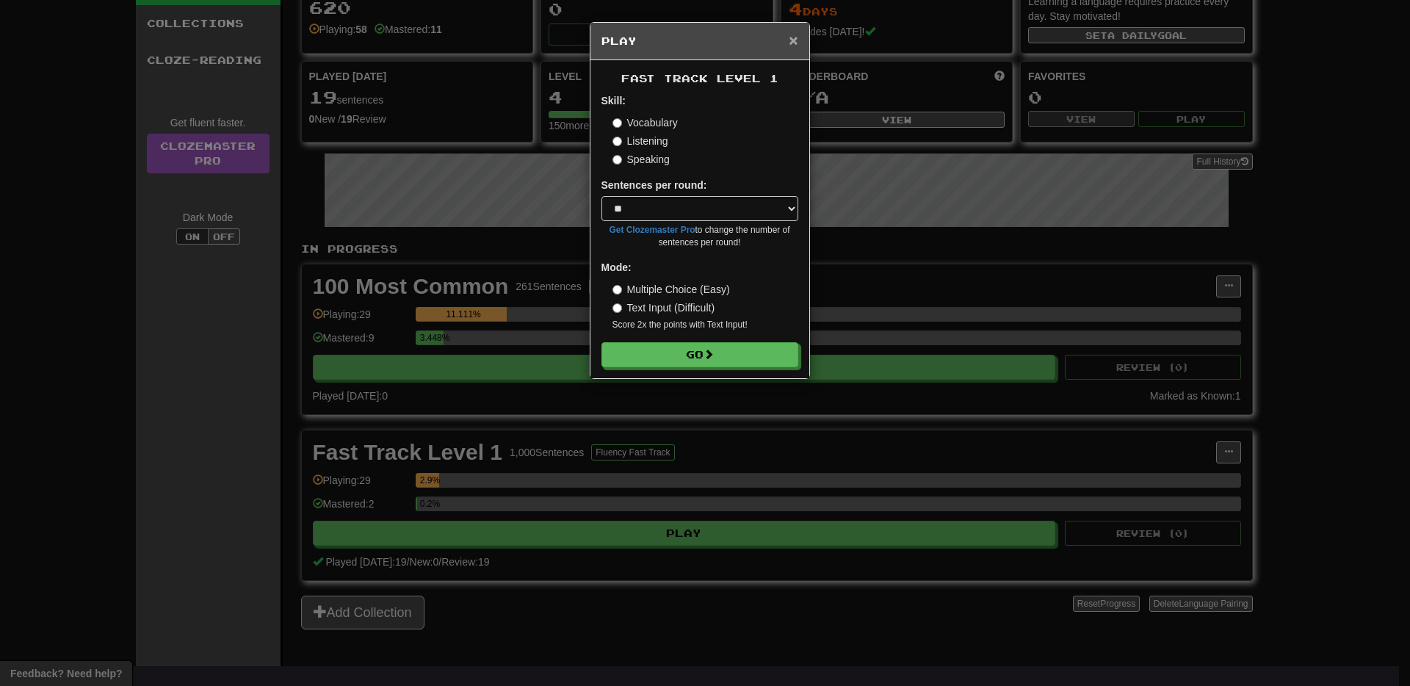
click at [795, 42] on span "×" at bounding box center [793, 40] width 9 height 17
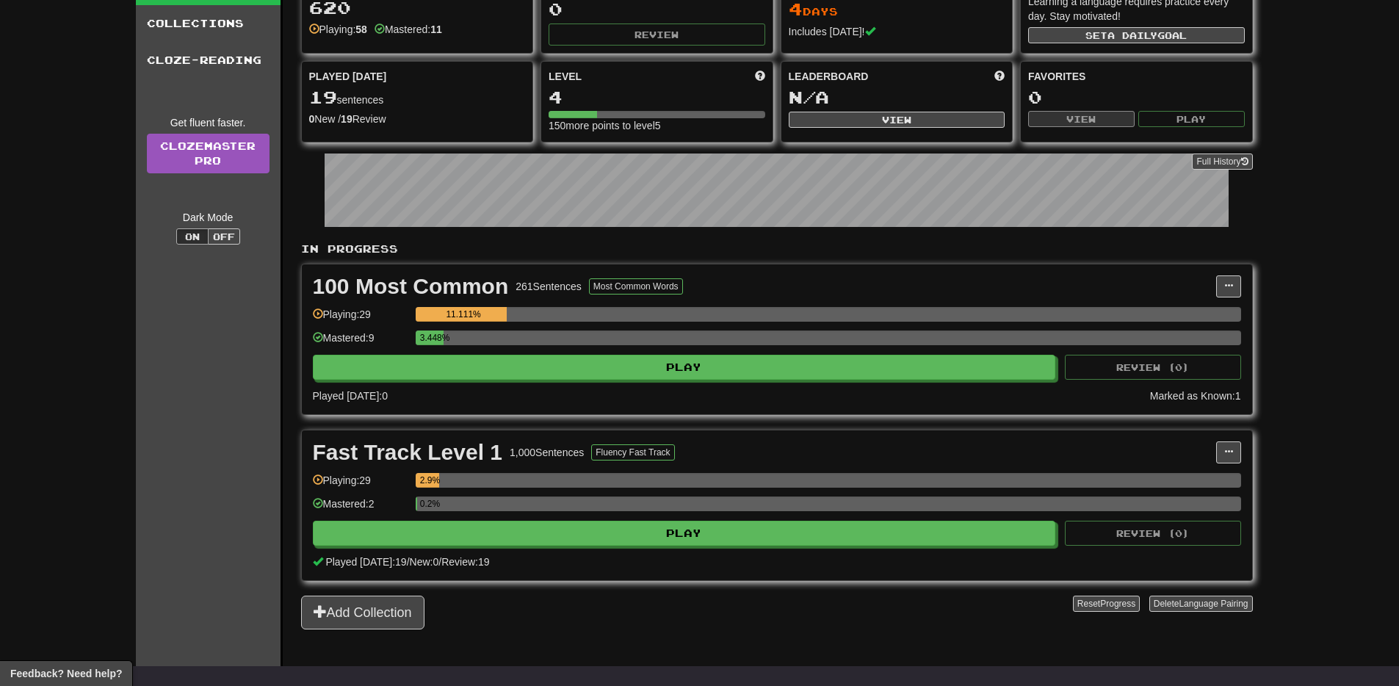
scroll to position [0, 0]
